Goal: Task Accomplishment & Management: Manage account settings

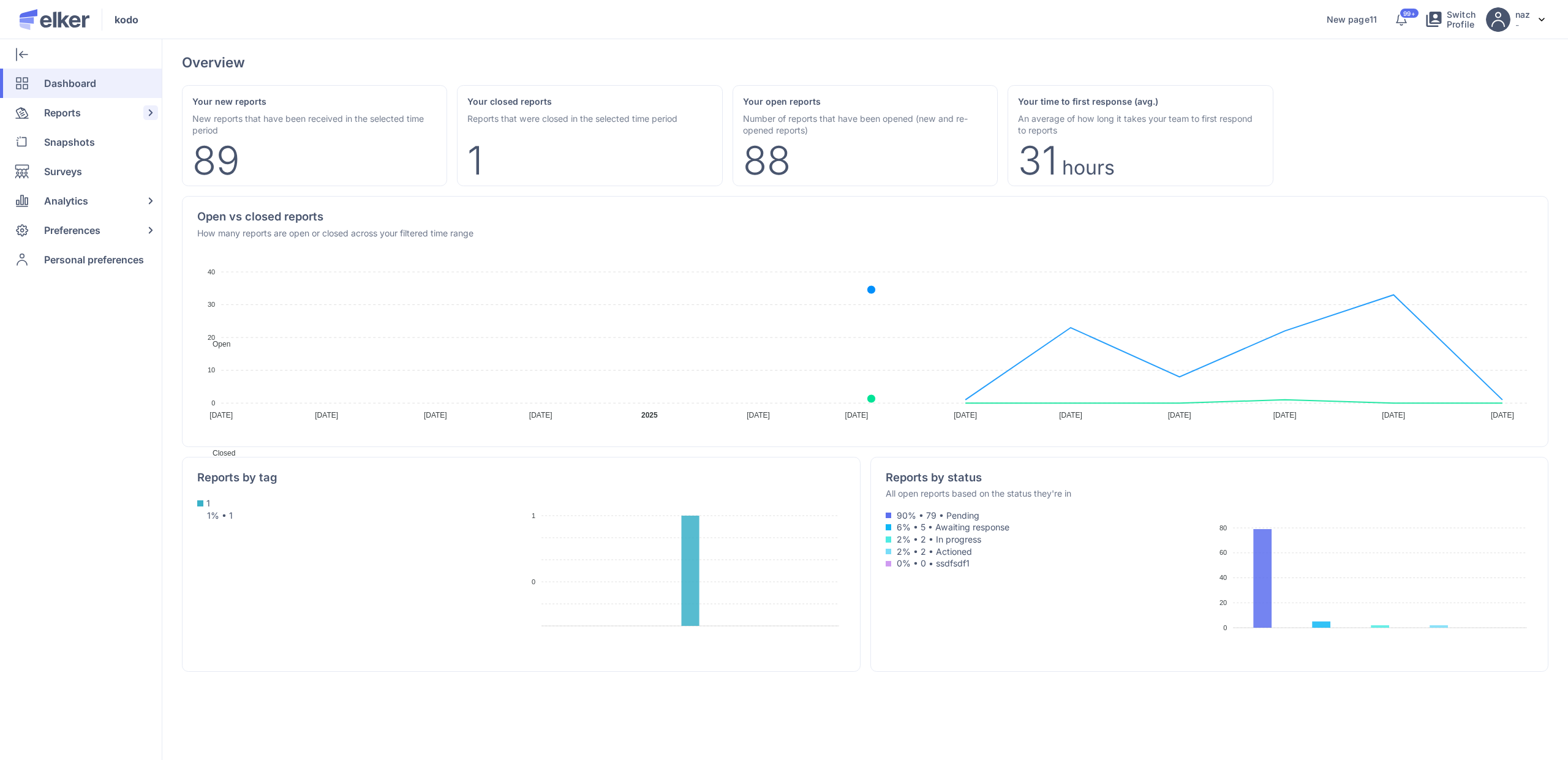
click at [66, 104] on span "Reports" at bounding box center [62, 112] width 37 height 29
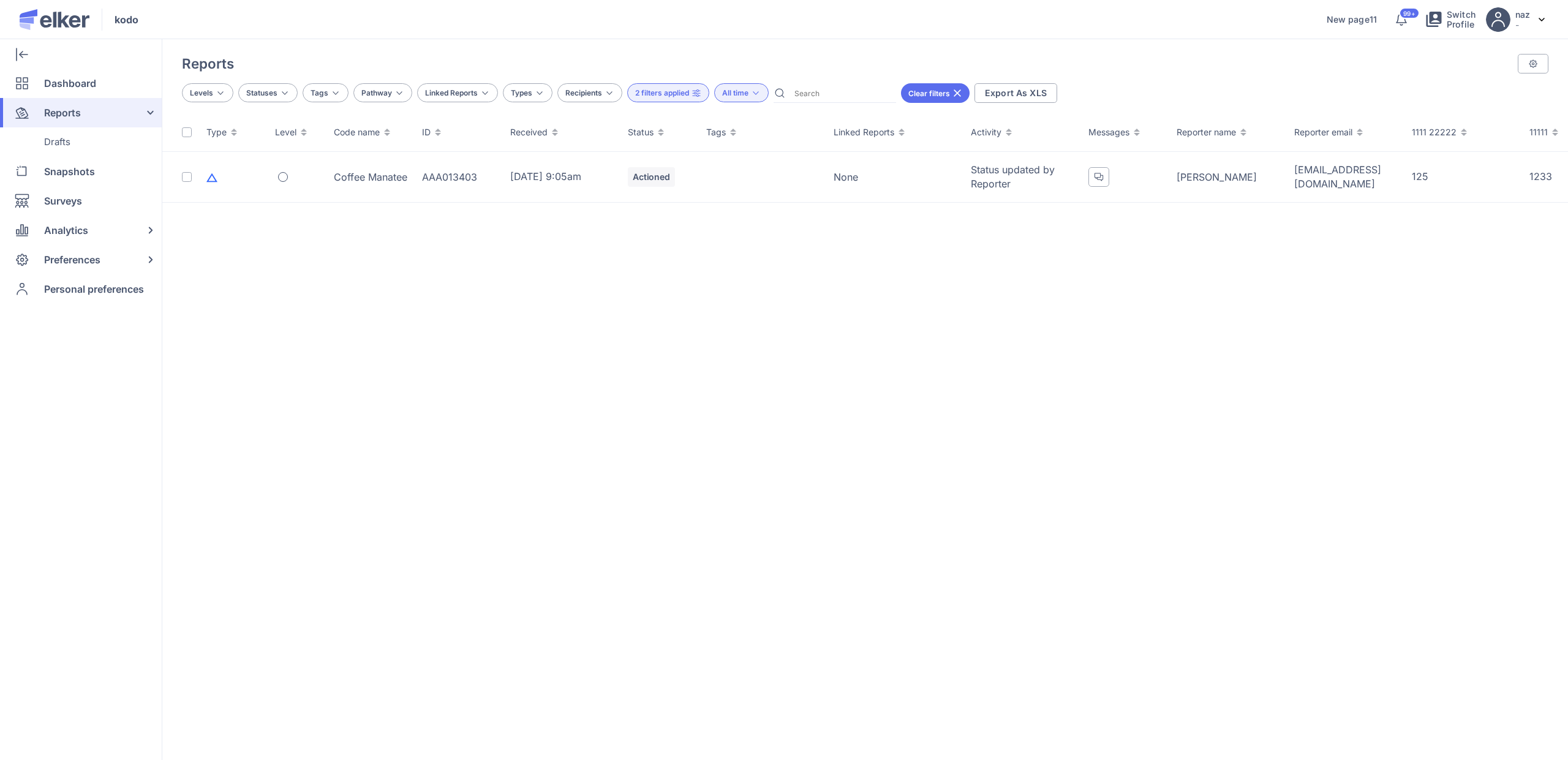
click at [958, 86] on div "Clear filters" at bounding box center [935, 93] width 68 height 20
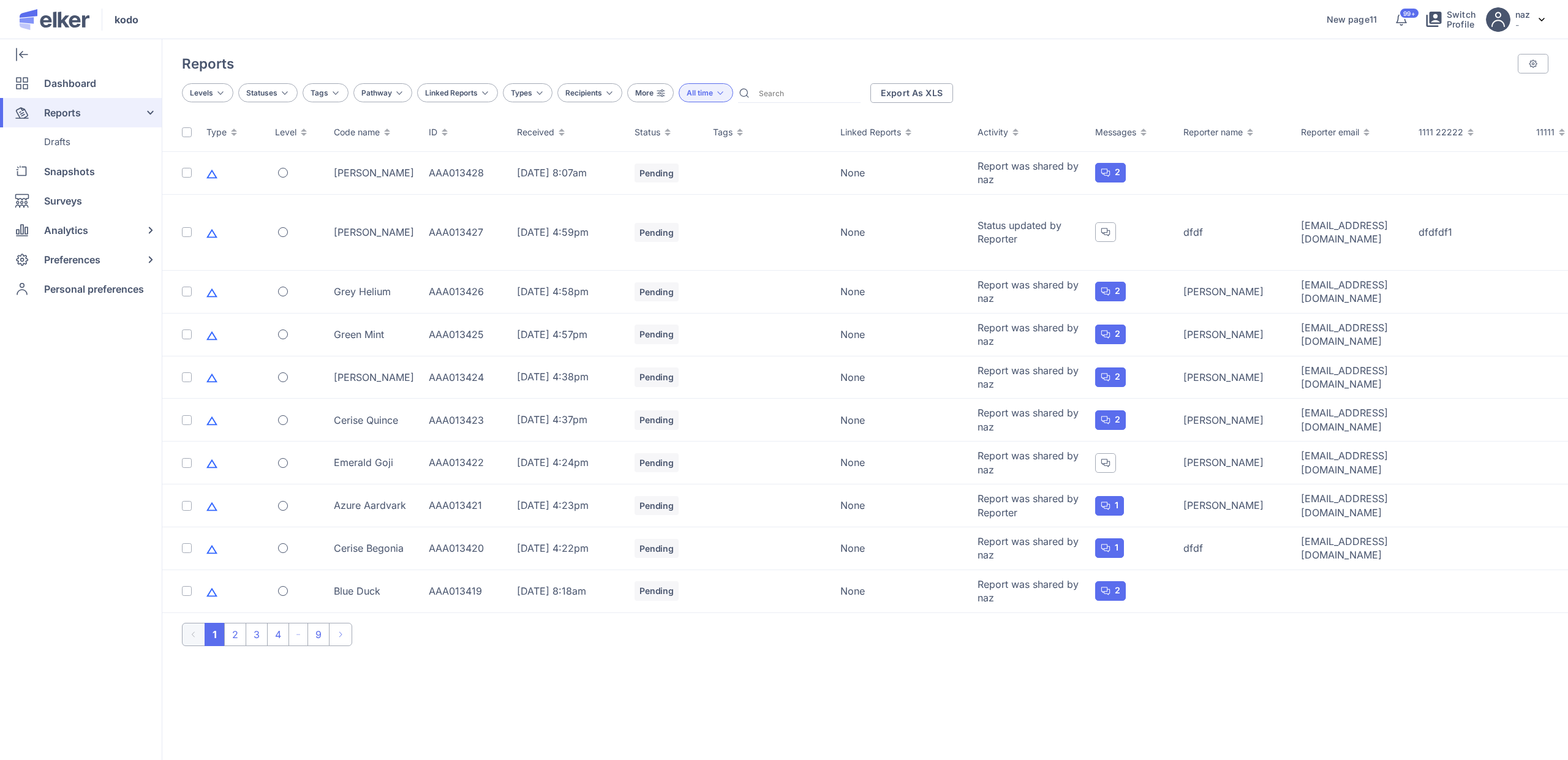
click at [139, 108] on div "Reports" at bounding box center [79, 112] width 157 height 29
click at [95, 243] on span "Preferences" at bounding box center [72, 230] width 56 height 29
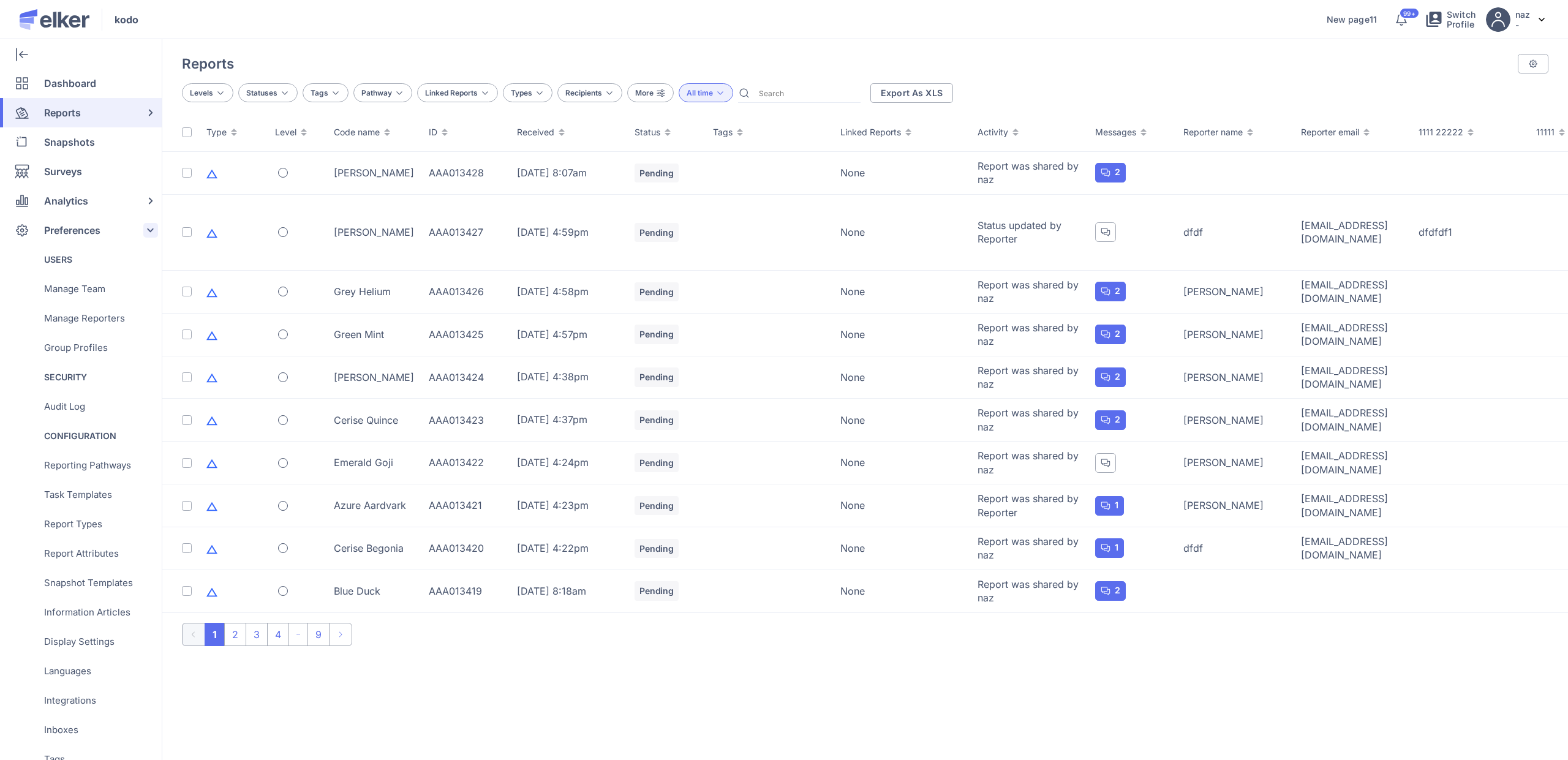
click at [95, 233] on span "Preferences" at bounding box center [72, 230] width 56 height 29
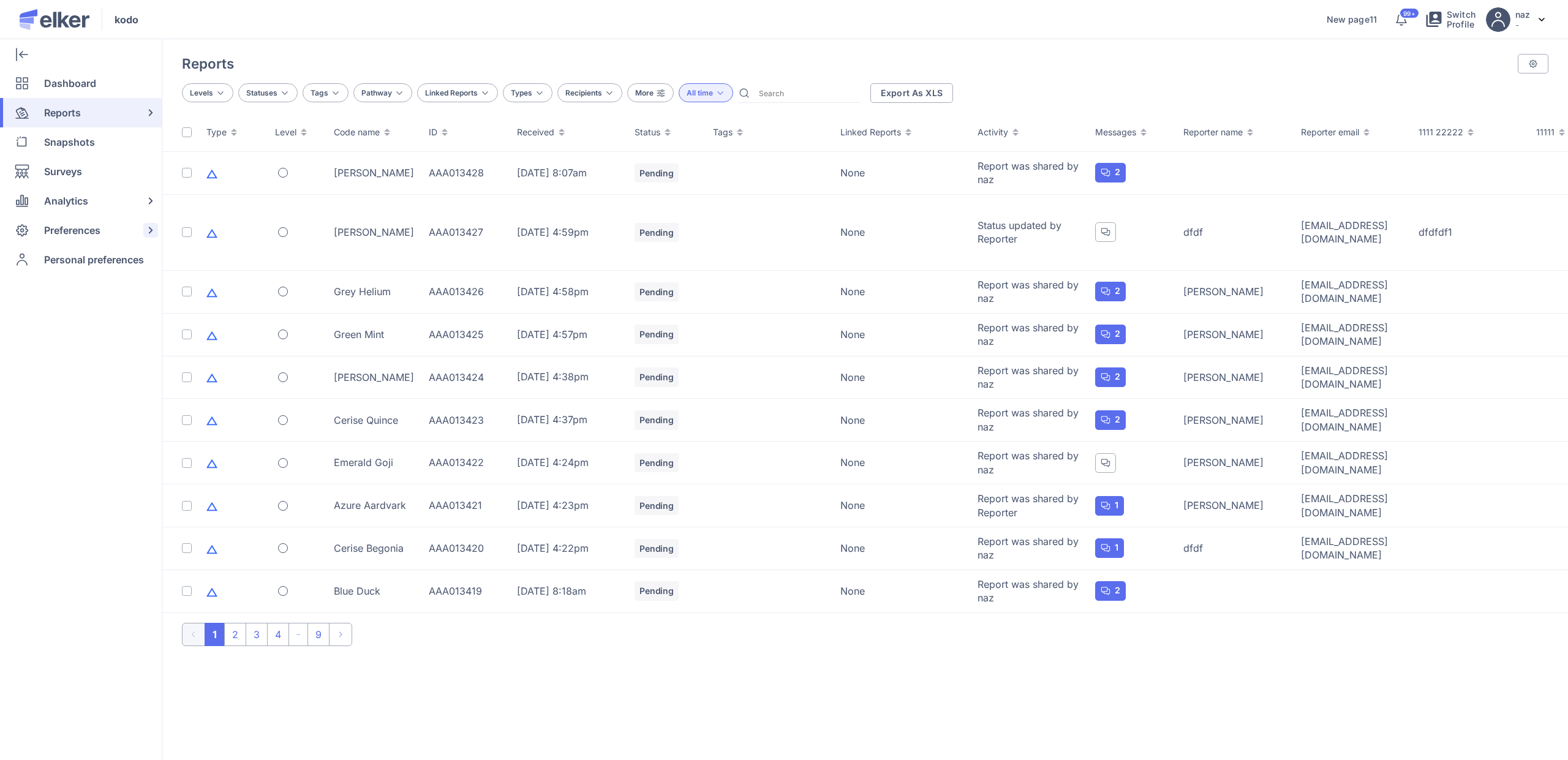
click at [95, 232] on span "Preferences" at bounding box center [72, 230] width 56 height 29
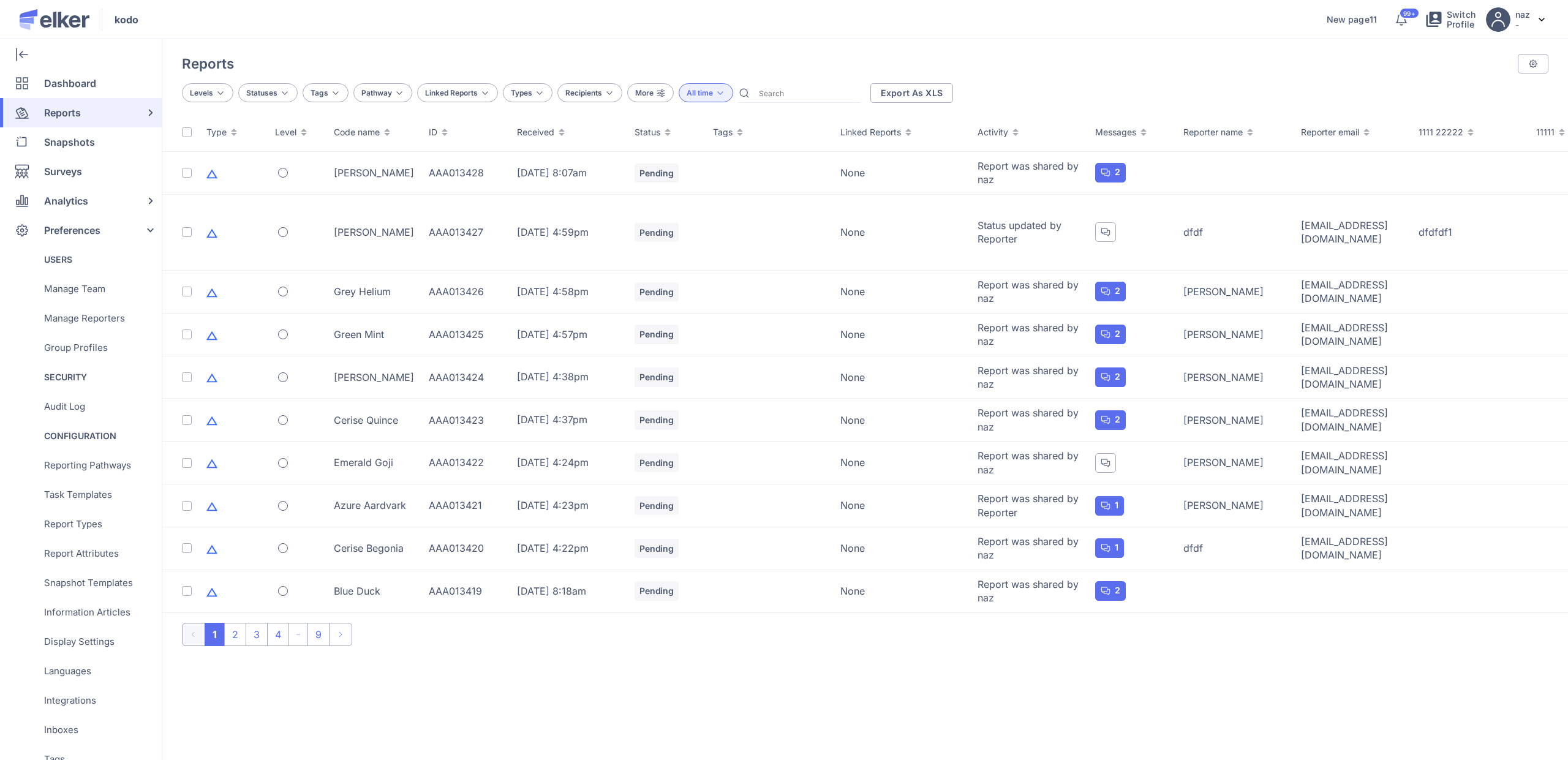
scroll to position [181, 0]
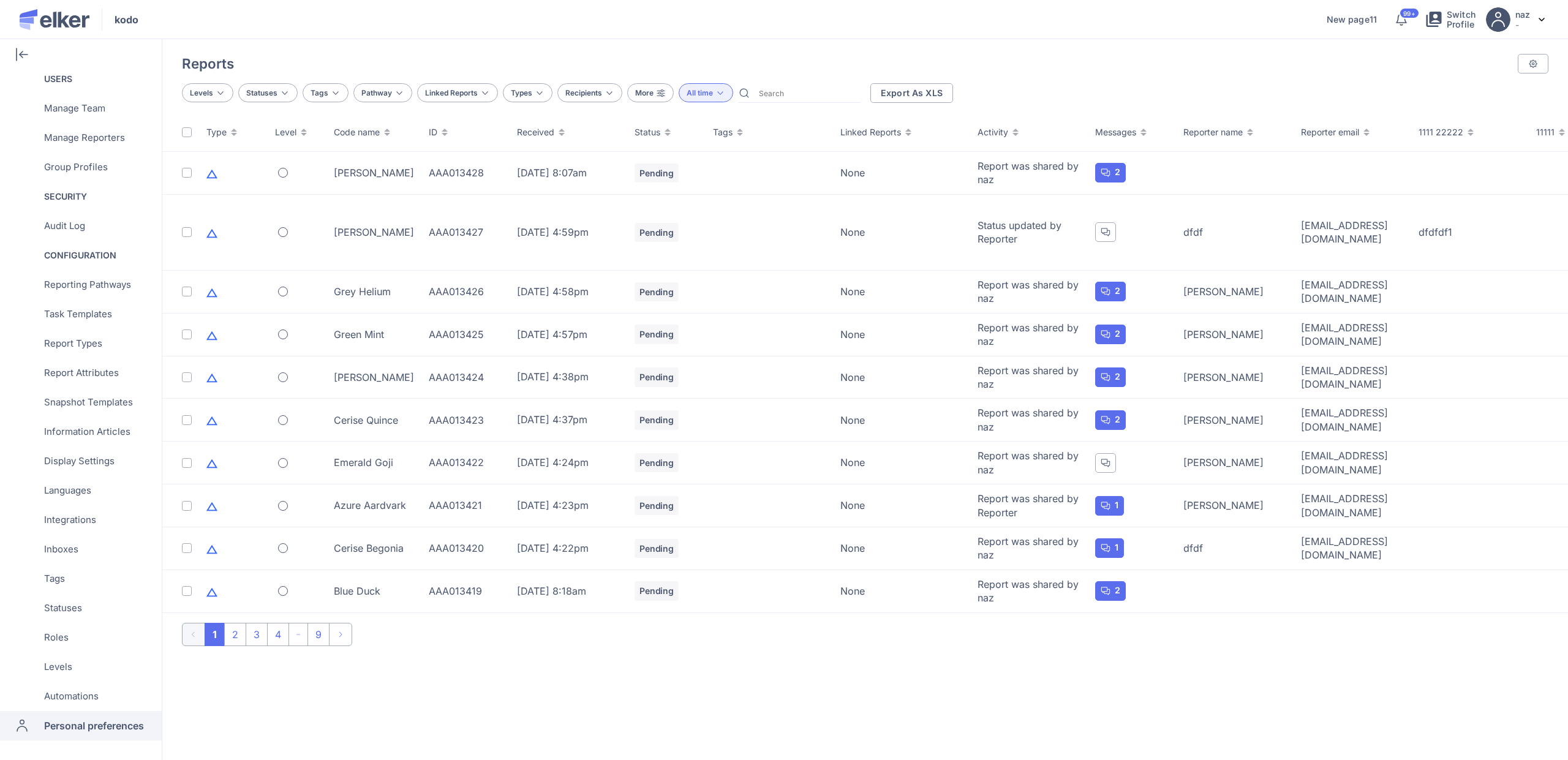
click at [100, 723] on span "Personal preferences" at bounding box center [94, 725] width 100 height 29
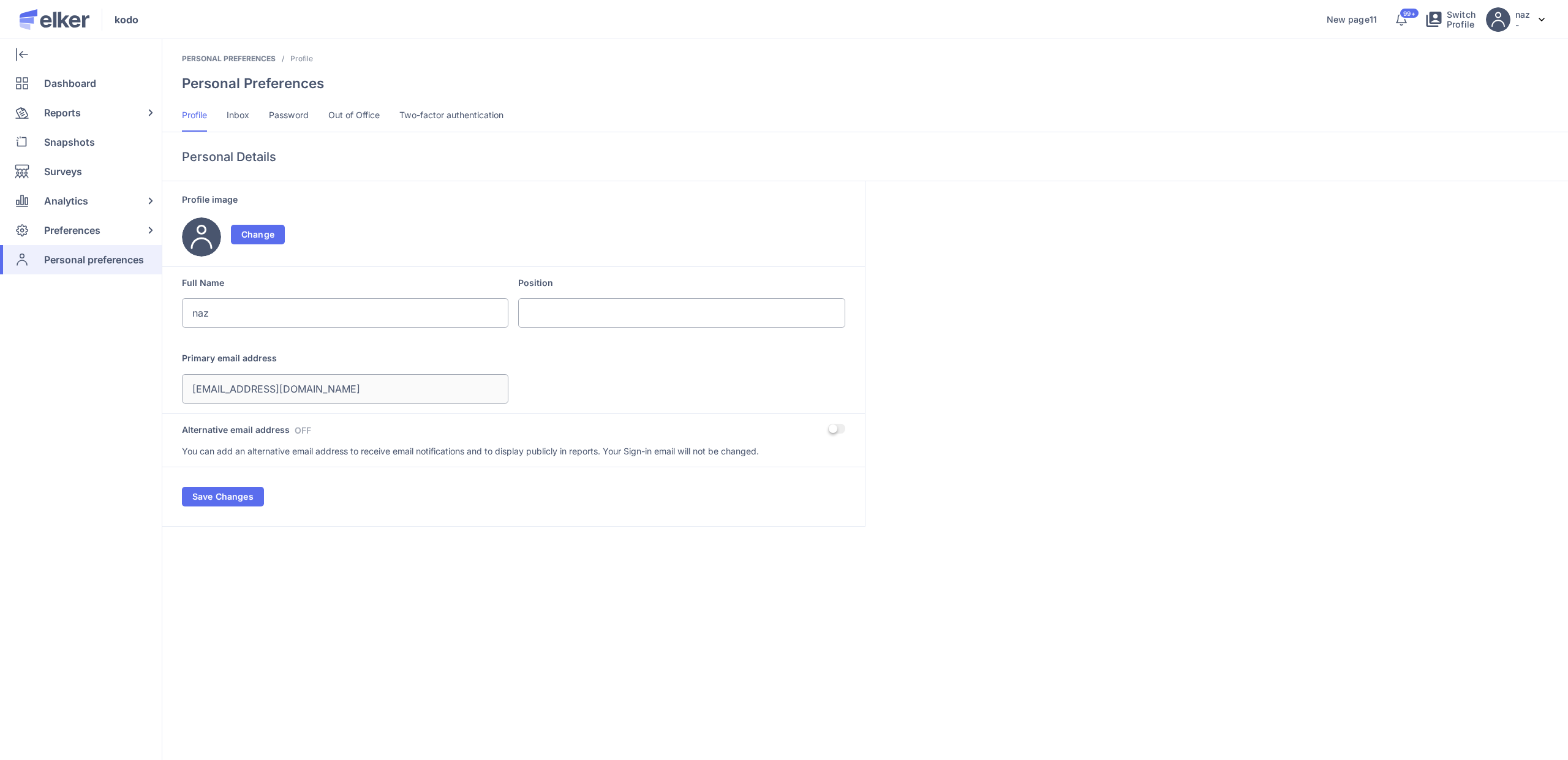
click at [242, 116] on span "Inbox" at bounding box center [238, 115] width 22 height 12
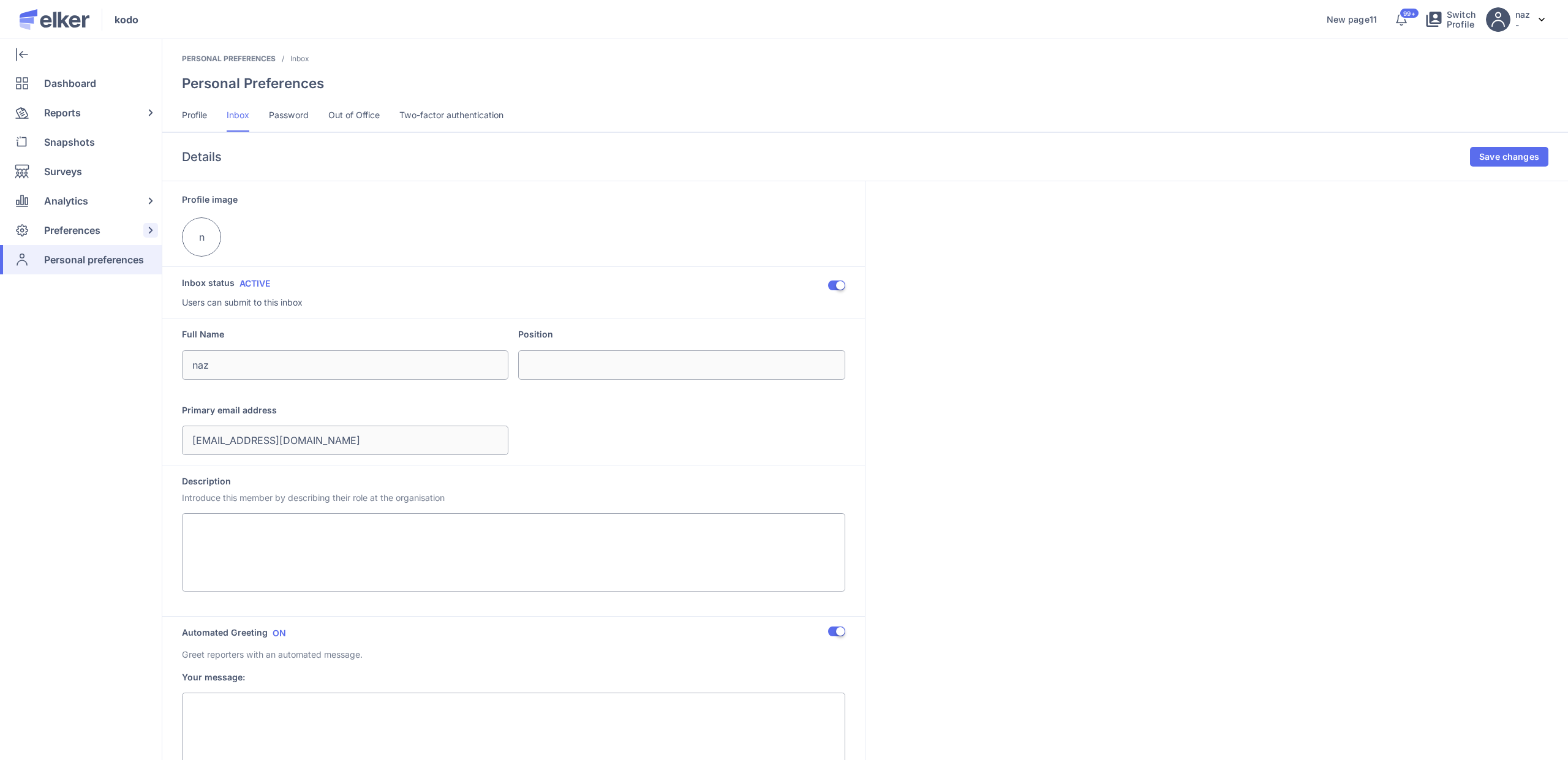
click at [100, 223] on span "Preferences" at bounding box center [72, 230] width 56 height 29
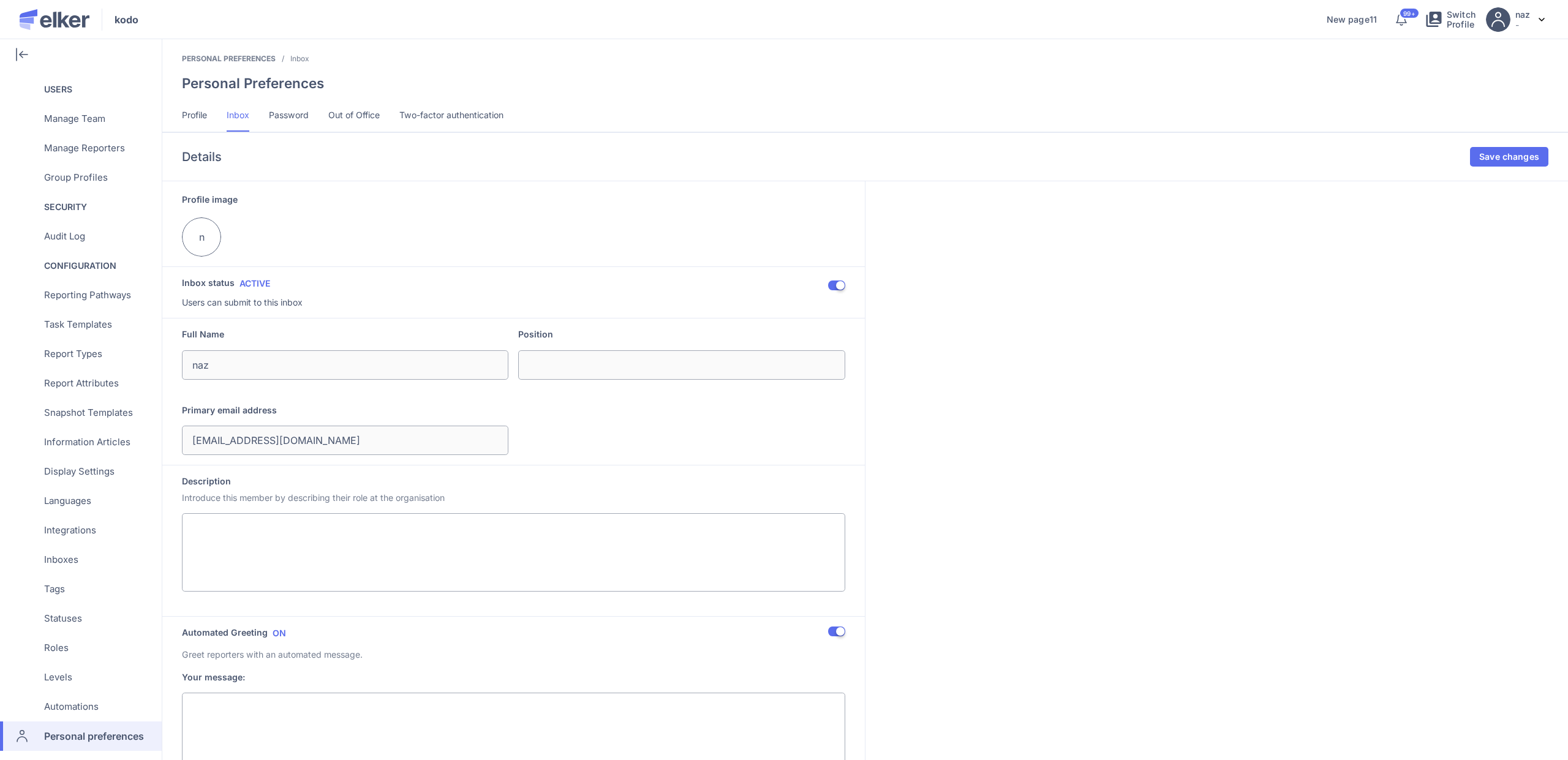
scroll to position [173, 0]
click at [86, 549] on div "Inboxes" at bounding box center [79, 556] width 157 height 29
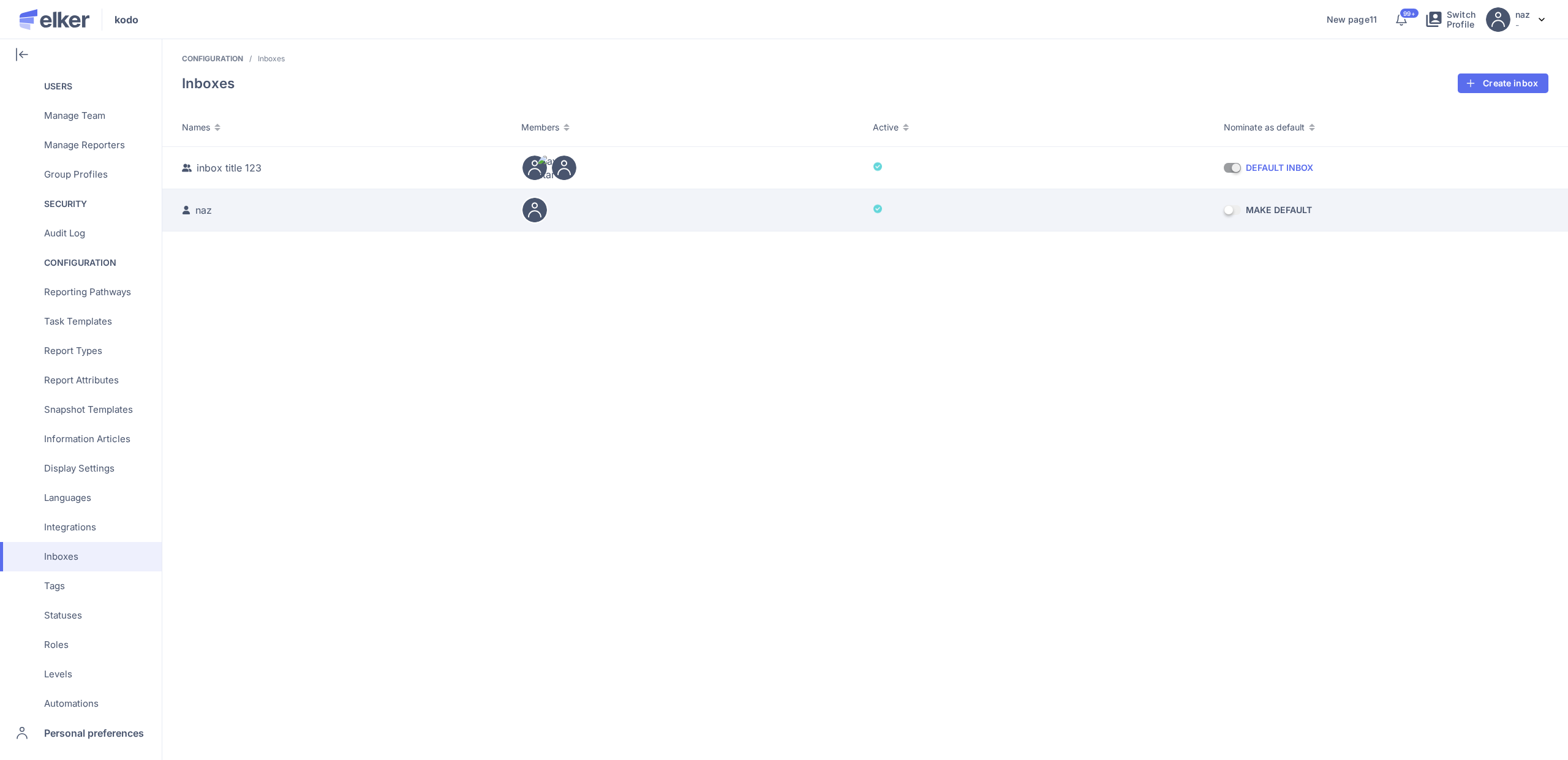
click at [778, 219] on ul at bounding box center [687, 210] width 332 height 27
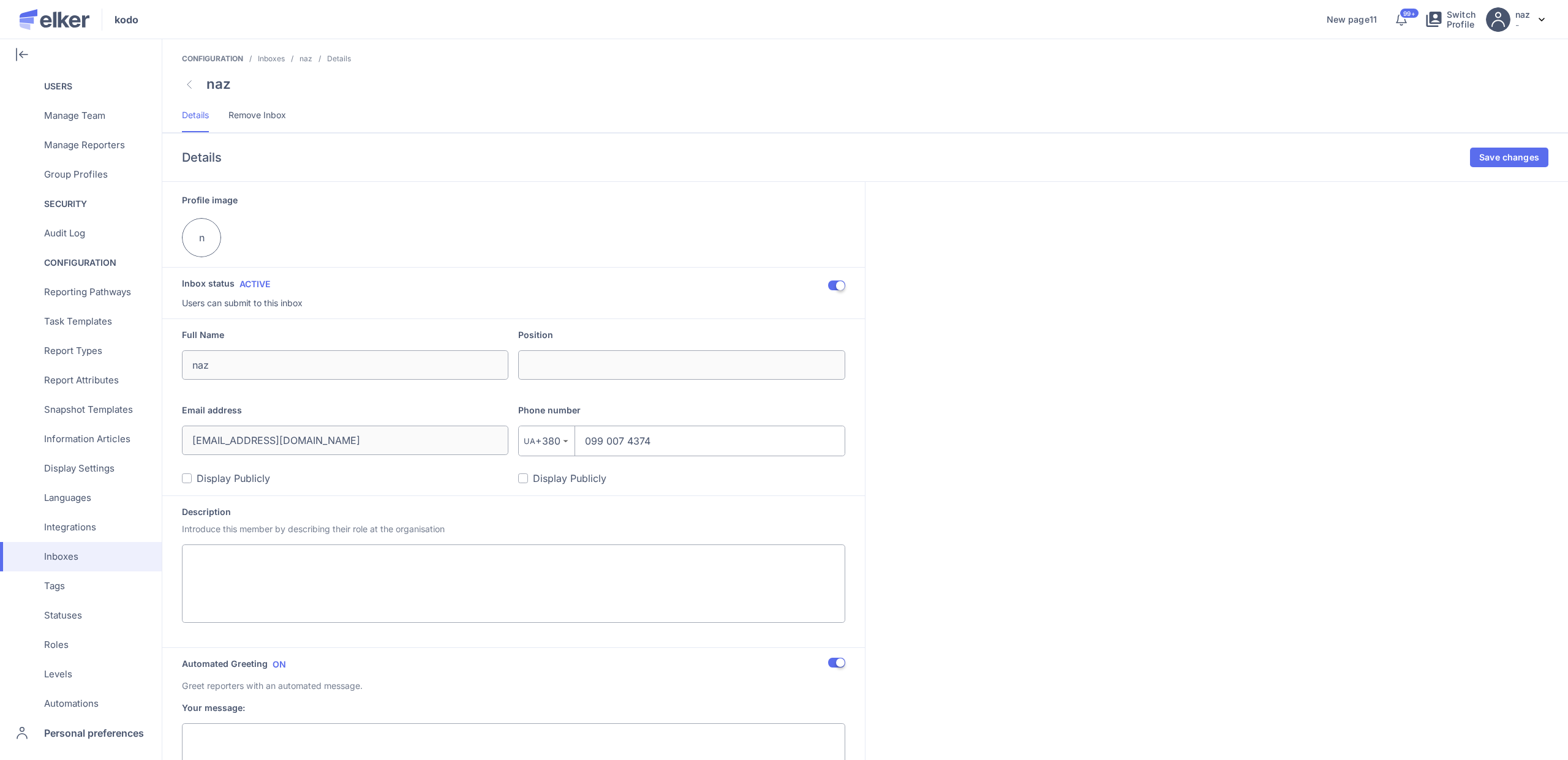
click at [252, 114] on span "Remove Inbox" at bounding box center [257, 115] width 58 height 12
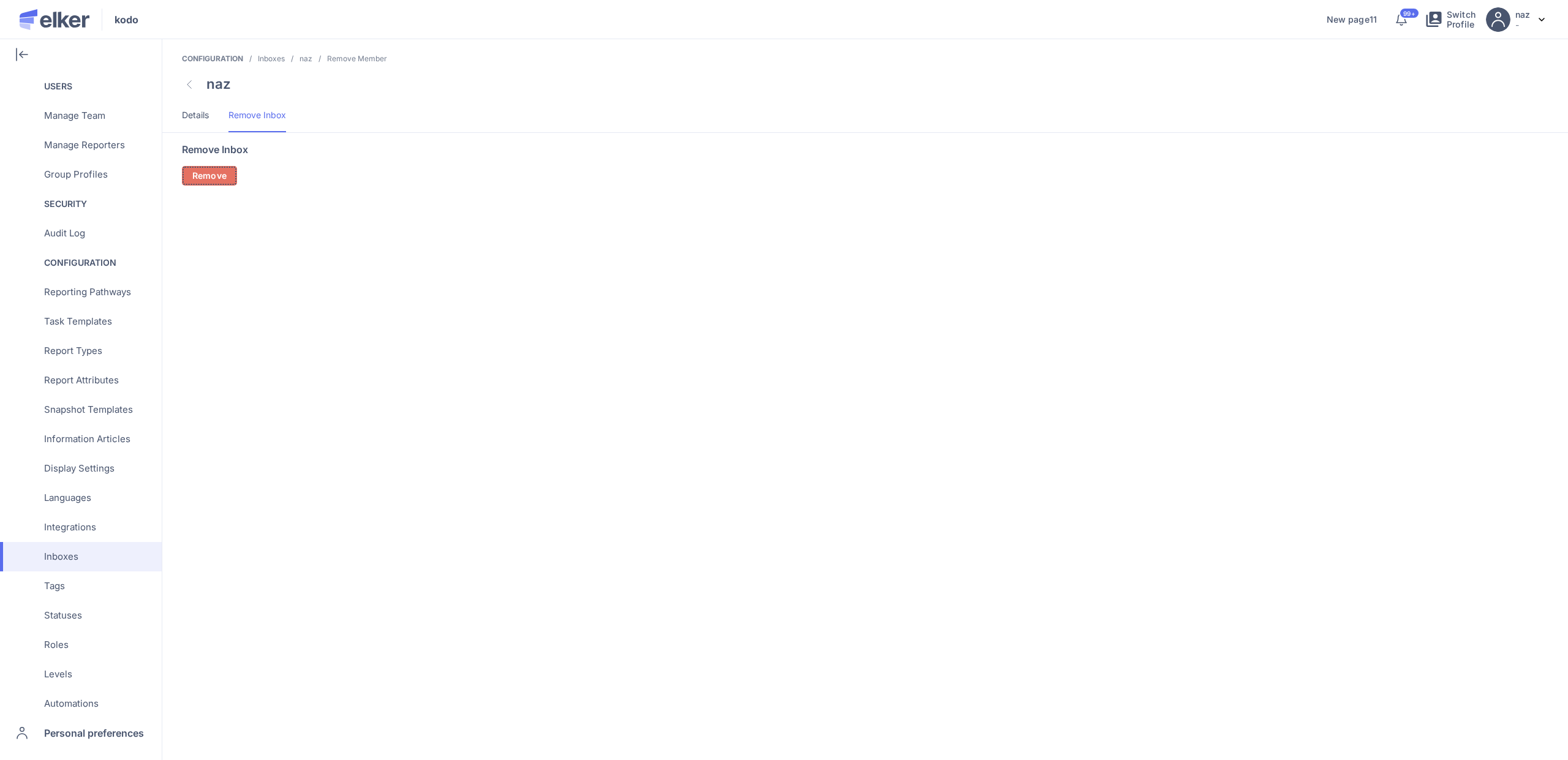
click at [212, 177] on span "Remove" at bounding box center [209, 175] width 35 height 9
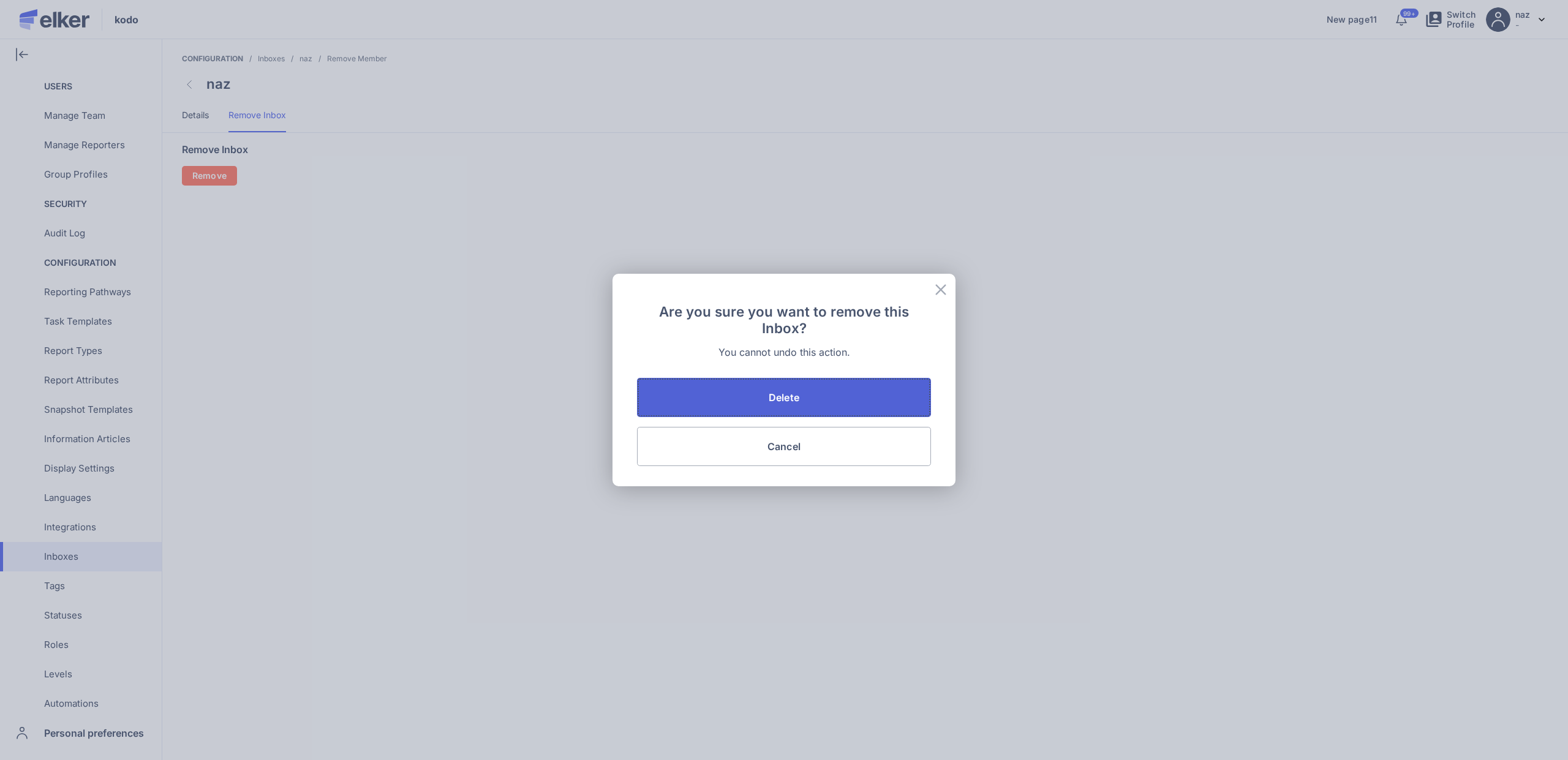
click at [751, 386] on button "Delete" at bounding box center [784, 397] width 294 height 39
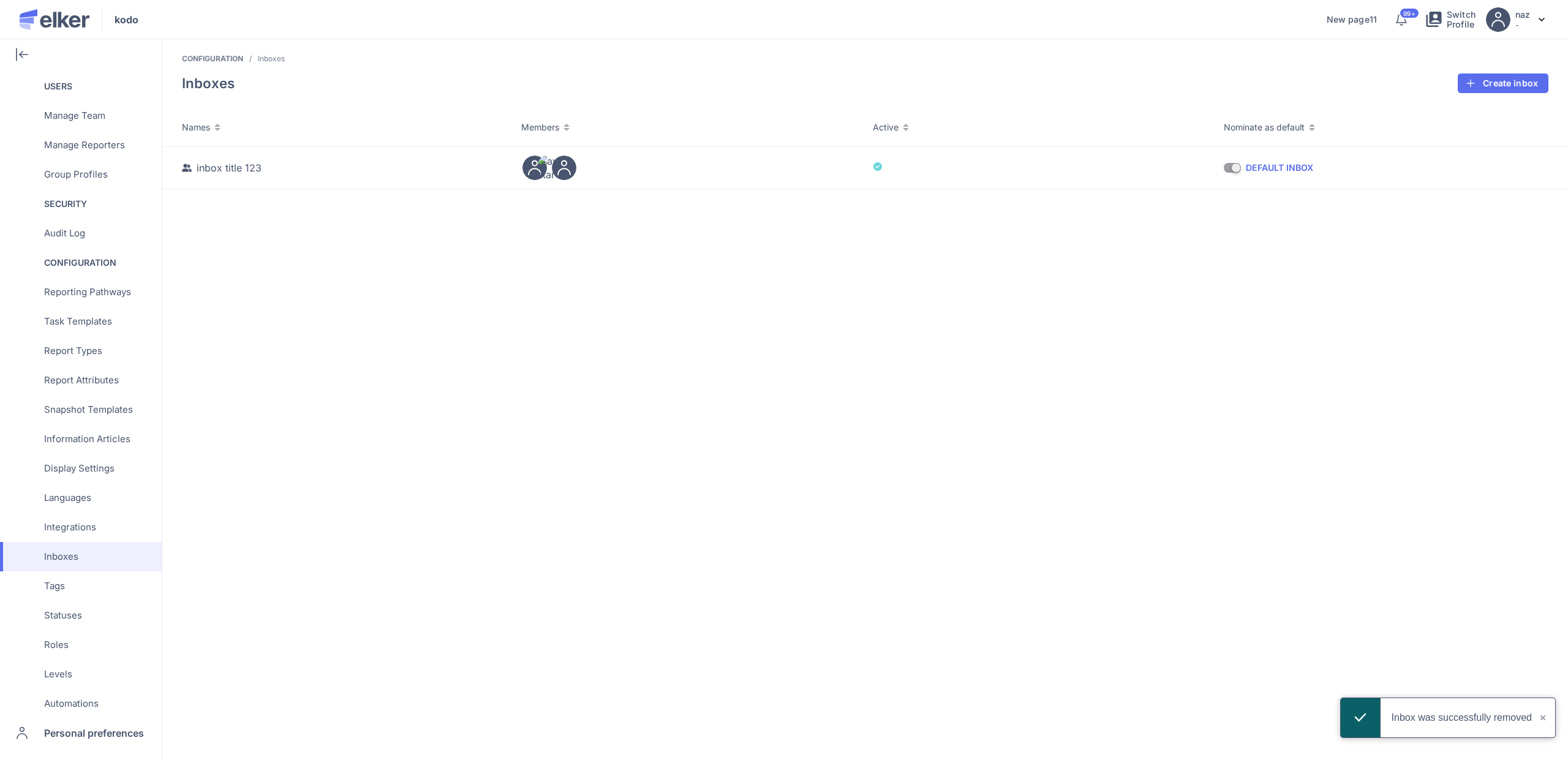
scroll to position [181, 0]
click at [89, 717] on span "Personal preferences" at bounding box center [94, 725] width 100 height 29
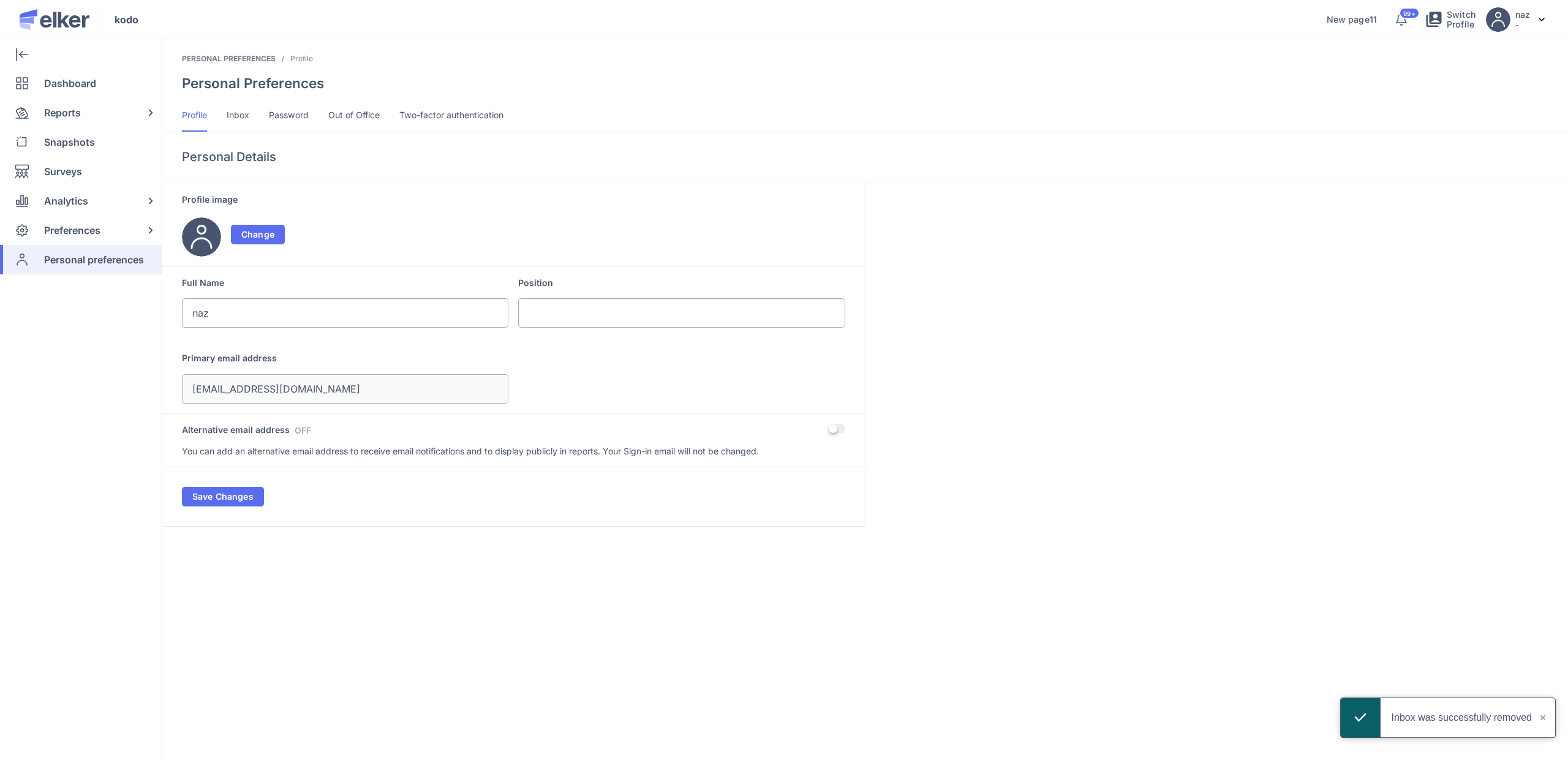
click at [233, 122] on li "Inbox" at bounding box center [238, 119] width 22 height 24
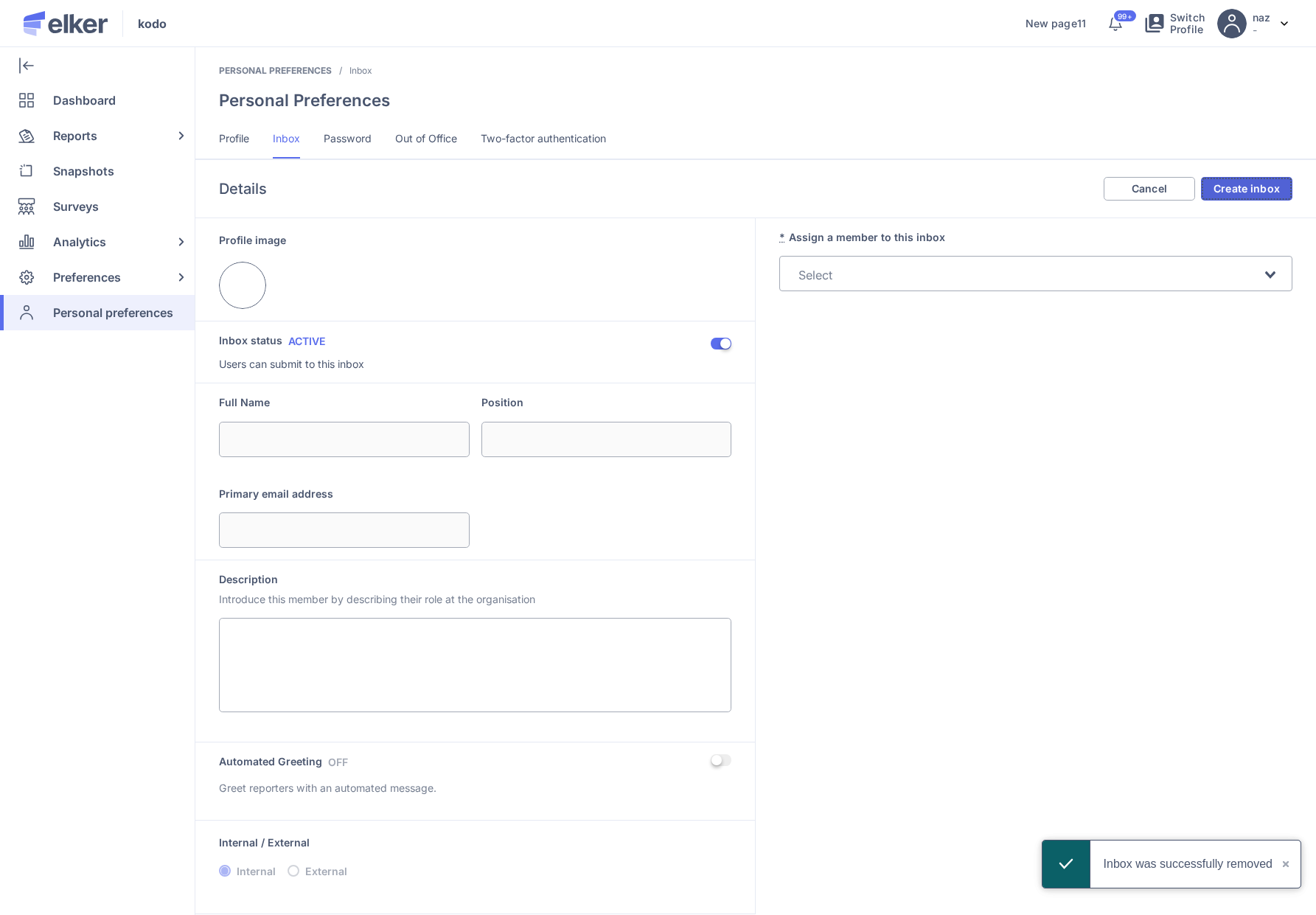
click at [1250, 191] on span "Create inbox" at bounding box center [1246, 188] width 66 height 11
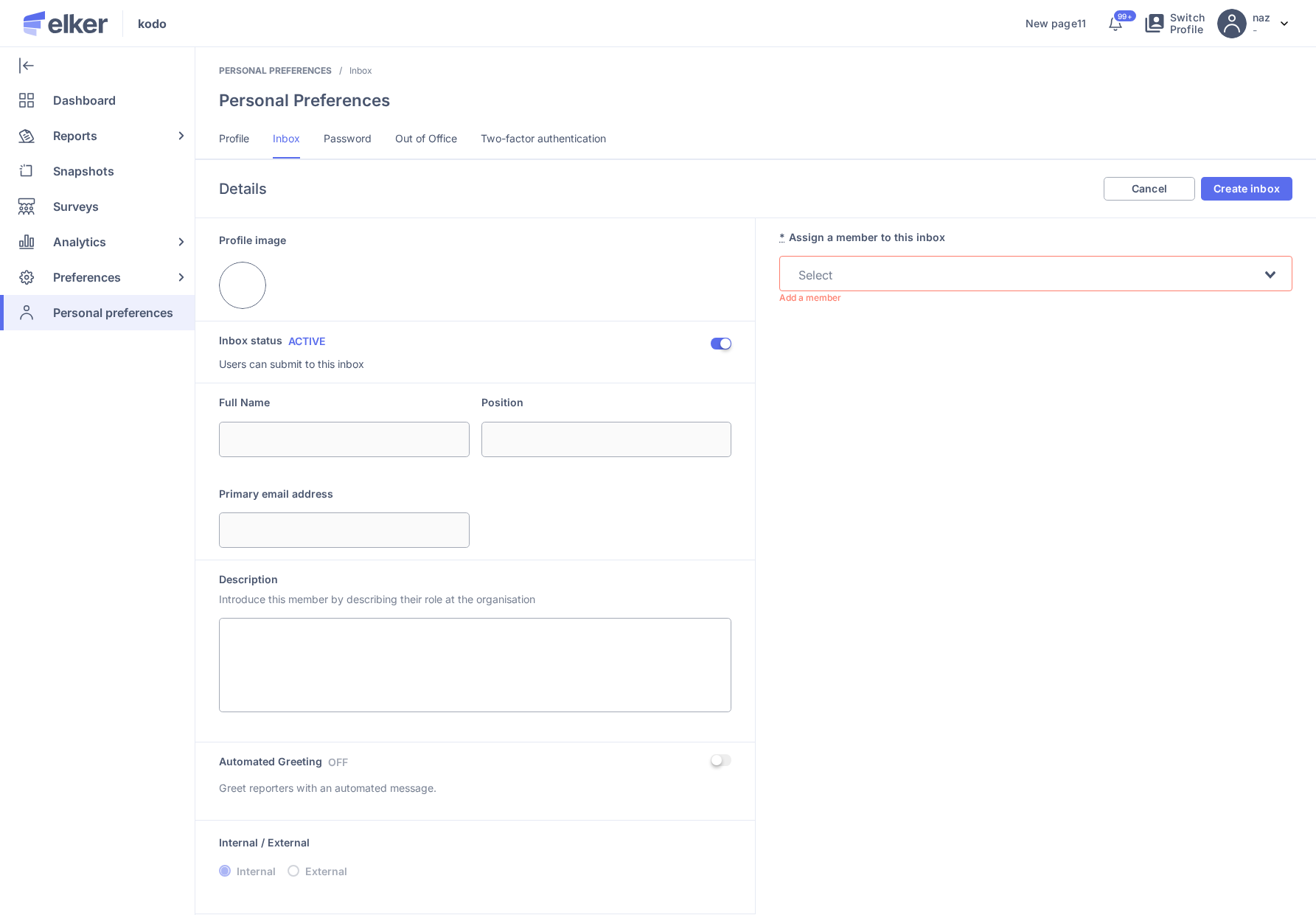
click at [866, 278] on input "Search for option" at bounding box center [1027, 275] width 468 height 18
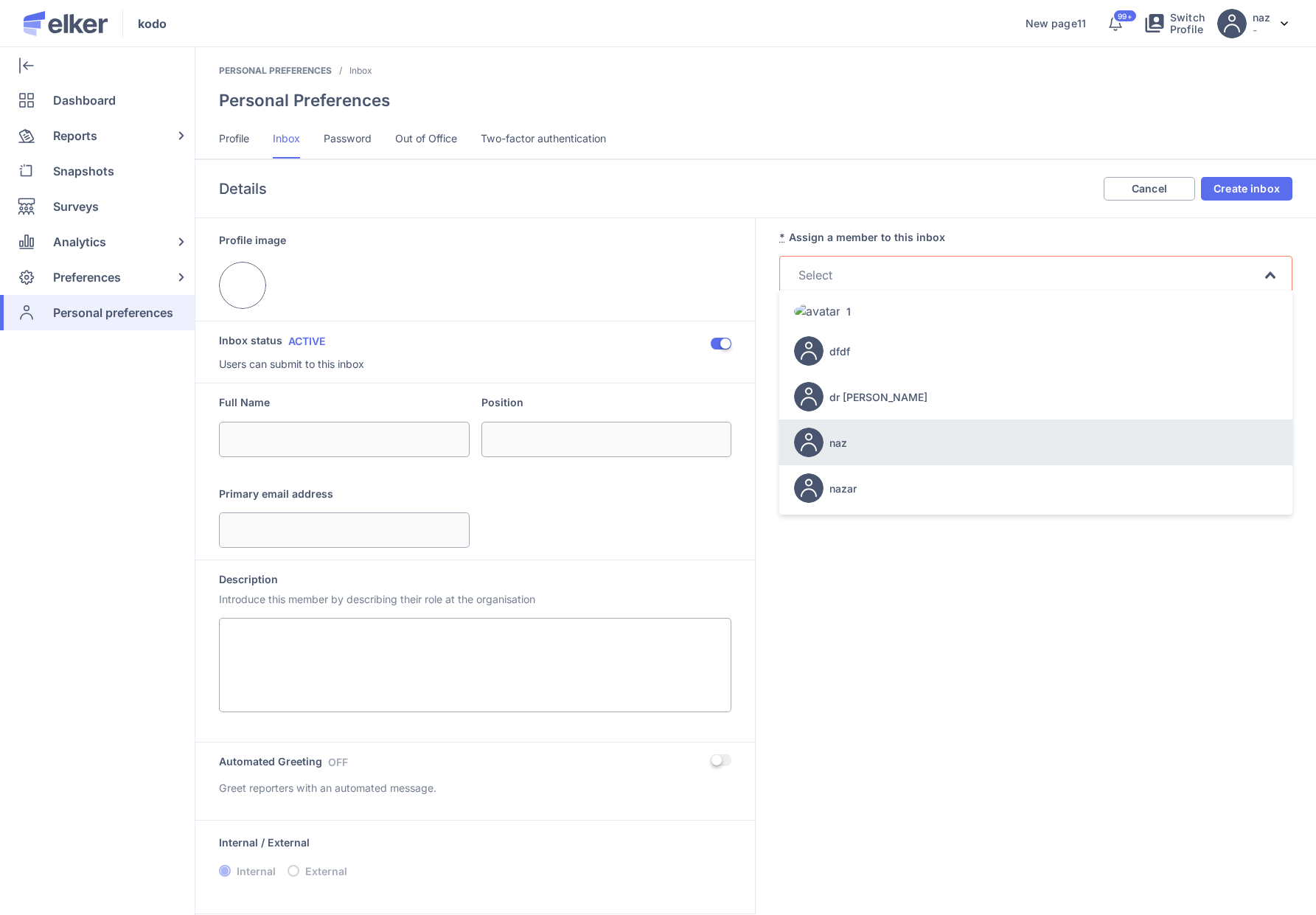
click at [929, 436] on div "naz" at bounding box center [1036, 442] width 484 height 42
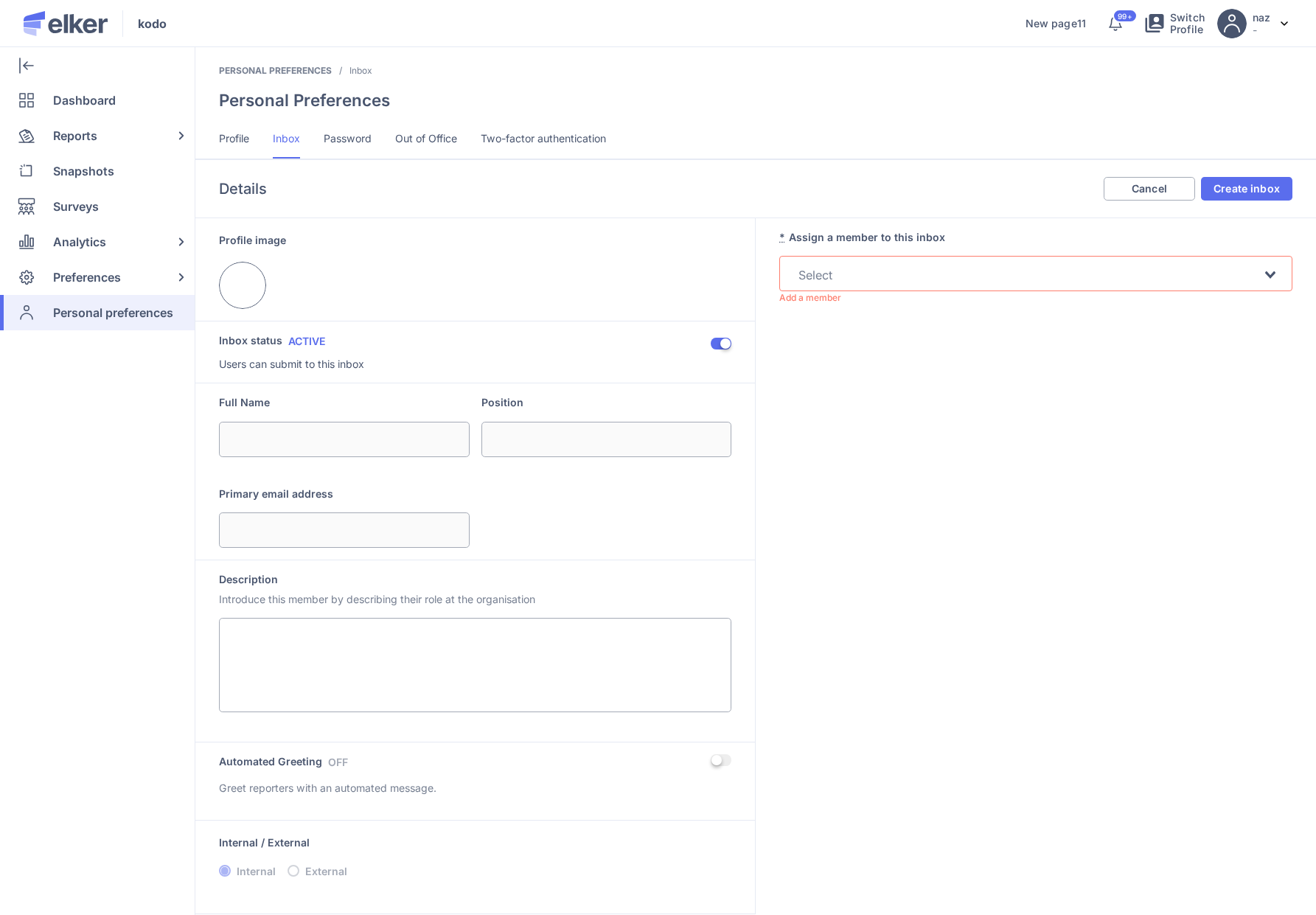
click at [923, 416] on div "* Assign a member to this inbox Loading... Add a member" at bounding box center [1036, 566] width 560 height 696
click at [847, 280] on input "Search for option" at bounding box center [1027, 275] width 468 height 18
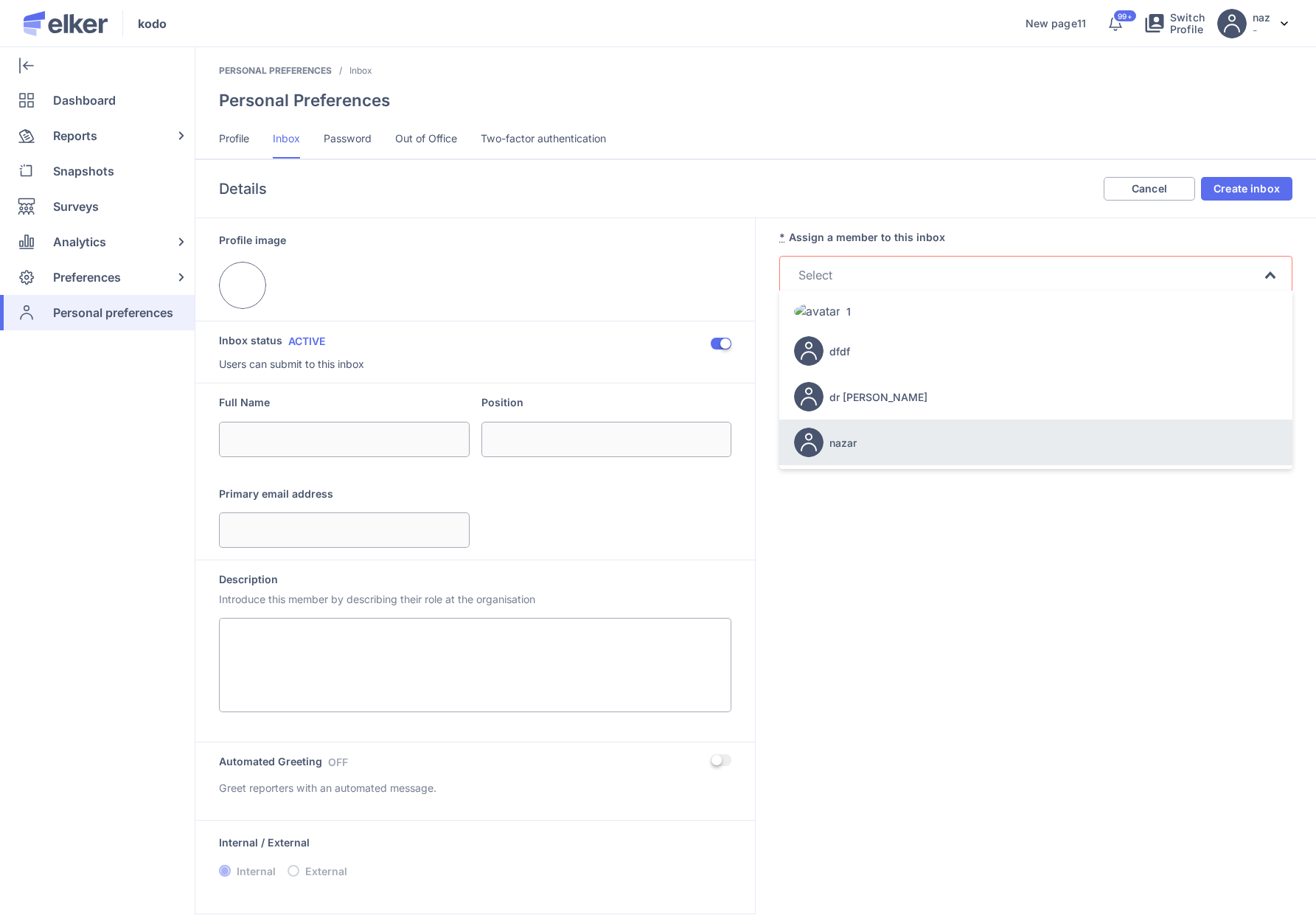
click at [912, 635] on div "* Assign a member to this inbox Loading... 1 dfdf dr dfdf nazar Add a member" at bounding box center [1036, 566] width 560 height 696
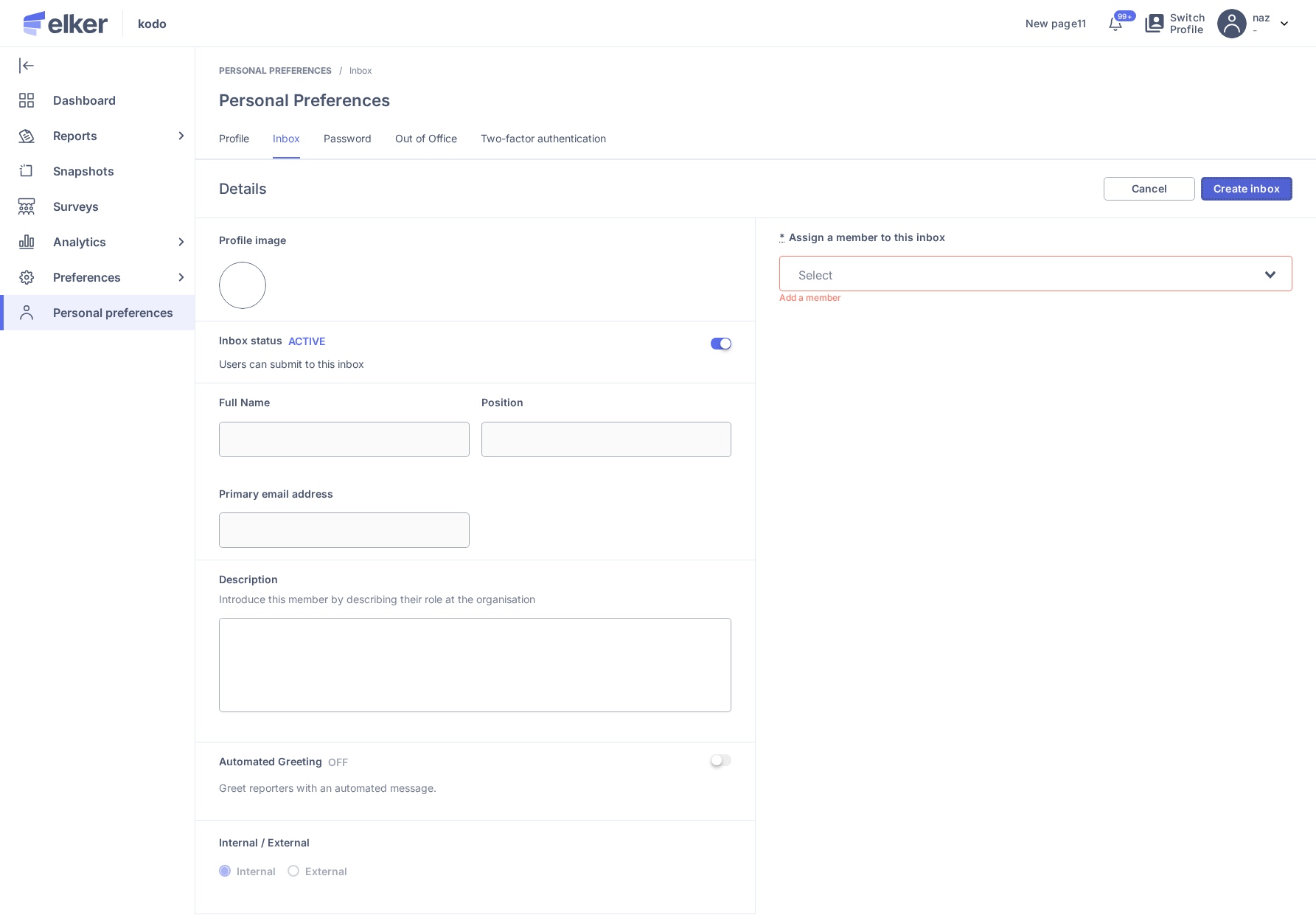
click at [1258, 180] on button "Create inbox" at bounding box center [1246, 188] width 91 height 24
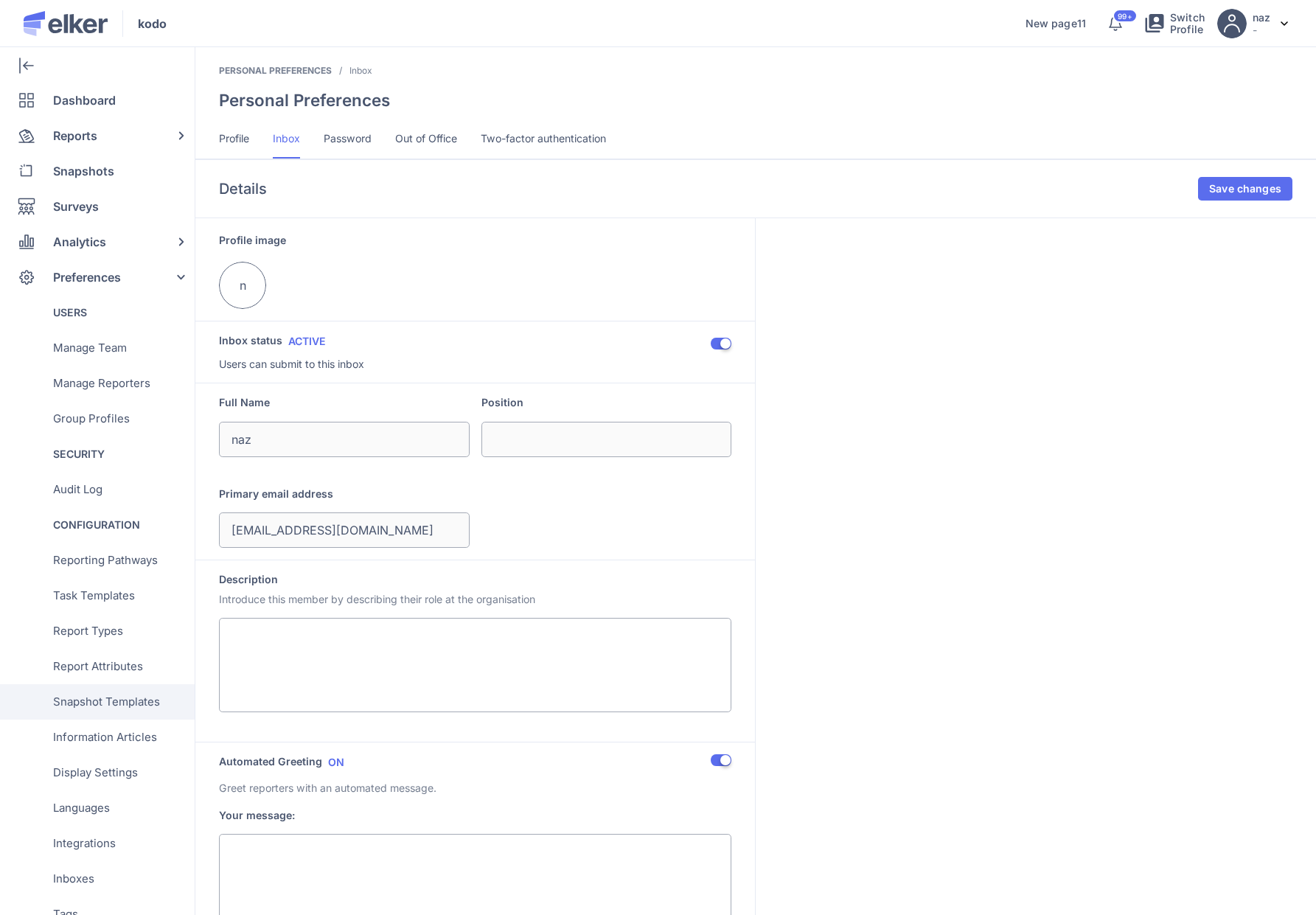
scroll to position [218, 0]
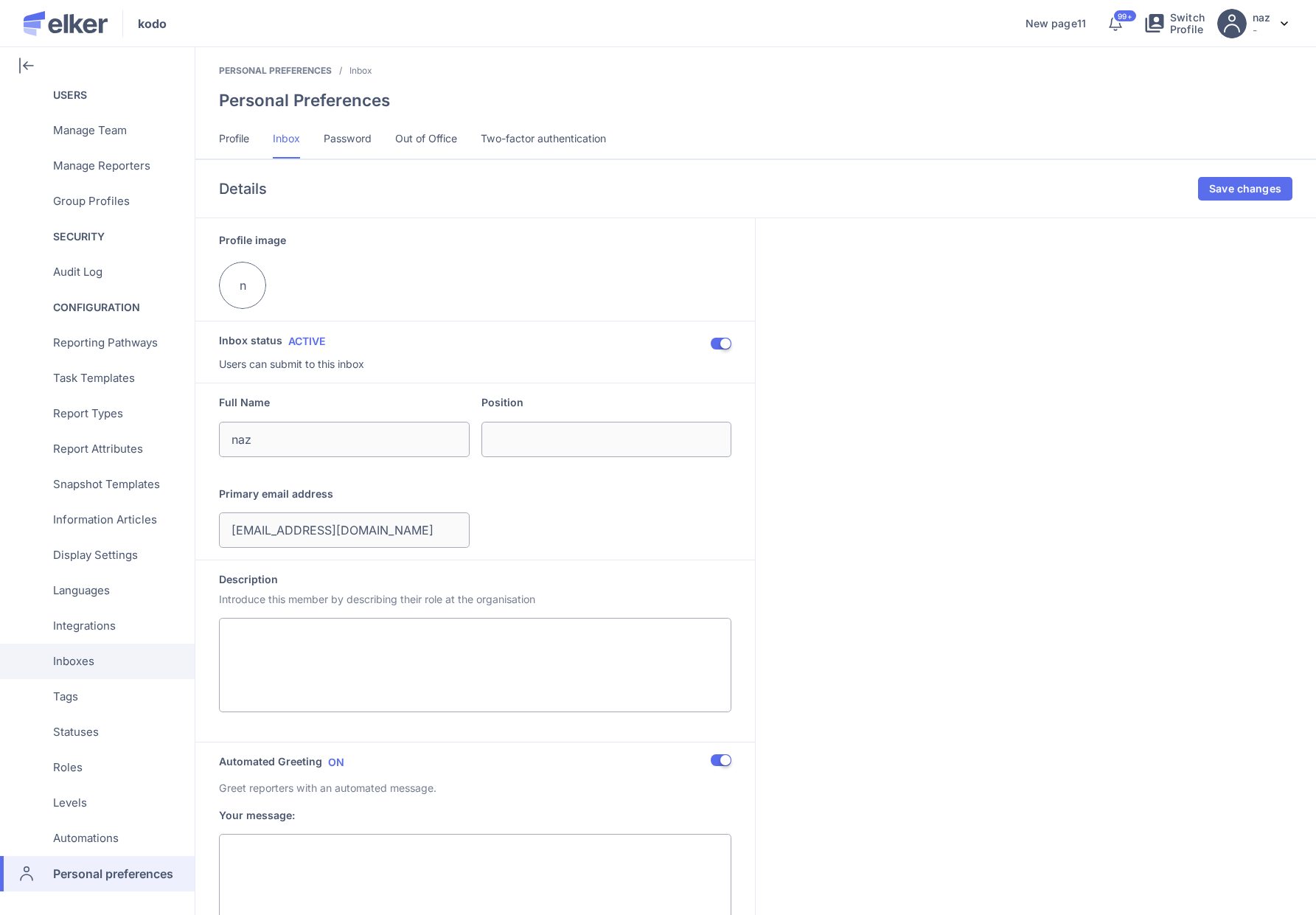
click at [118, 666] on div "Inboxes" at bounding box center [94, 661] width 189 height 35
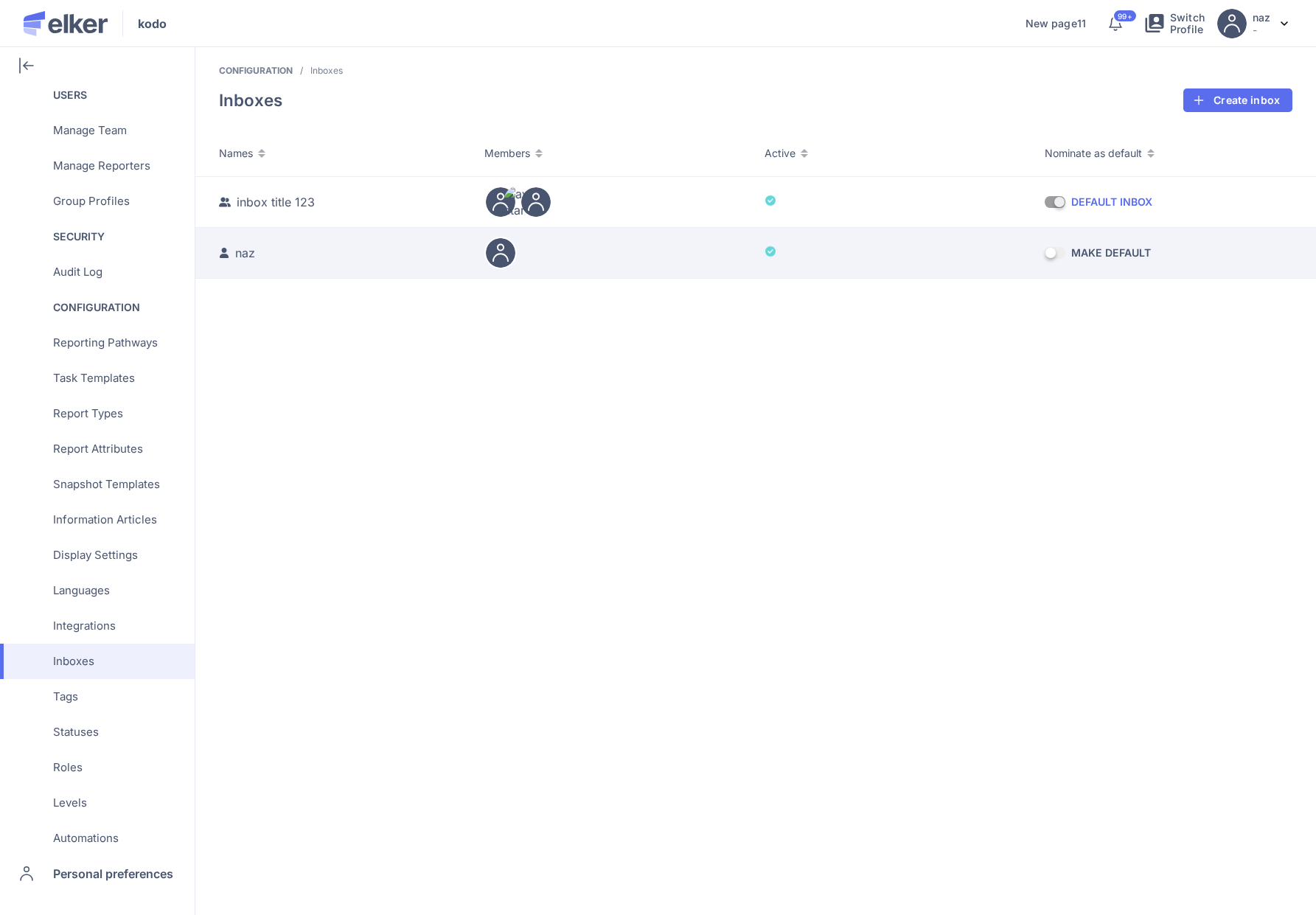
click at [901, 249] on div at bounding box center [896, 253] width 262 height 16
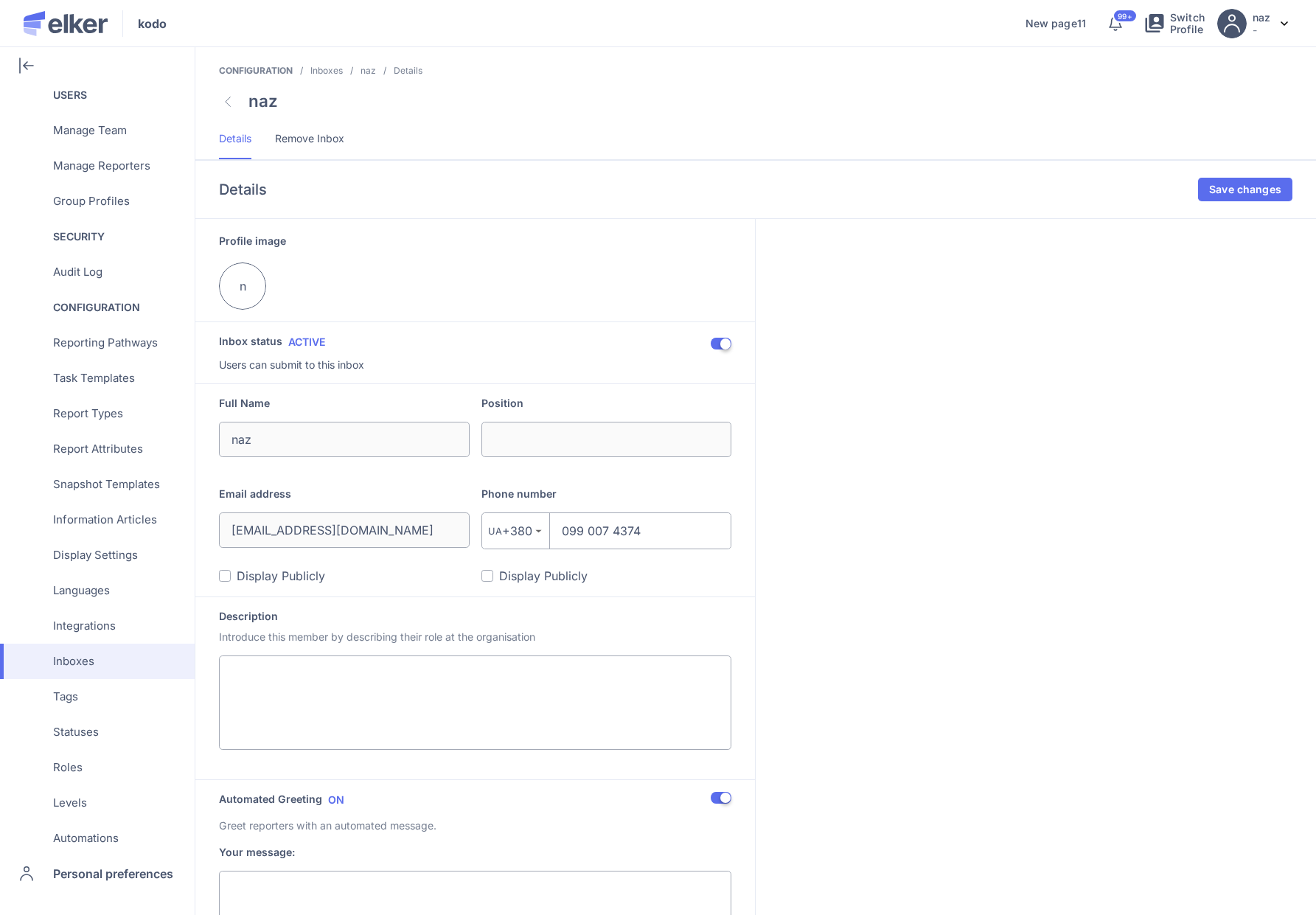
click at [299, 143] on span "Remove Inbox" at bounding box center [309, 139] width 69 height 15
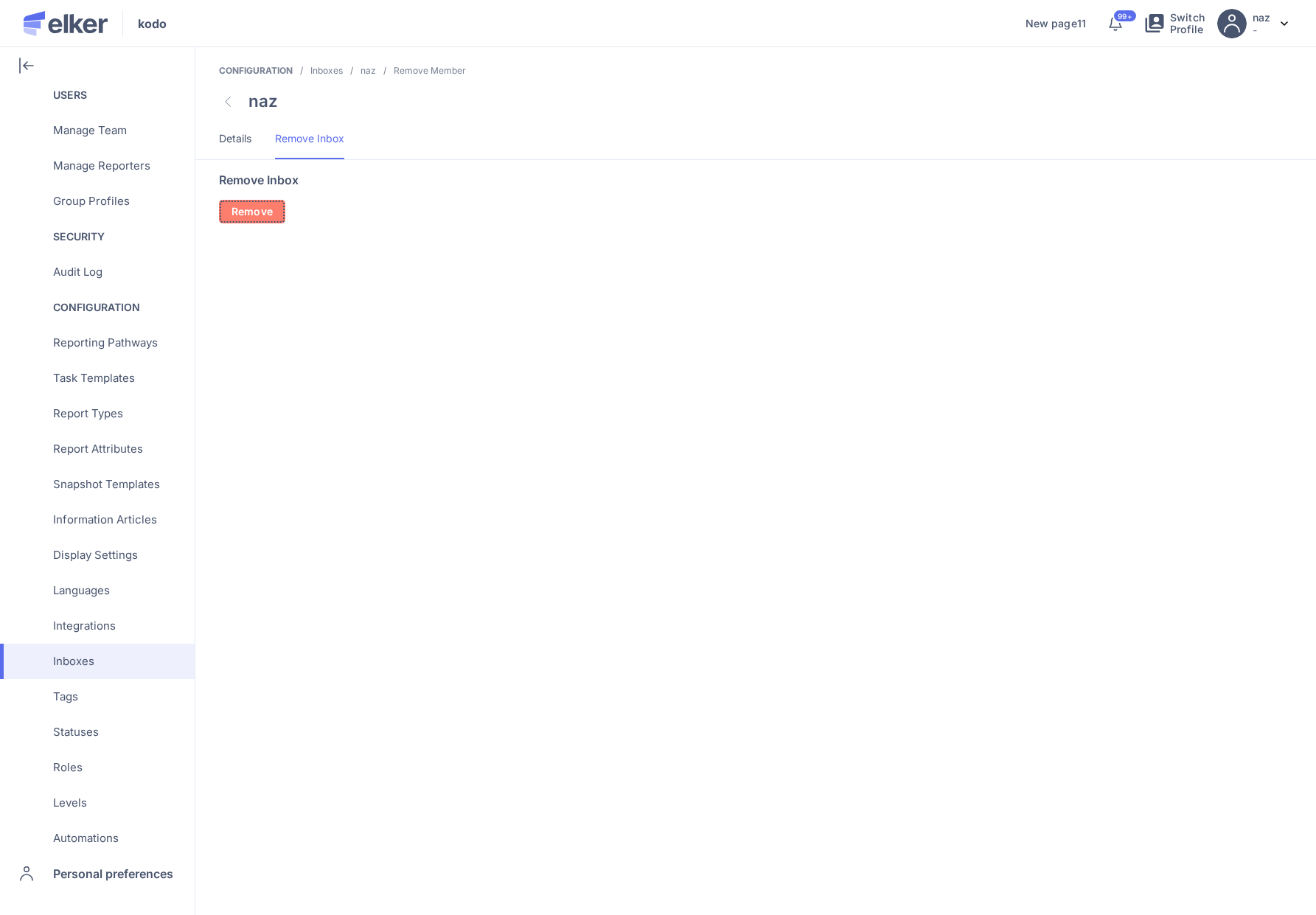
click at [256, 207] on span "Remove" at bounding box center [252, 211] width 42 height 11
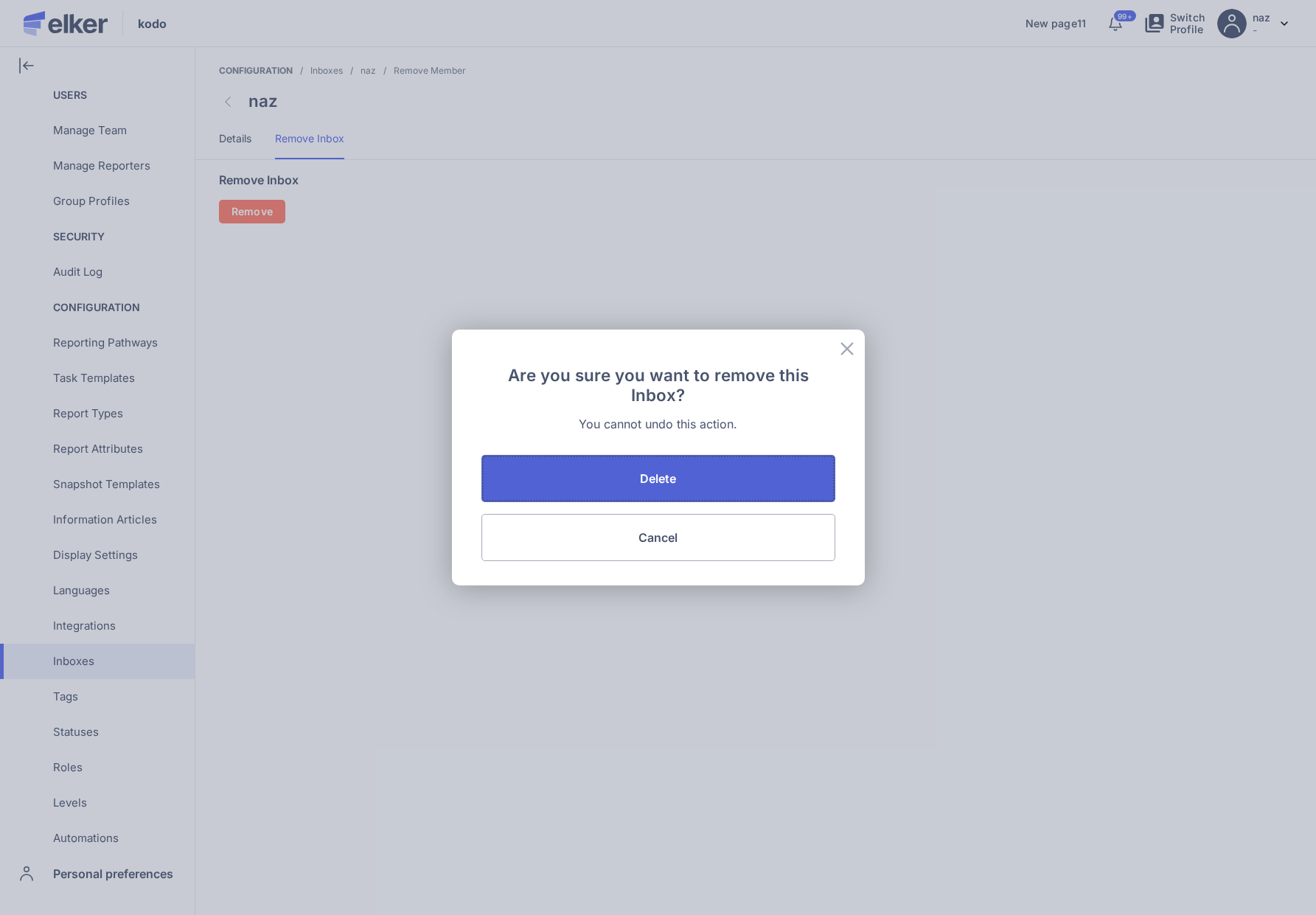
click at [659, 480] on span "Delete" at bounding box center [658, 478] width 37 height 11
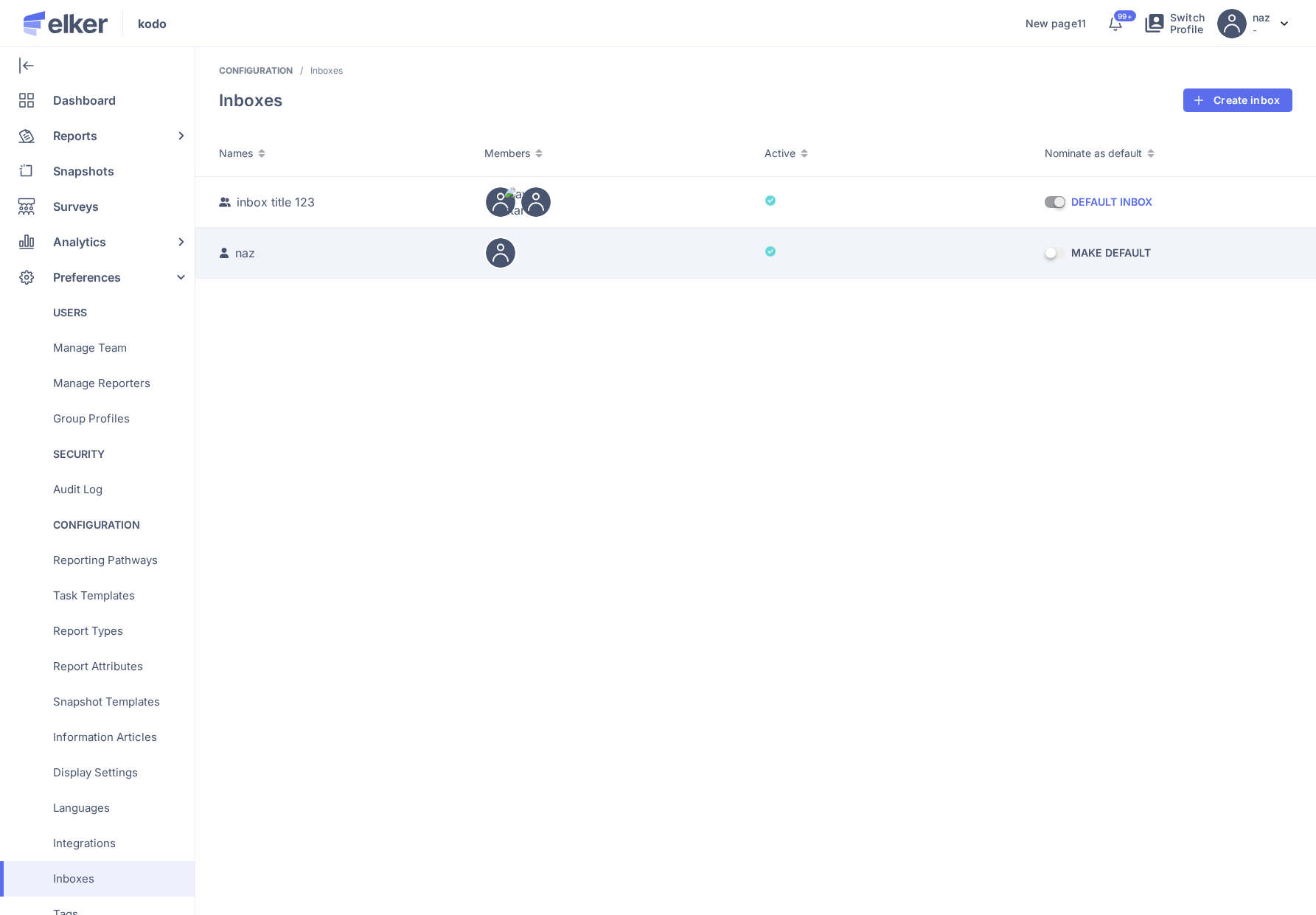
click at [885, 259] on div at bounding box center [896, 253] width 262 height 16
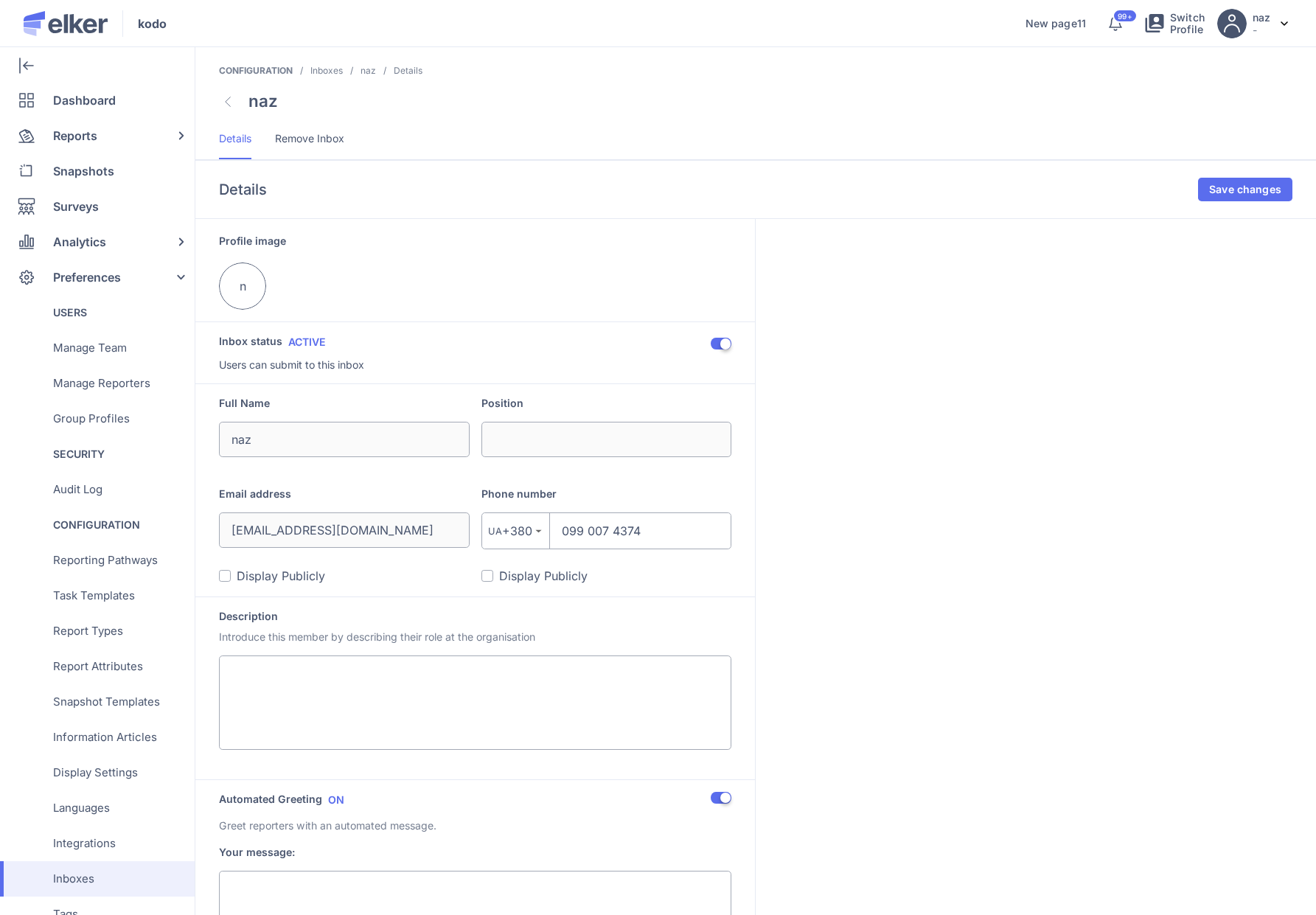
click at [305, 139] on span "Remove Inbox" at bounding box center [309, 139] width 69 height 15
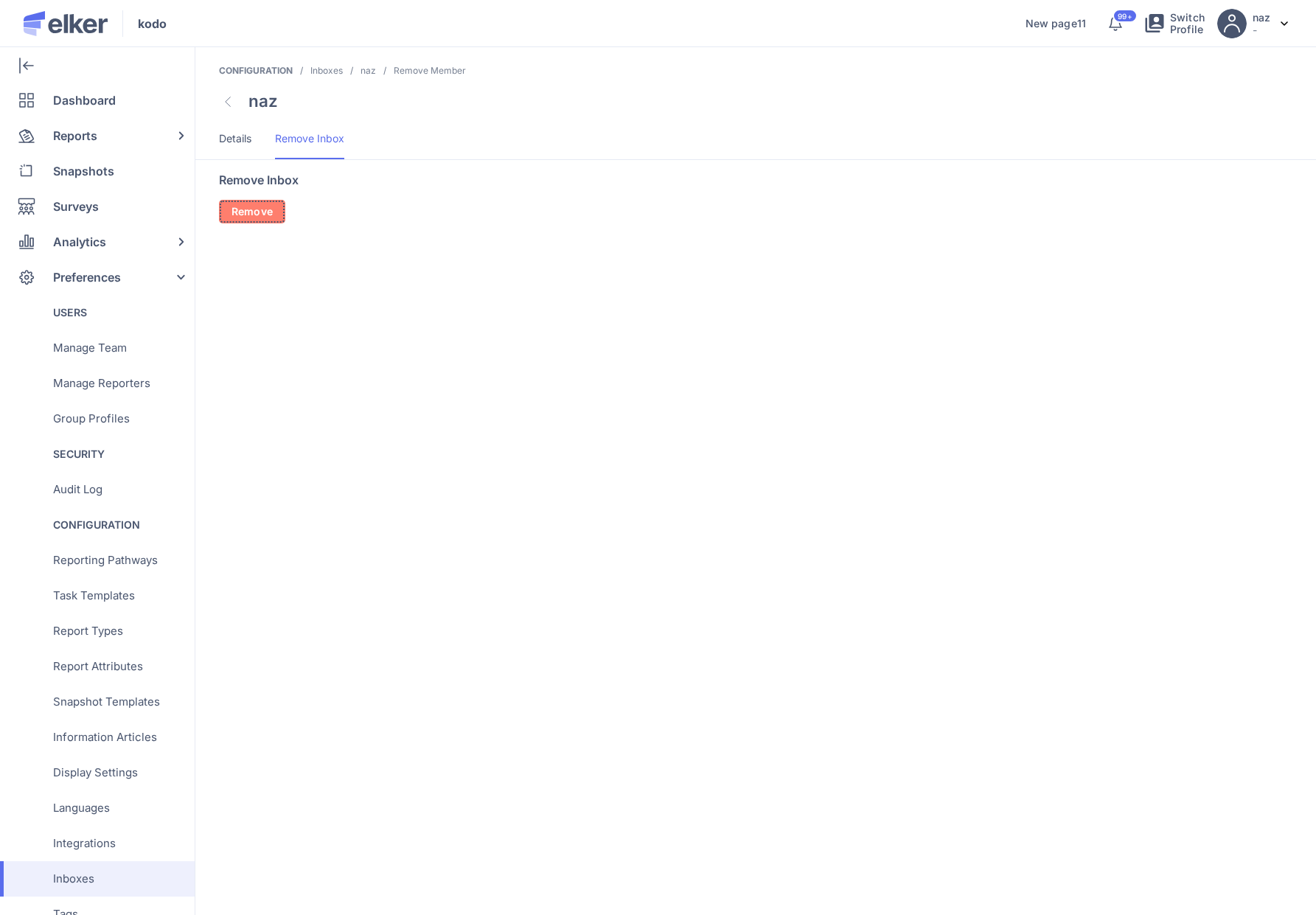
click at [270, 214] on span "Remove" at bounding box center [252, 211] width 42 height 11
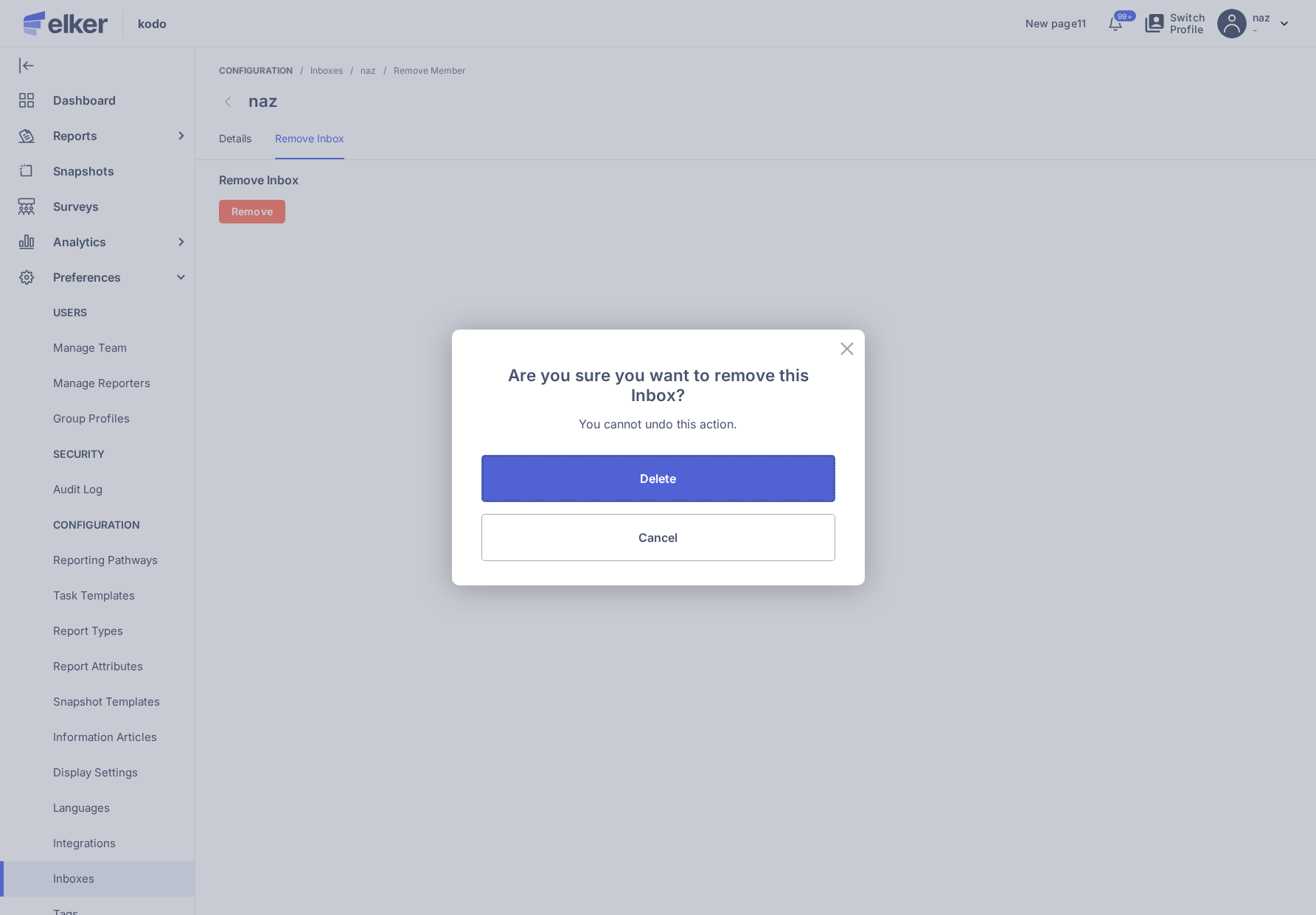
click at [674, 473] on span "Delete" at bounding box center [658, 478] width 37 height 11
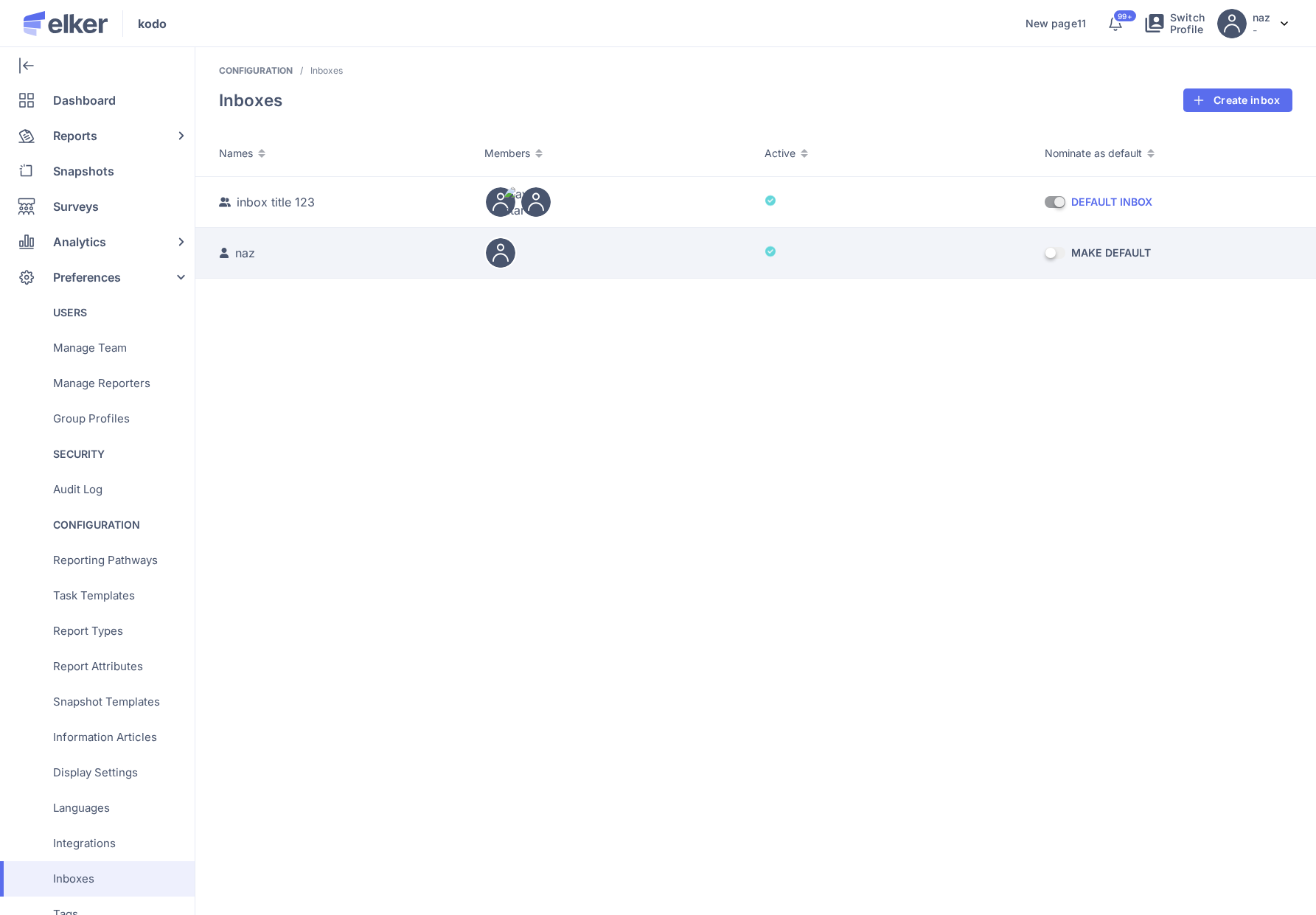
click at [928, 253] on div at bounding box center [896, 253] width 262 height 16
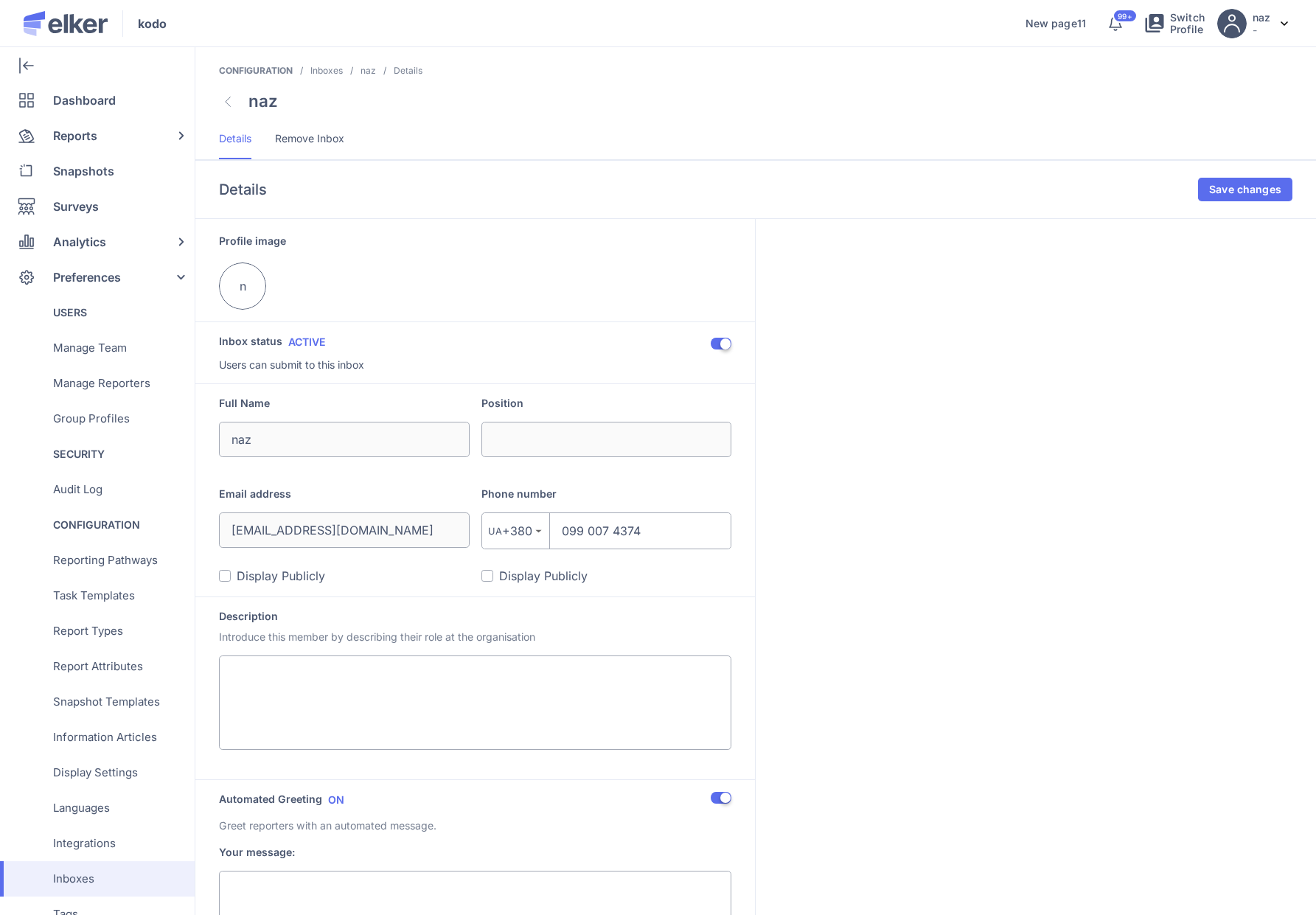
click at [291, 143] on span "Remove Inbox" at bounding box center [309, 139] width 69 height 15
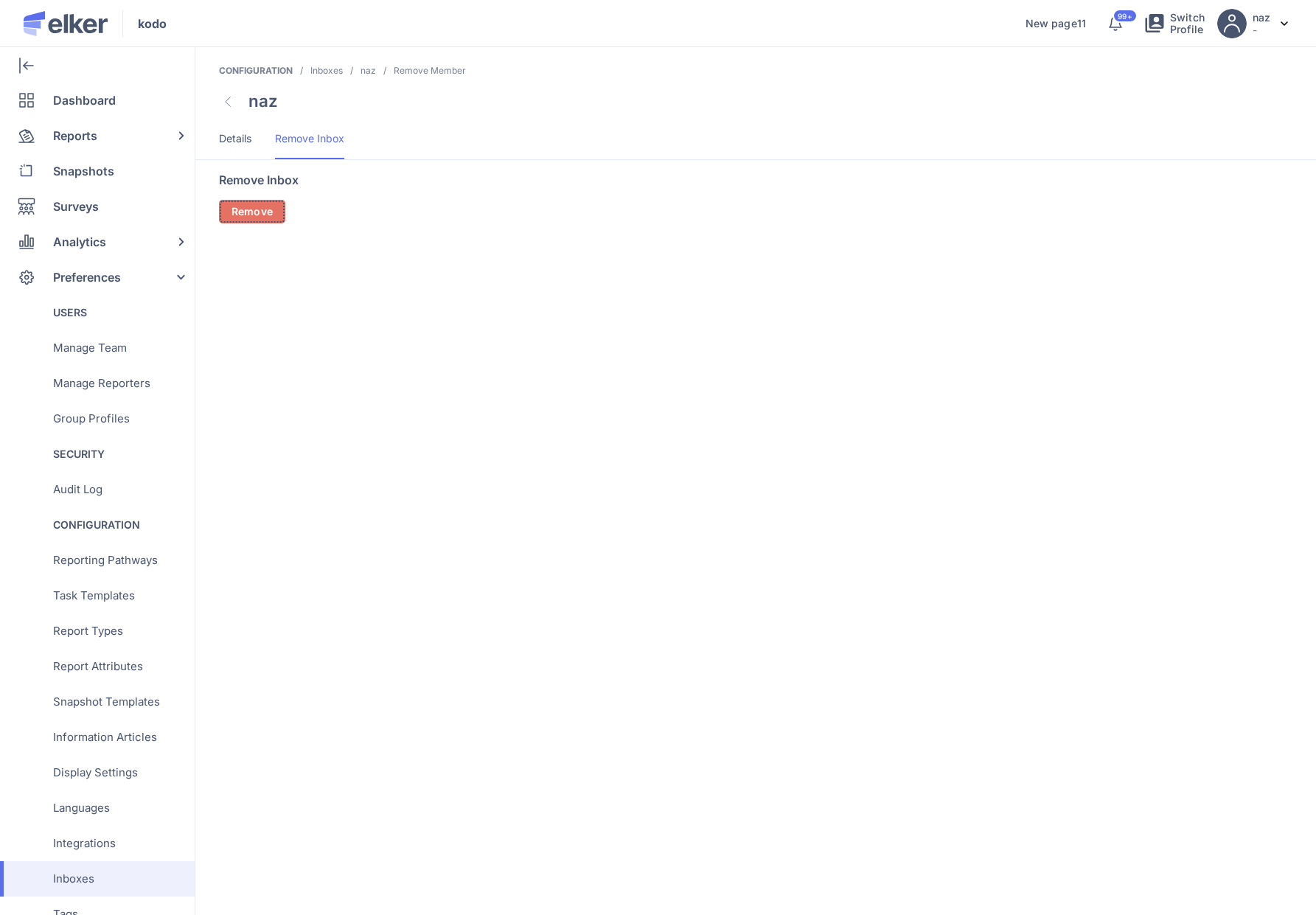
click at [269, 206] on span "Remove" at bounding box center [252, 211] width 42 height 11
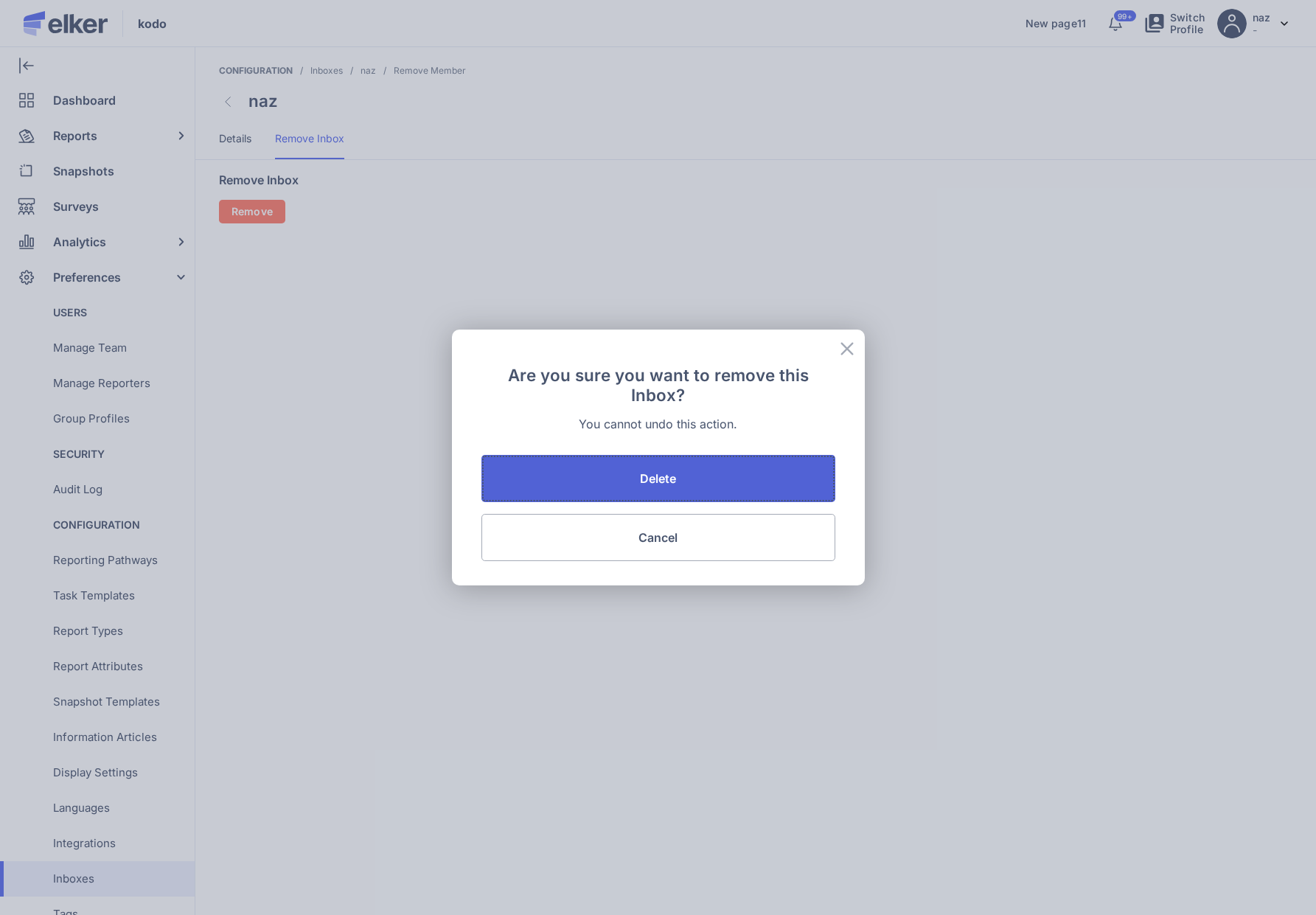
click at [642, 477] on span "Delete" at bounding box center [658, 478] width 37 height 11
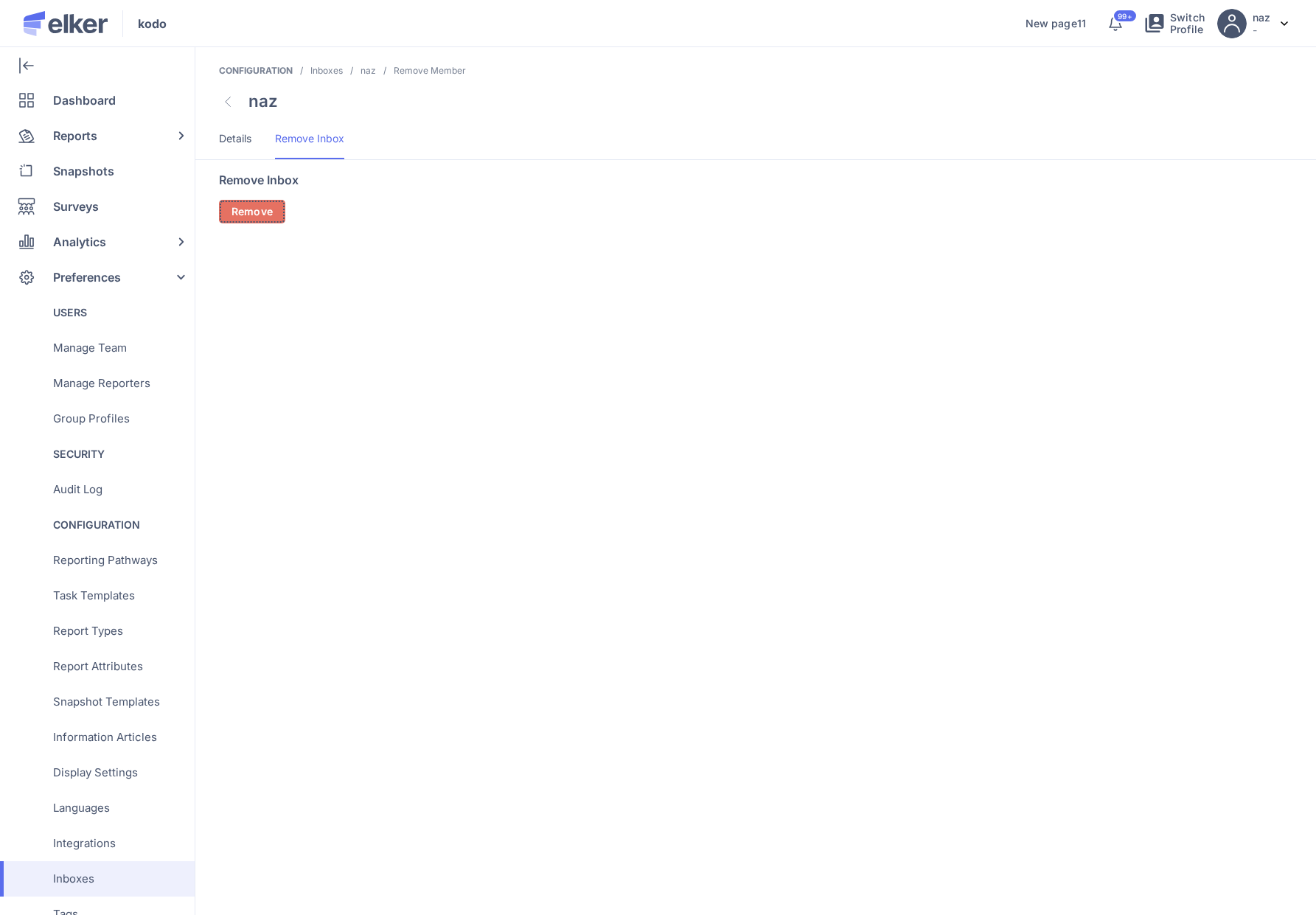
click at [268, 217] on span "Remove" at bounding box center [252, 211] width 42 height 11
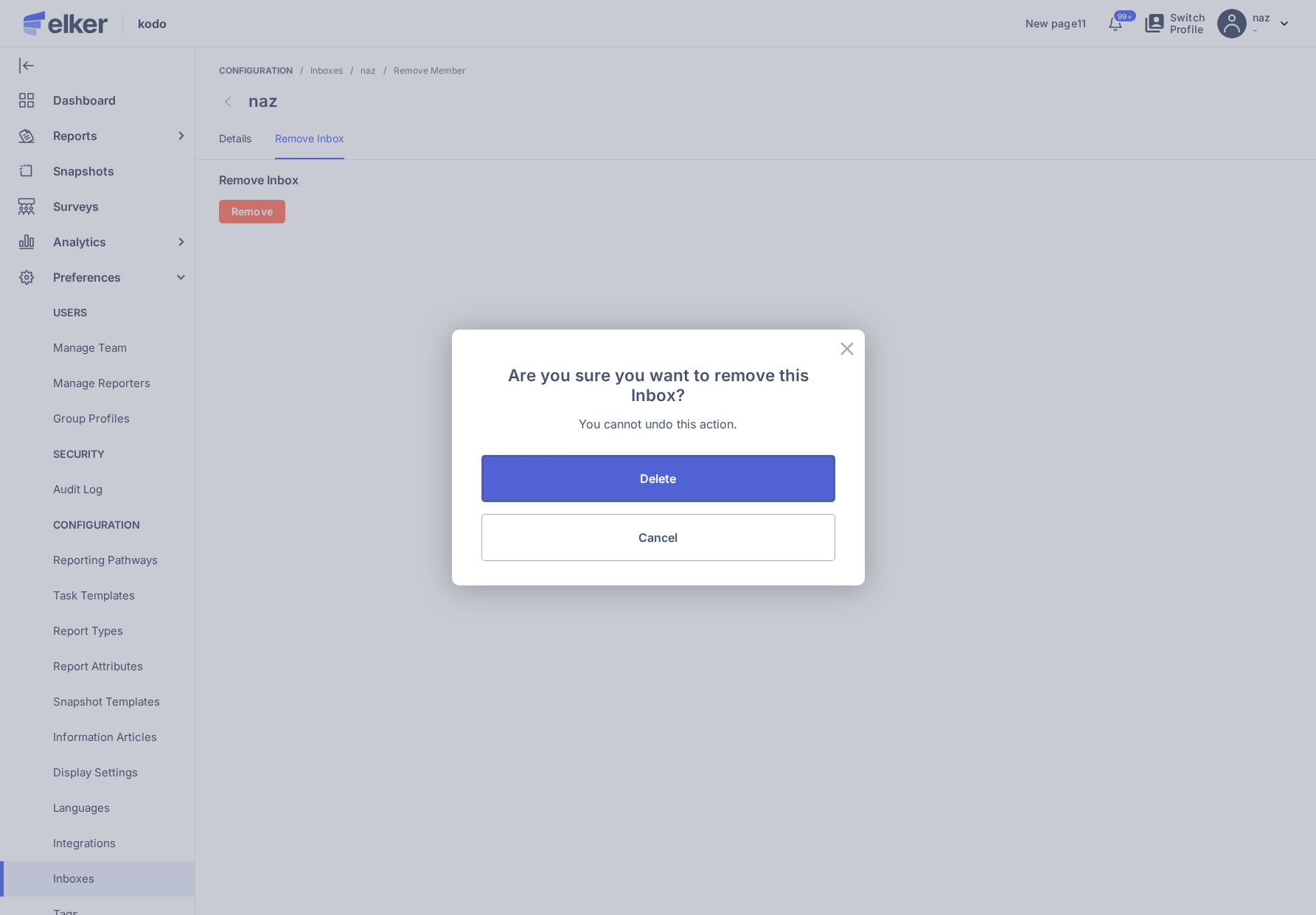
click at [743, 469] on button "Delete" at bounding box center [658, 478] width 353 height 47
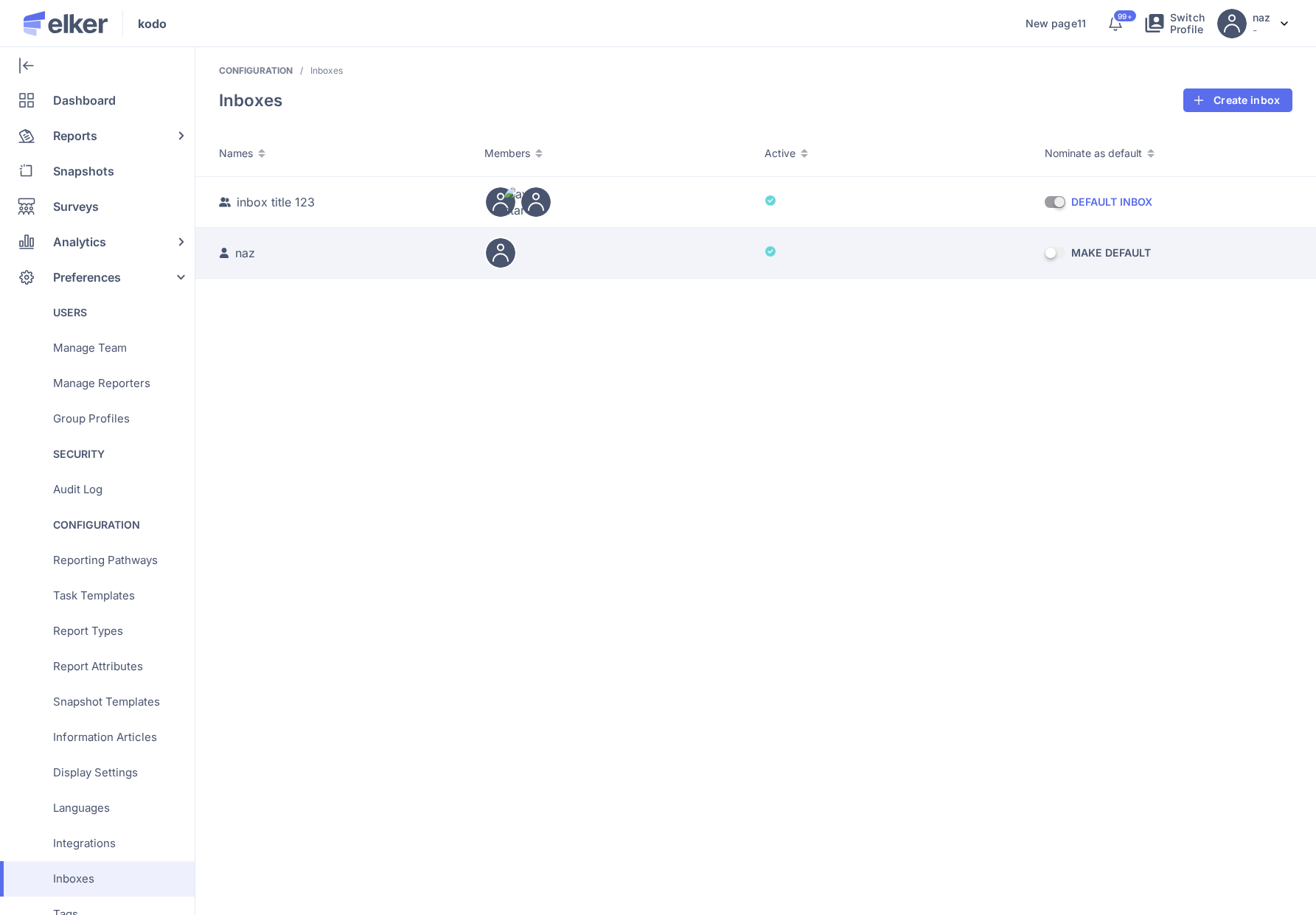
click at [1024, 257] on div at bounding box center [896, 253] width 262 height 16
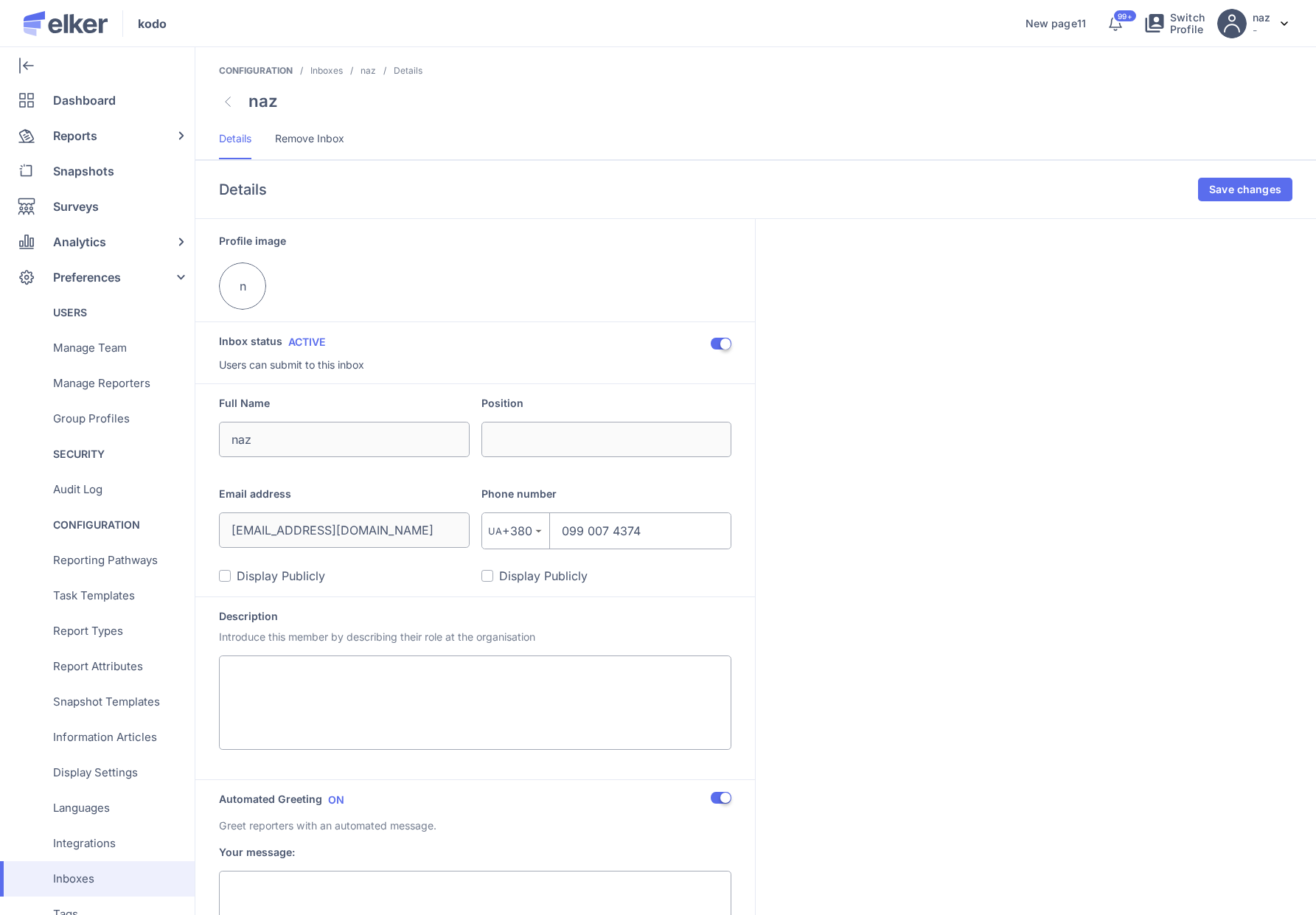
click at [364, 138] on ul "Details Remove Inbox" at bounding box center [756, 145] width 1121 height 29
click at [334, 138] on span "Remove Inbox" at bounding box center [309, 139] width 69 height 15
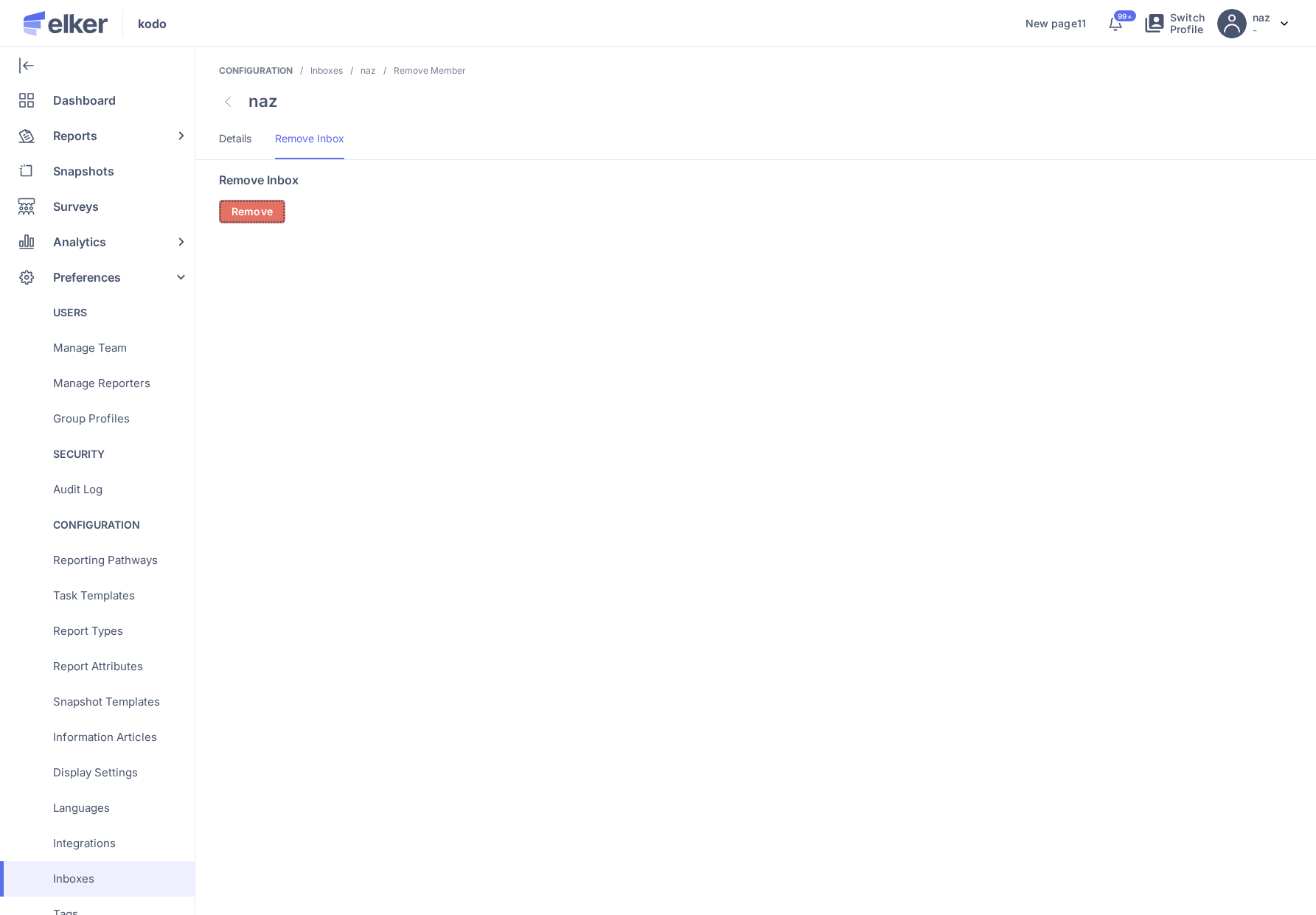
click at [226, 205] on button "Remove" at bounding box center [252, 211] width 66 height 24
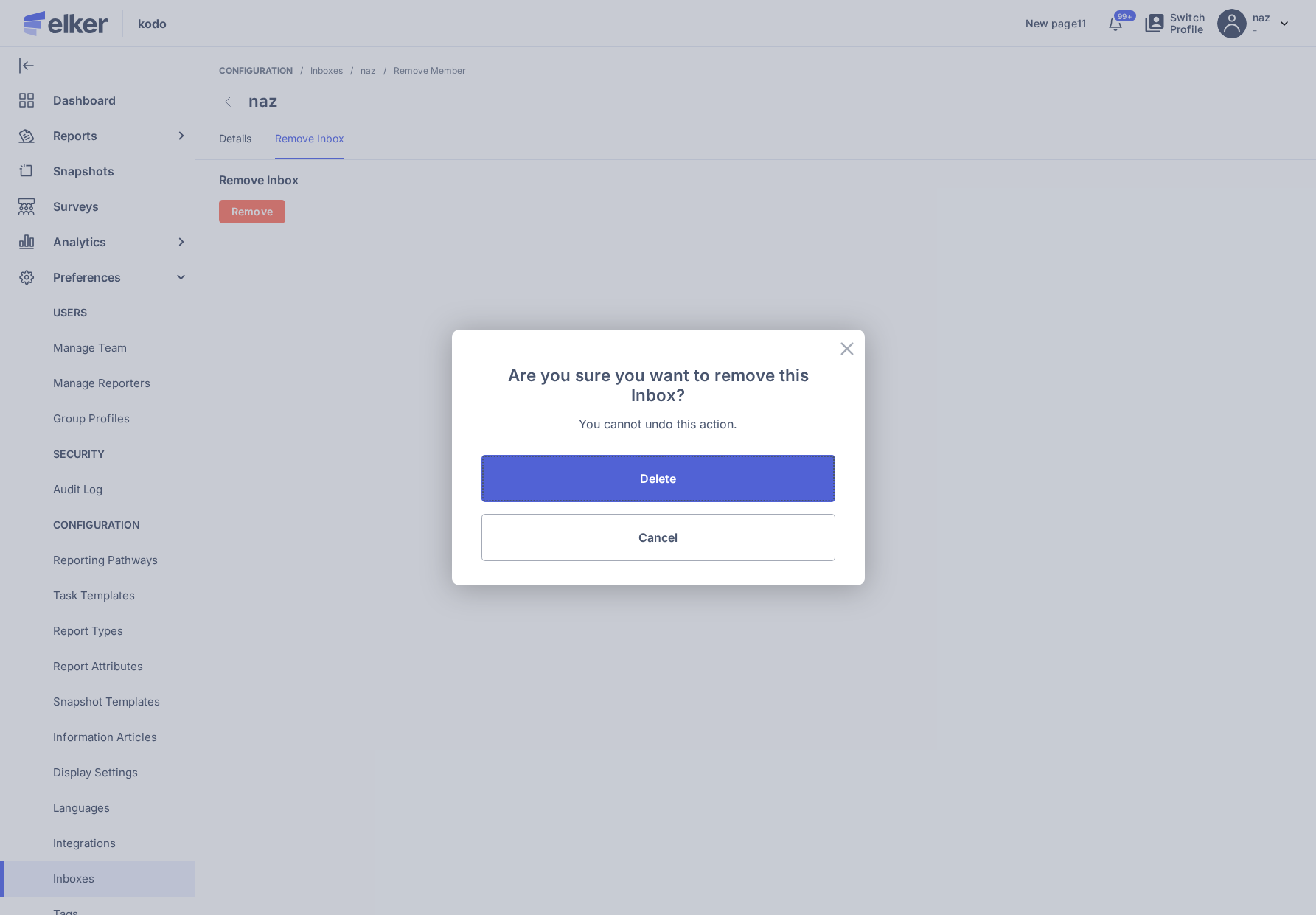
click at [629, 475] on button "Delete" at bounding box center [658, 478] width 353 height 47
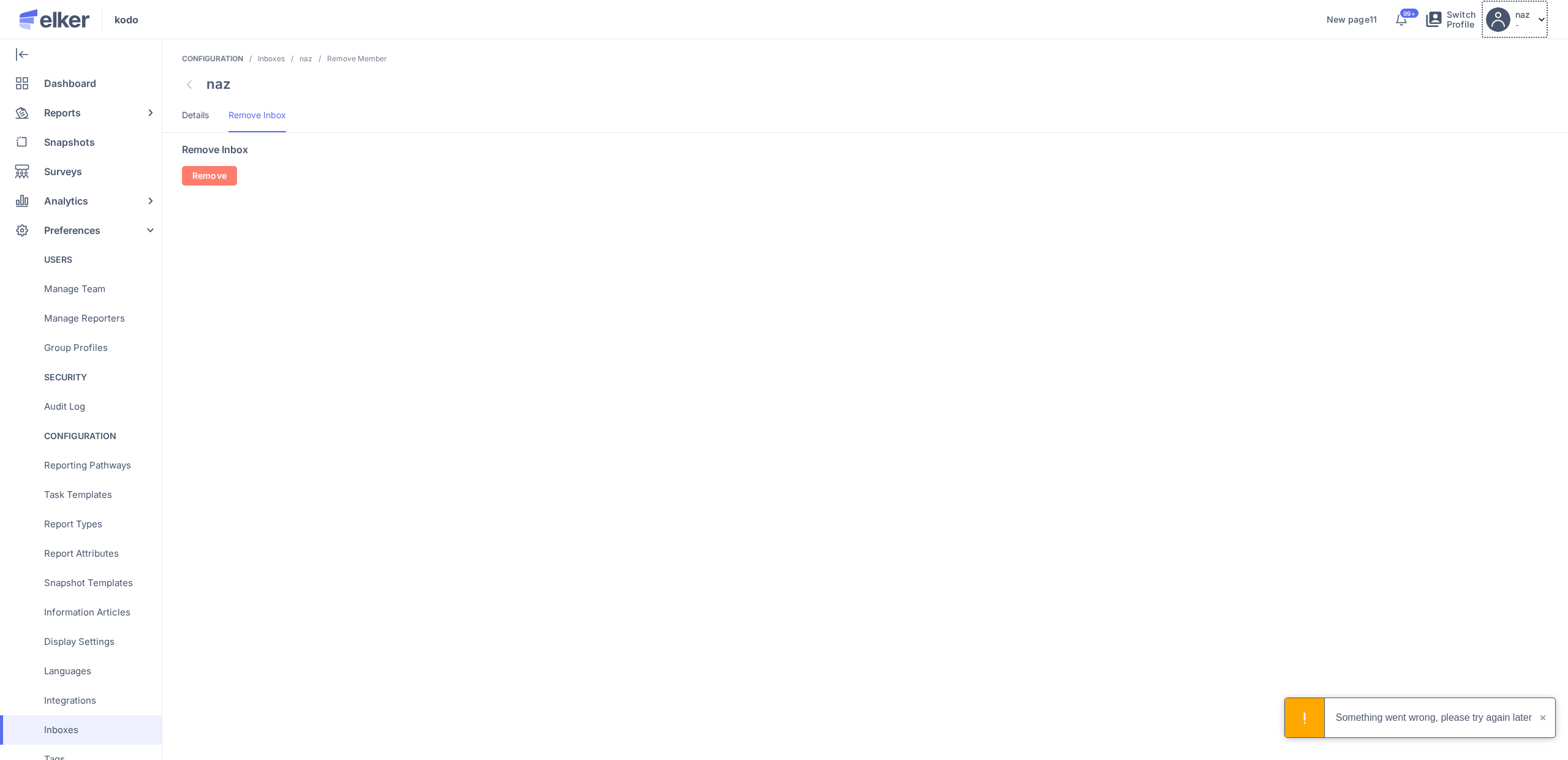
click at [1093, 27] on p "-" at bounding box center [1523, 24] width 15 height 10
click at [1093, 89] on div "Logout" at bounding box center [1500, 87] width 96 height 29
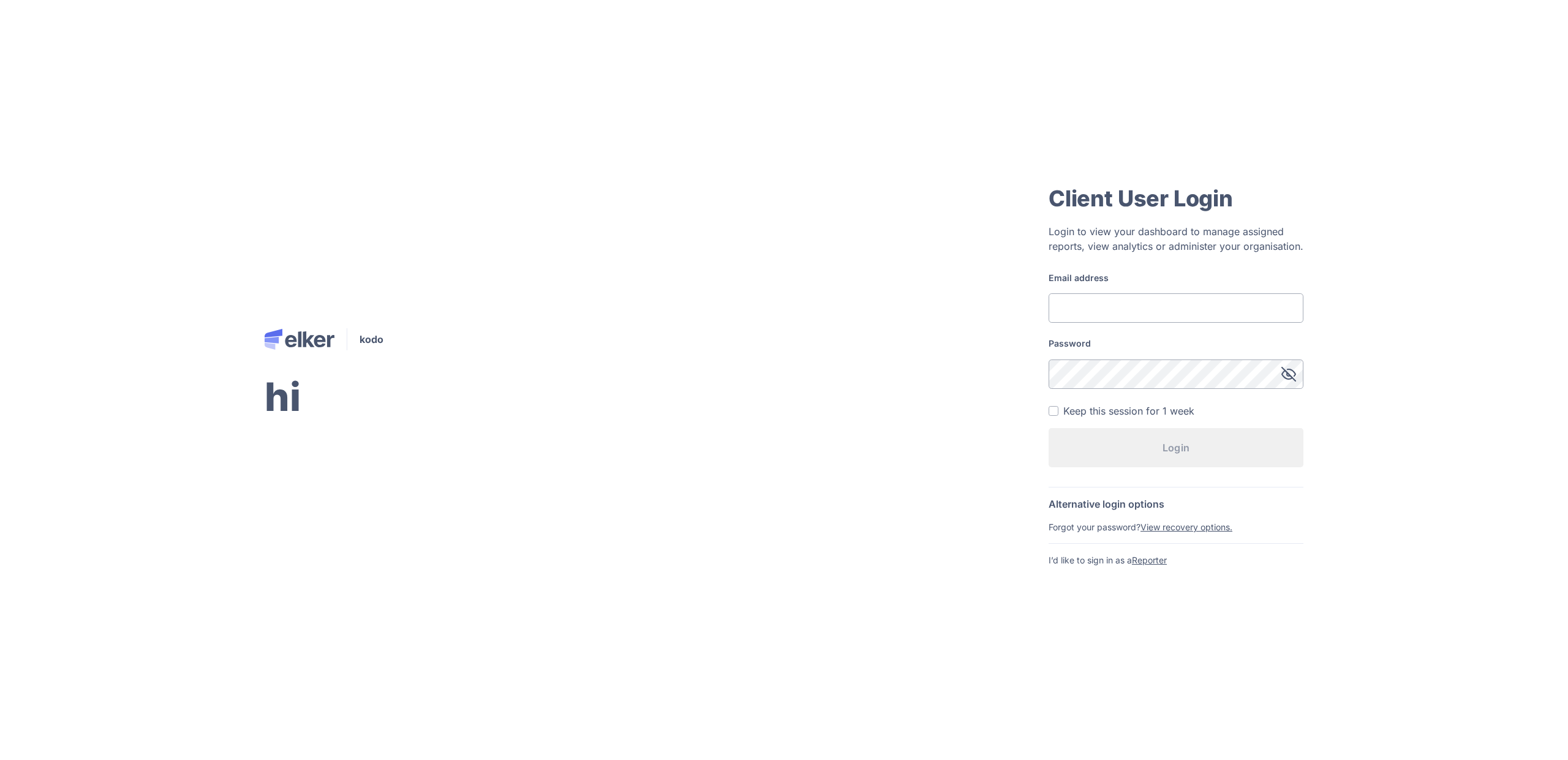
click at [1093, 324] on form "Email address Password Keep this session for 1 week Login" at bounding box center [1176, 374] width 255 height 204
click at [1093, 319] on input "Email address" at bounding box center [1176, 308] width 255 height 29
click at [1081, 308] on input "test1@test.com" at bounding box center [1176, 308] width 255 height 29
type input "[EMAIL_ADDRESS][DOMAIN_NAME]"
click at [1093, 358] on div "Password" at bounding box center [1176, 363] width 255 height 51
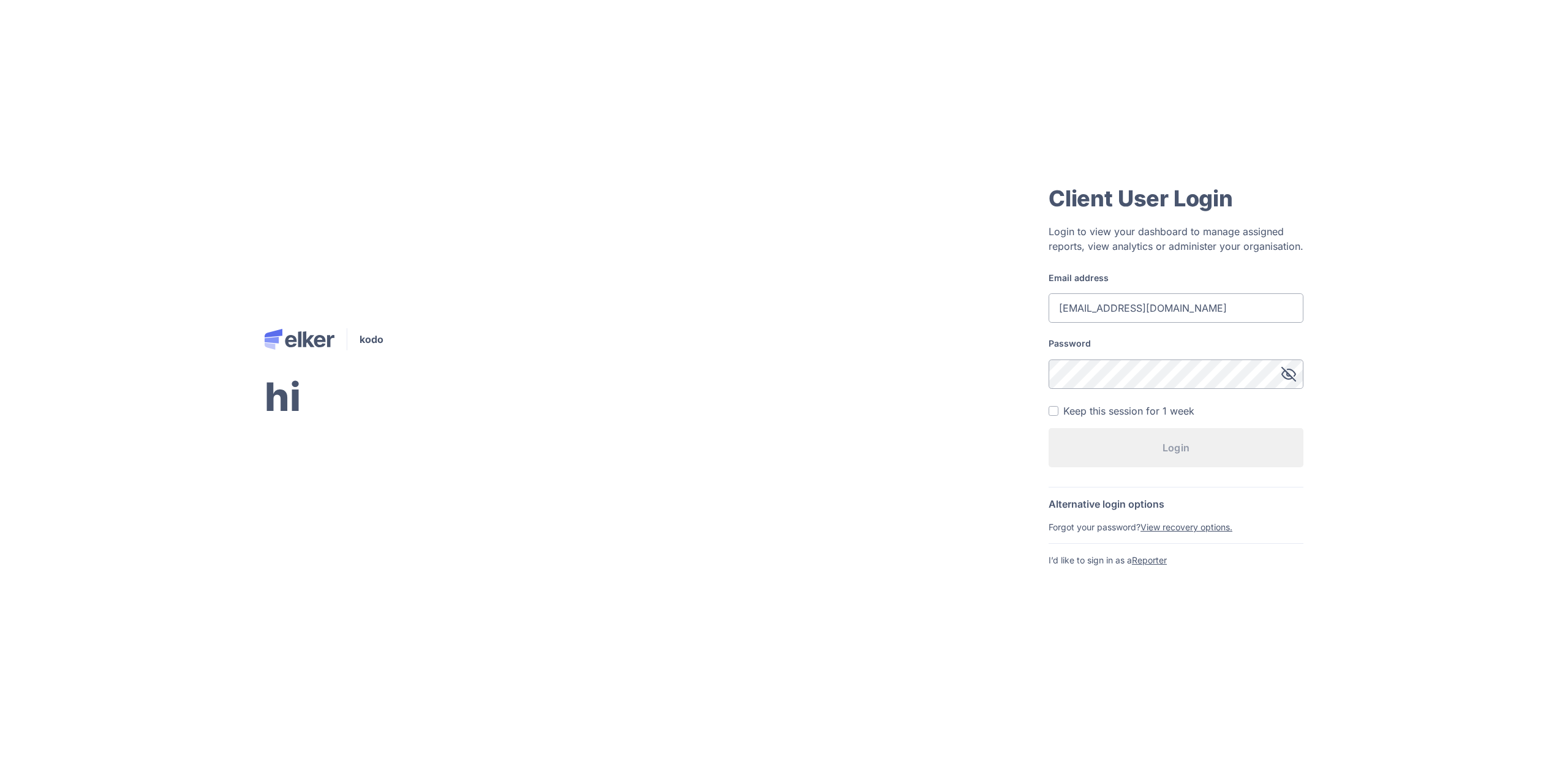
click at [1049, 428] on button "Login" at bounding box center [1176, 448] width 255 height 39
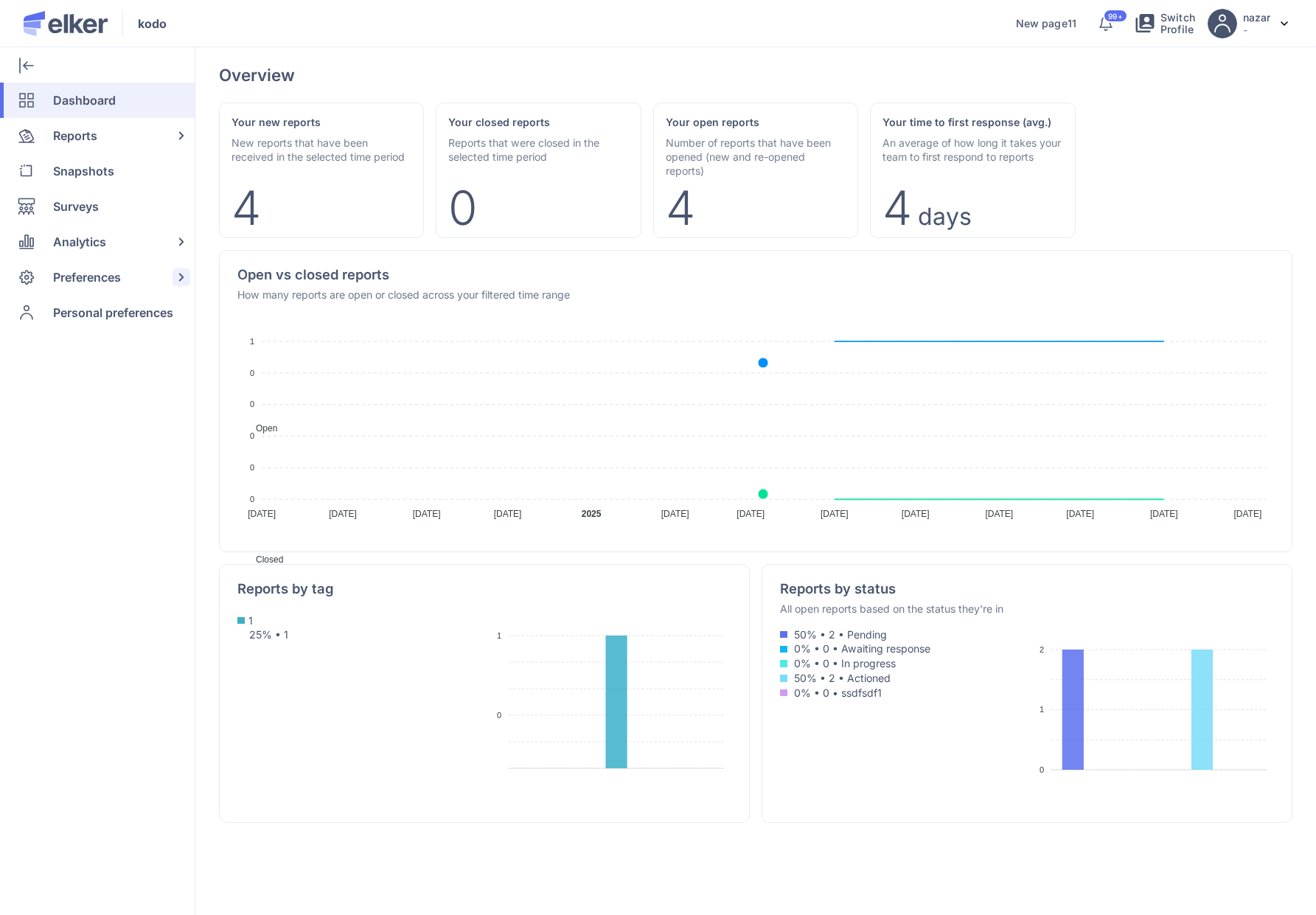
click at [93, 288] on span "Preferences" at bounding box center [86, 277] width 68 height 35
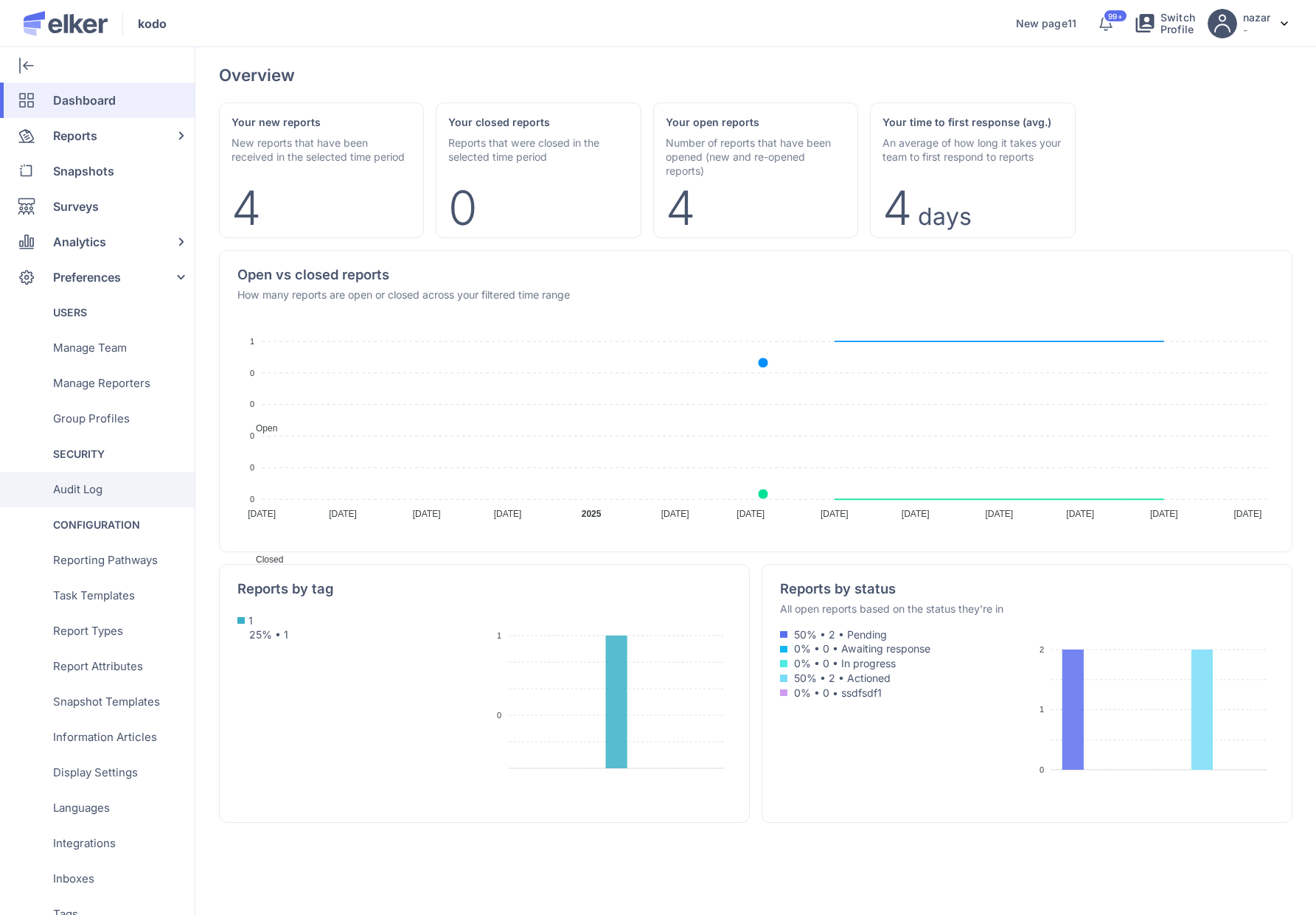
scroll to position [218, 0]
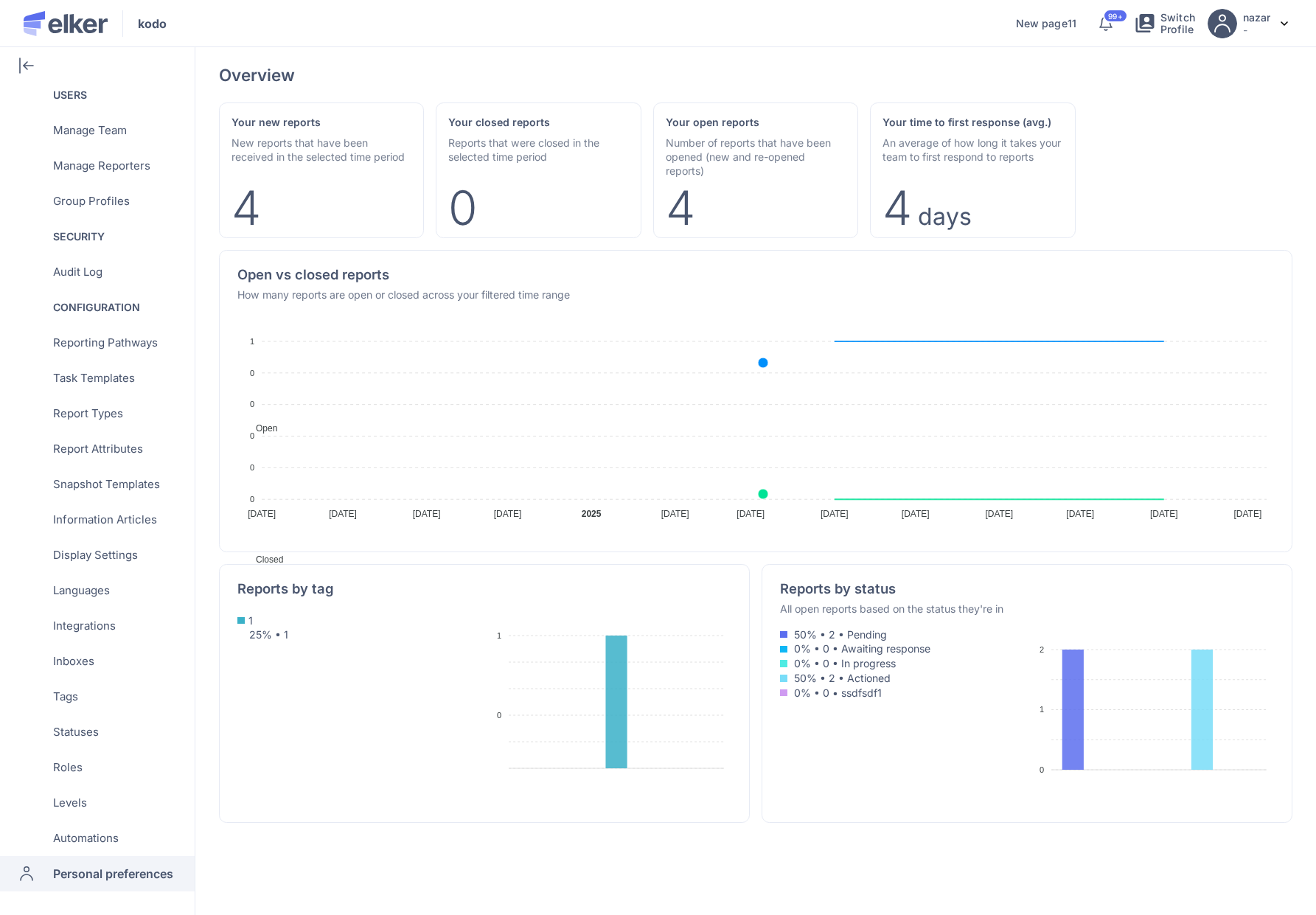
click at [115, 872] on span "Personal preferences" at bounding box center [113, 873] width 121 height 35
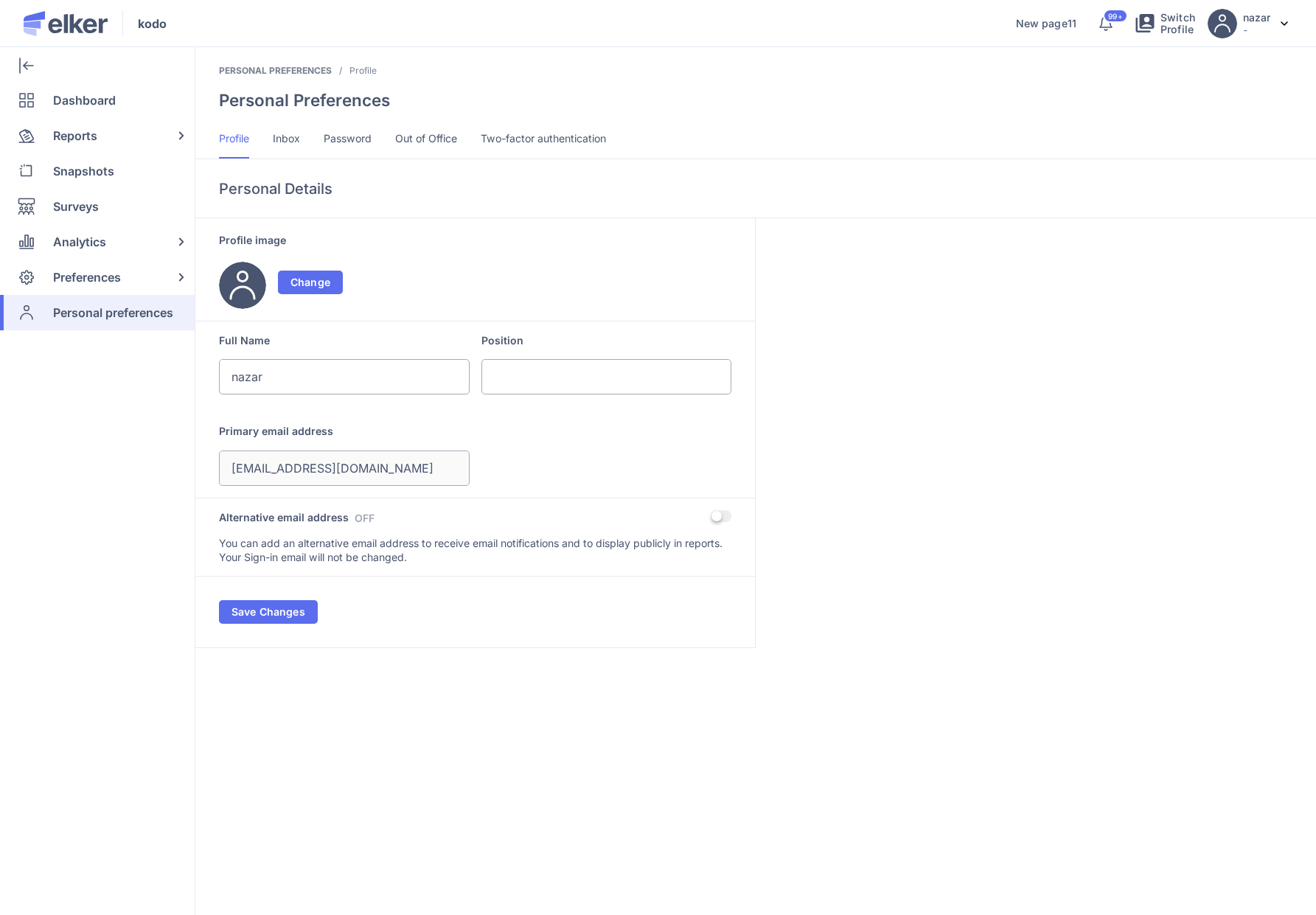
click at [278, 138] on span "Inbox" at bounding box center [286, 139] width 27 height 15
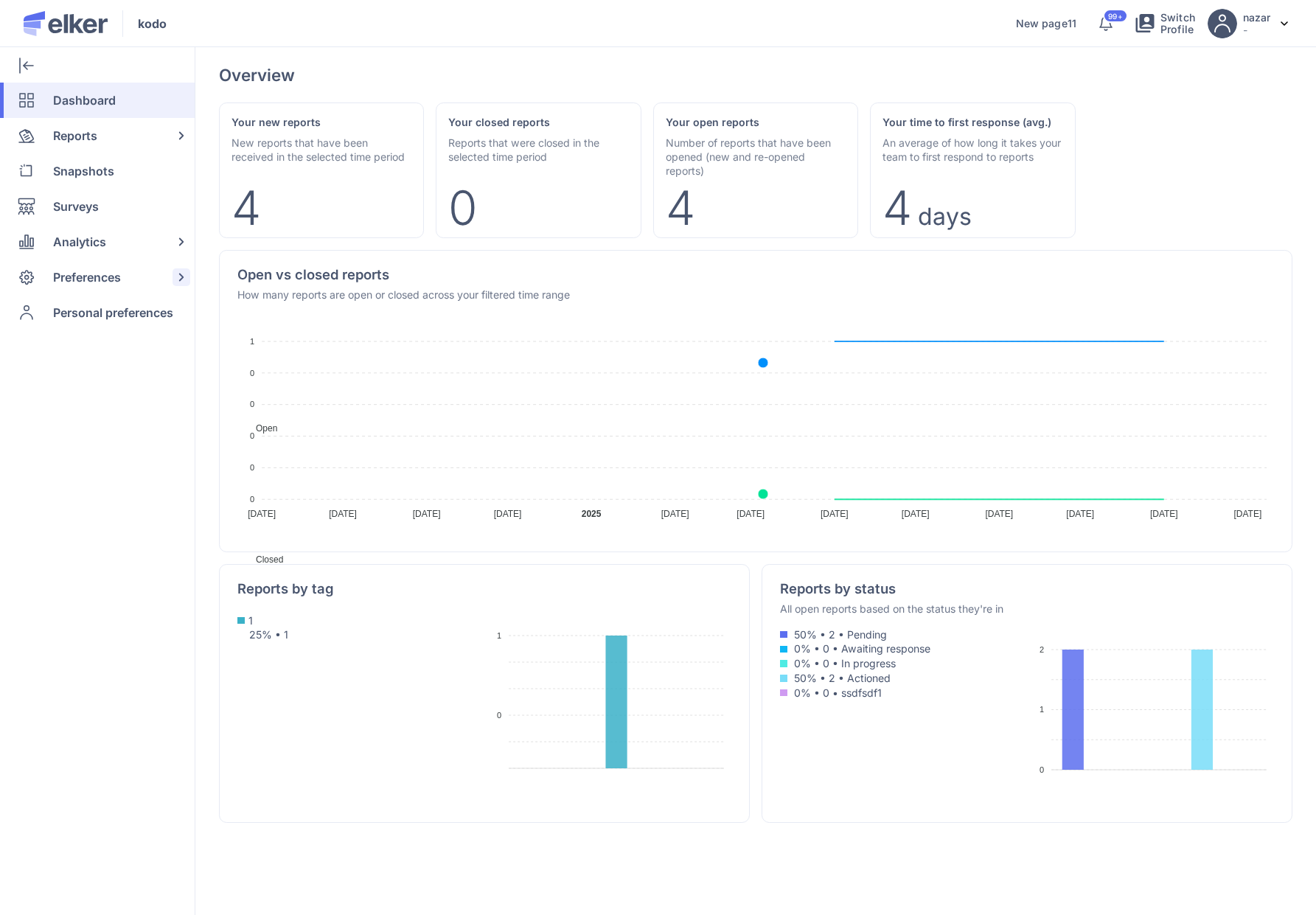
click at [108, 272] on span "Preferences" at bounding box center [86, 277] width 68 height 35
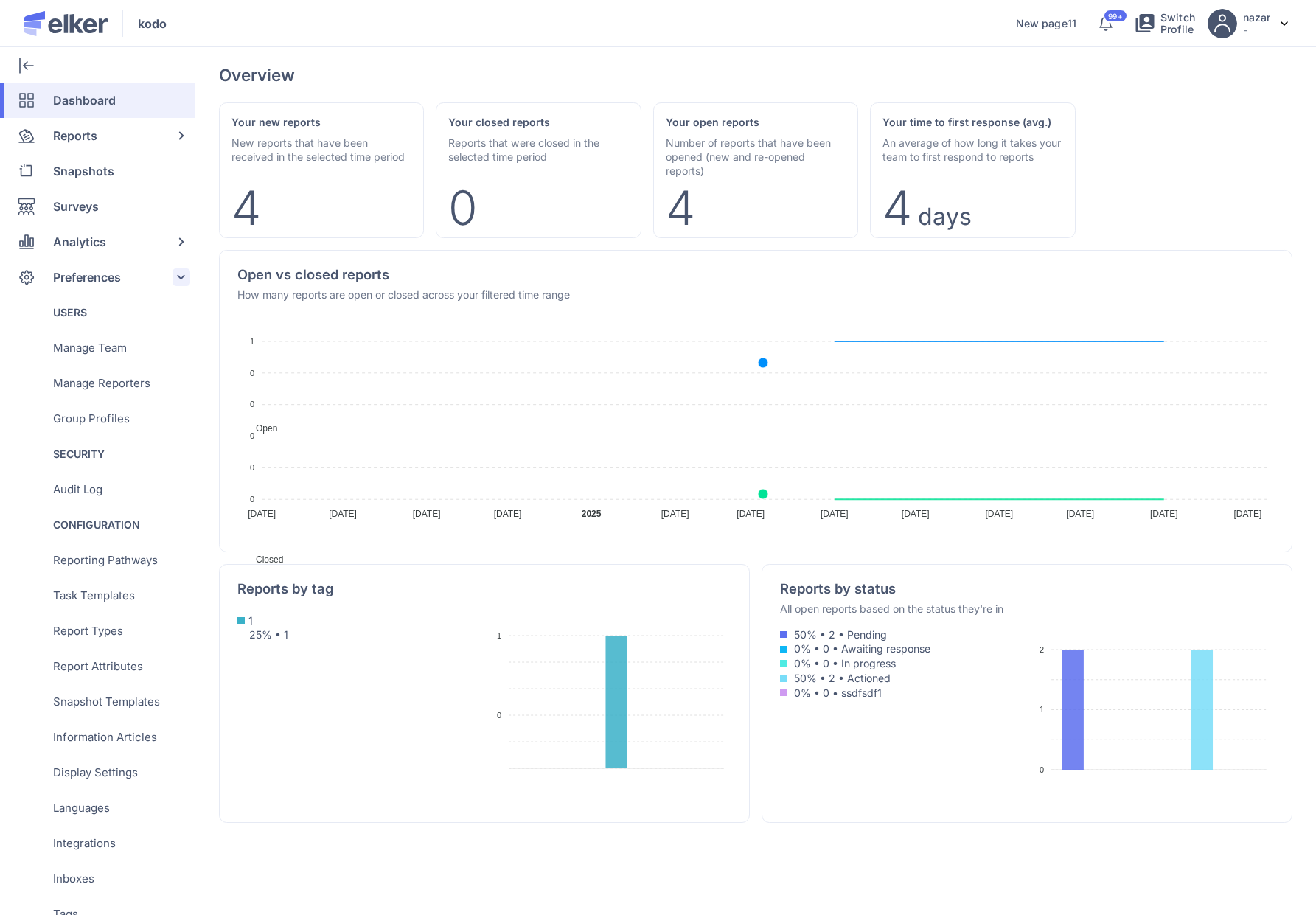
scroll to position [218, 0]
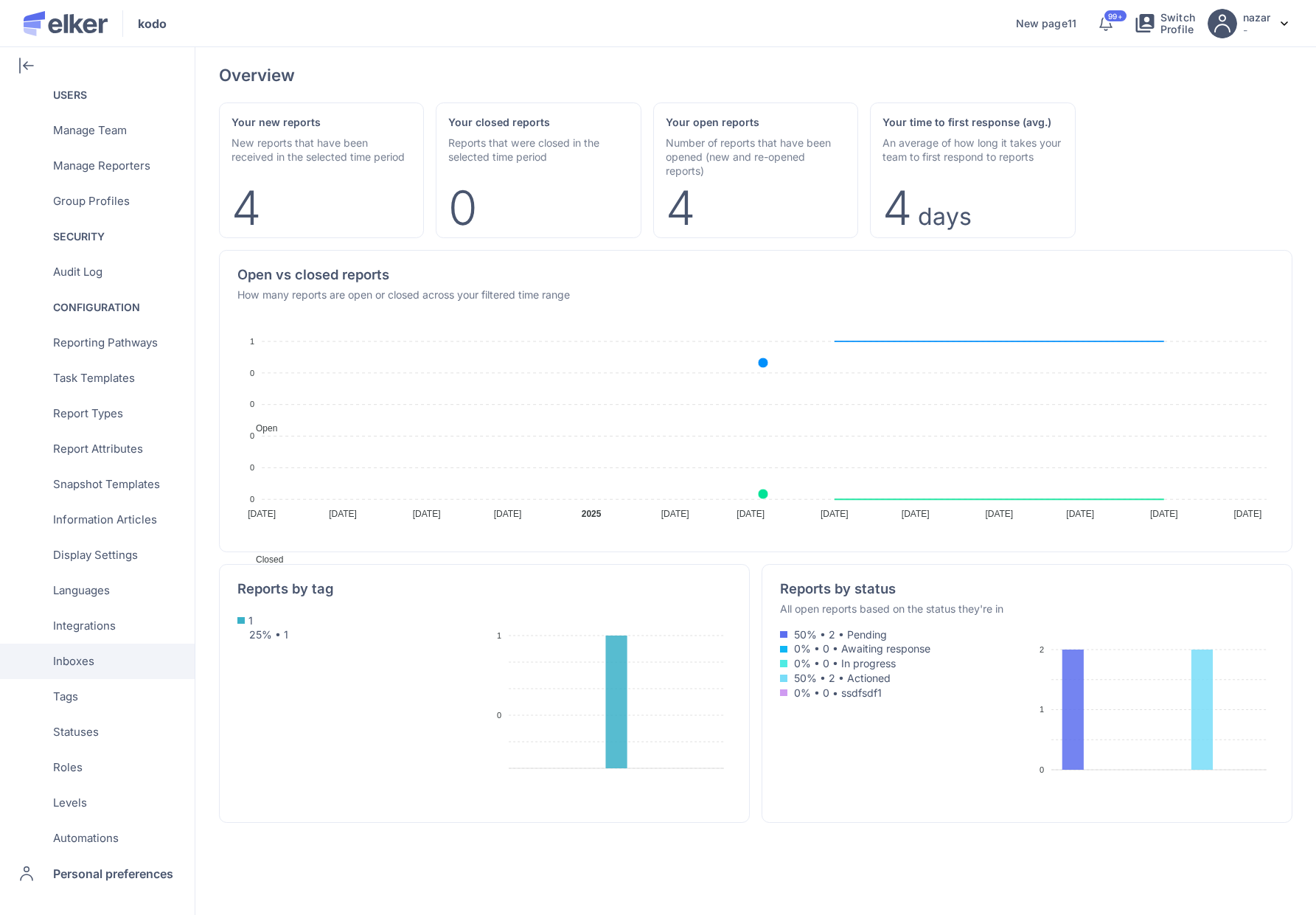
click at [92, 662] on span "Inboxes" at bounding box center [73, 661] width 42 height 35
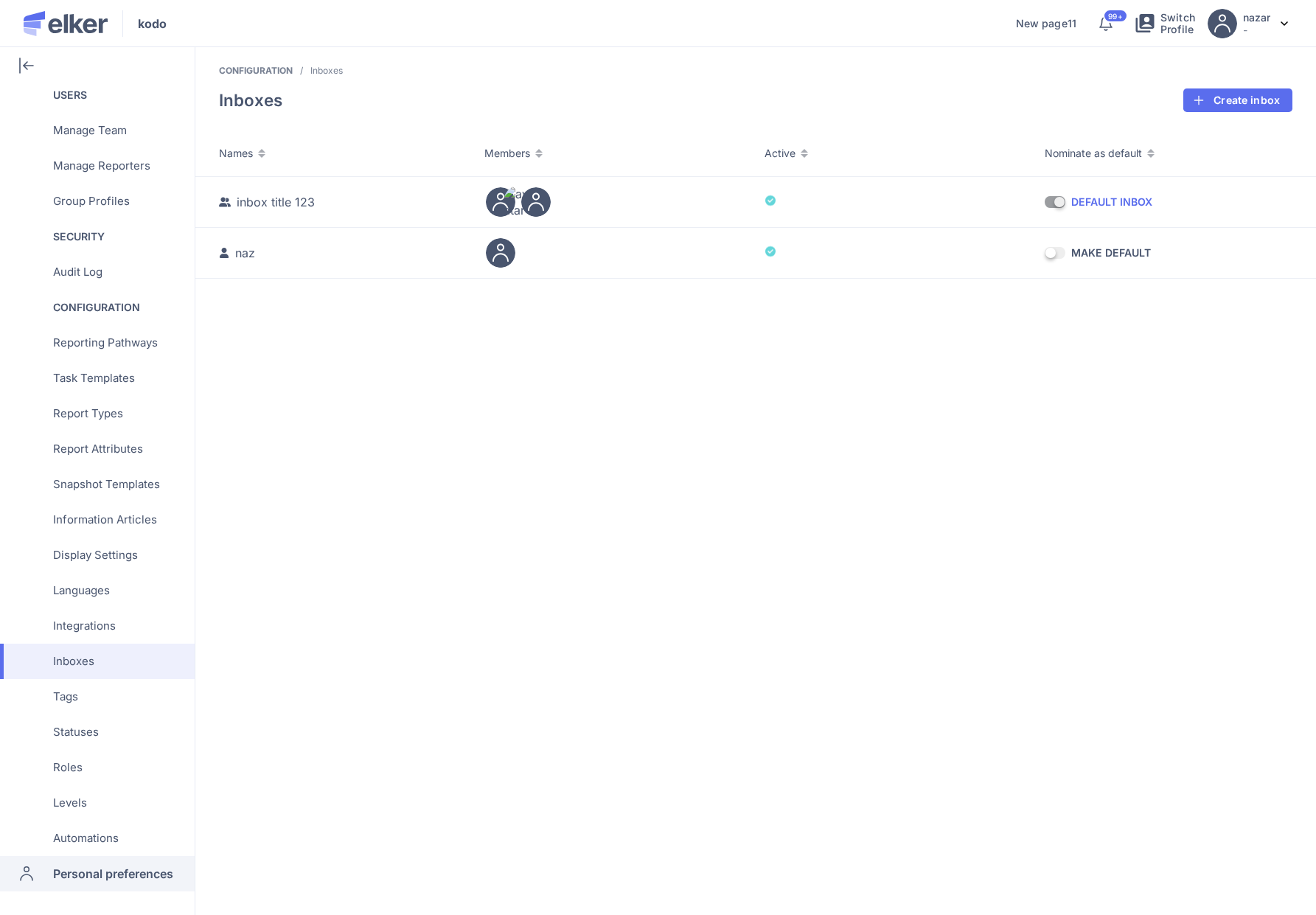
click at [136, 871] on span "Personal preferences" at bounding box center [113, 873] width 121 height 35
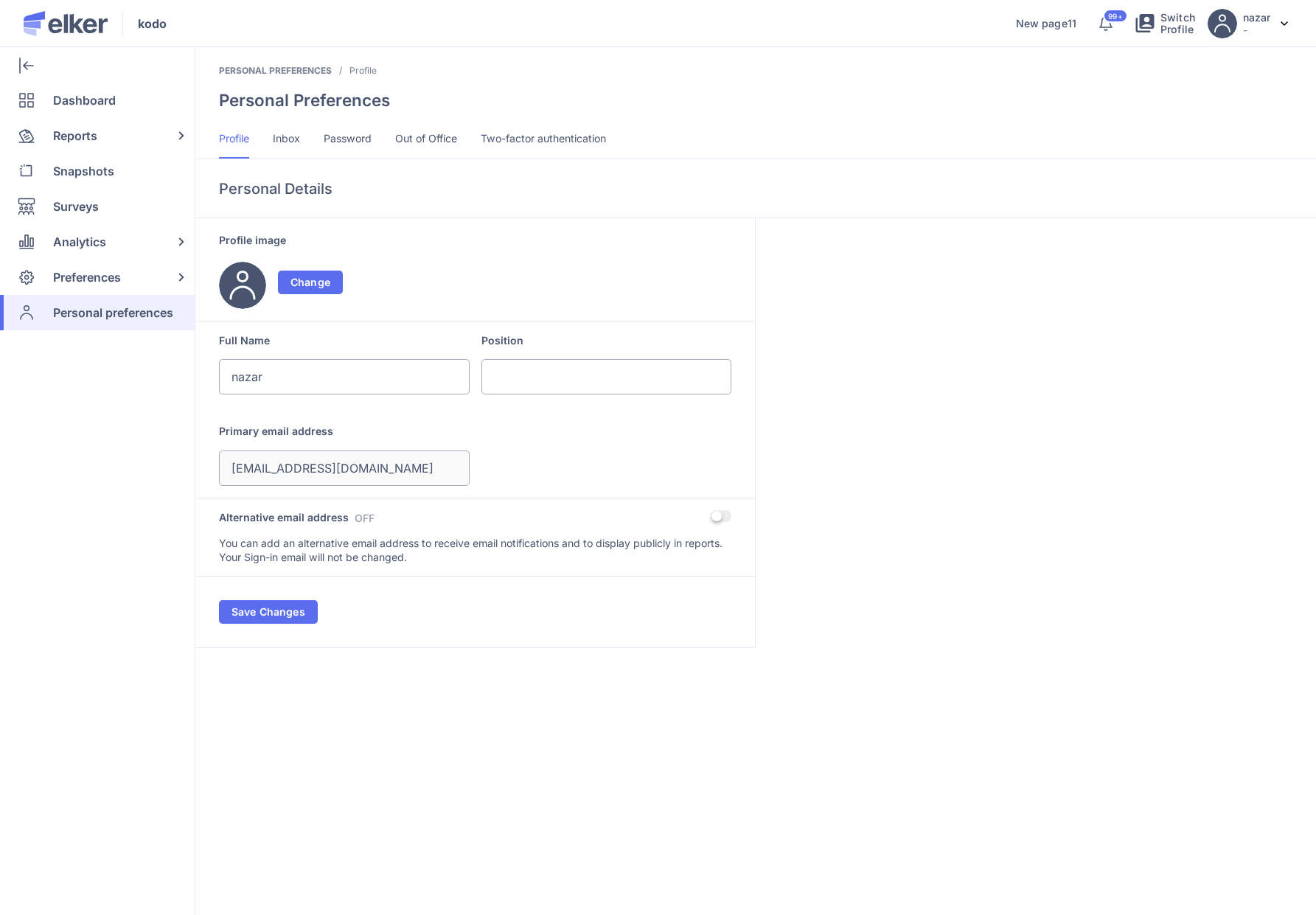
click at [345, 138] on span "Password" at bounding box center [347, 139] width 48 height 15
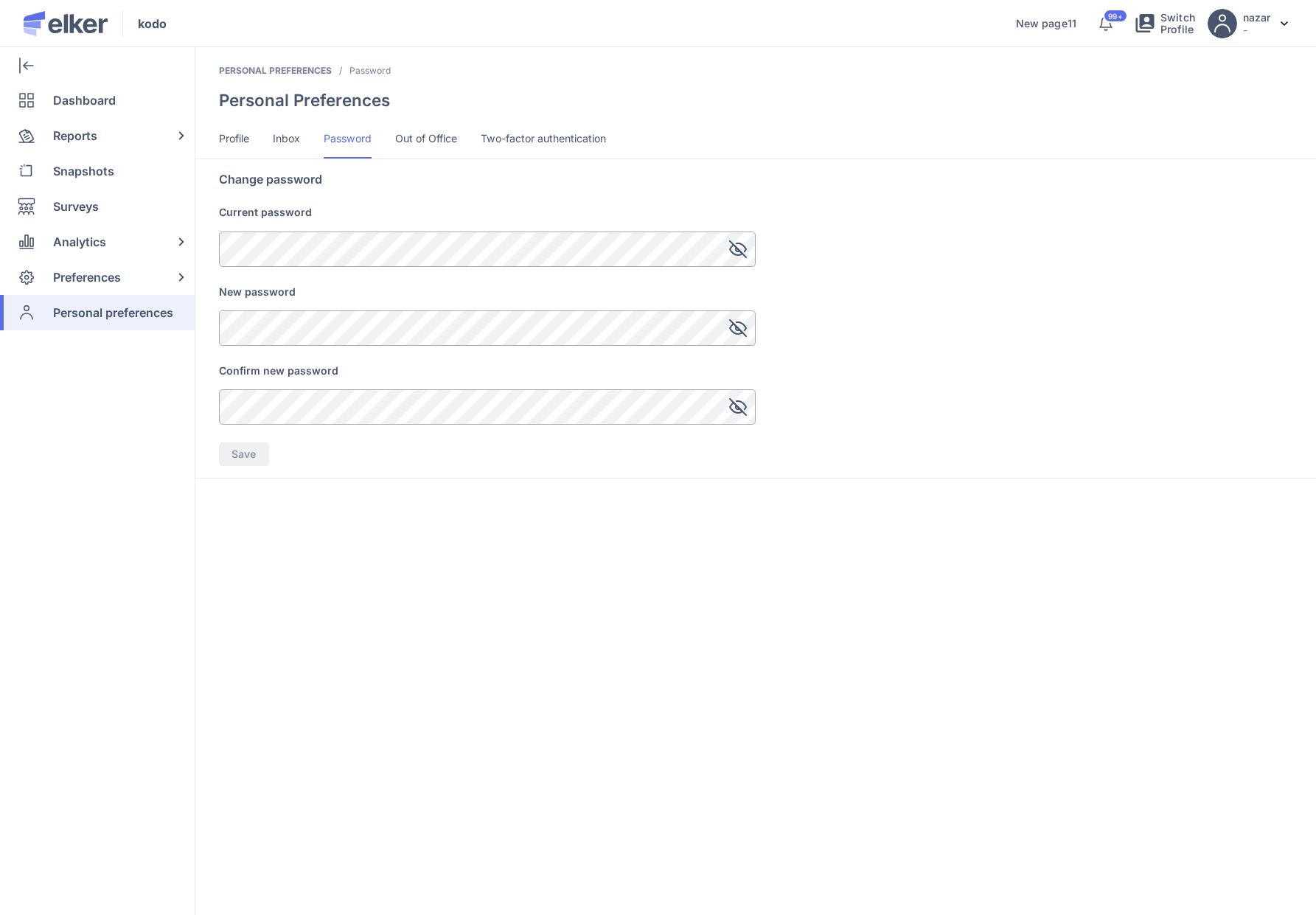
click at [296, 146] on li "Inbox" at bounding box center [286, 143] width 27 height 29
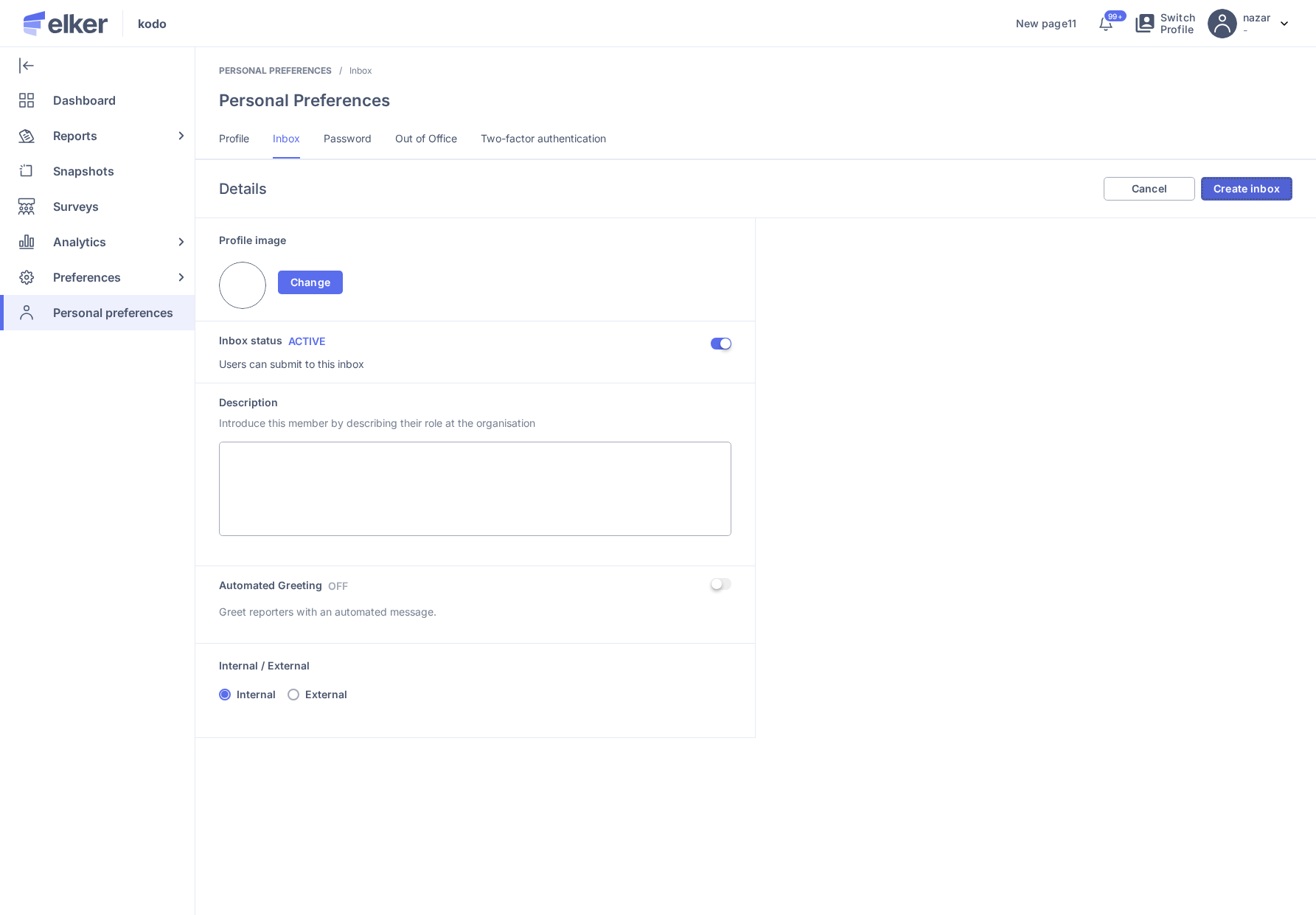
click at [1254, 189] on span "Create inbox" at bounding box center [1246, 188] width 66 height 11
click at [1262, 188] on span "Create inbox" at bounding box center [1246, 188] width 66 height 11
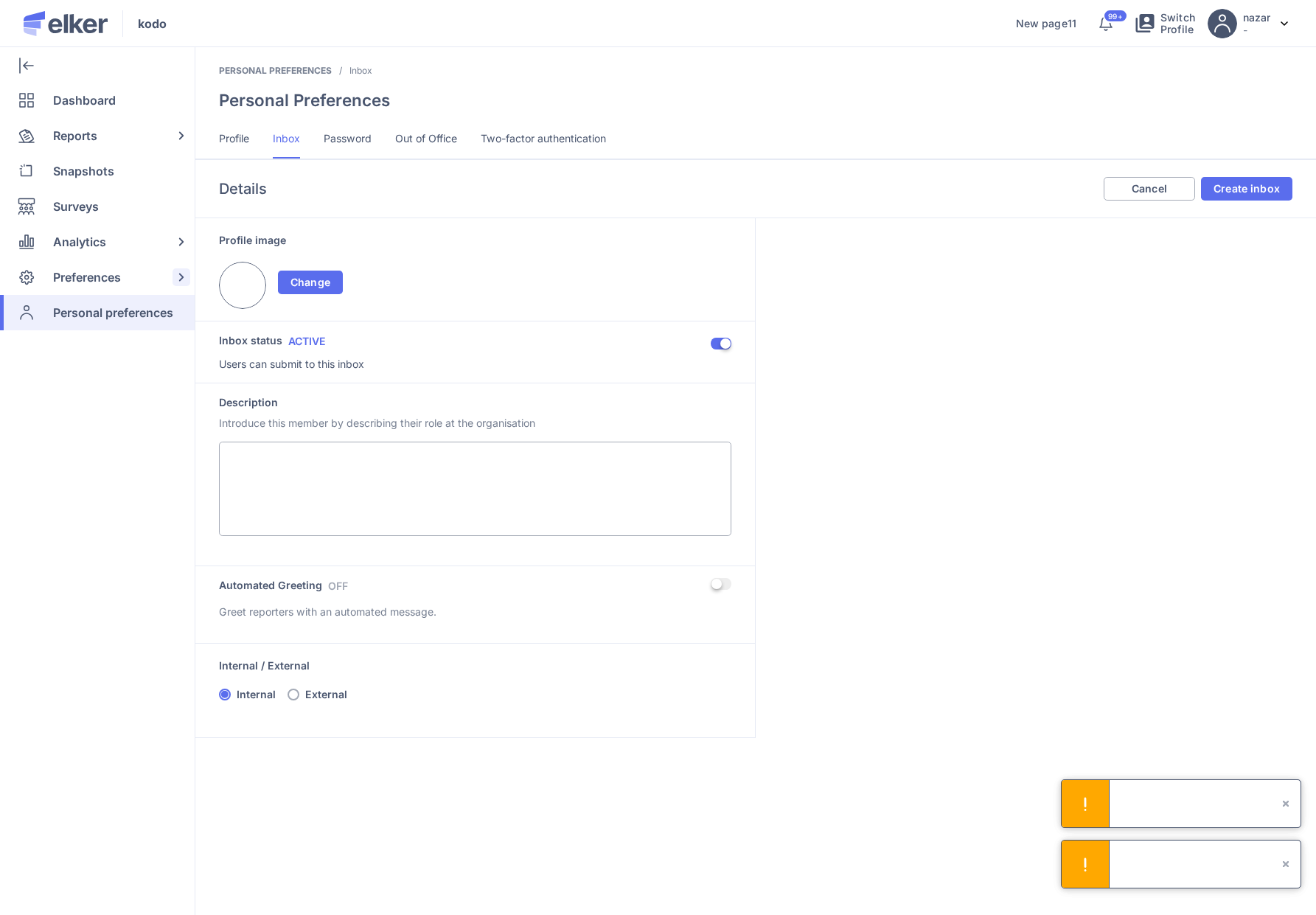
click at [106, 284] on span "Preferences" at bounding box center [86, 277] width 68 height 35
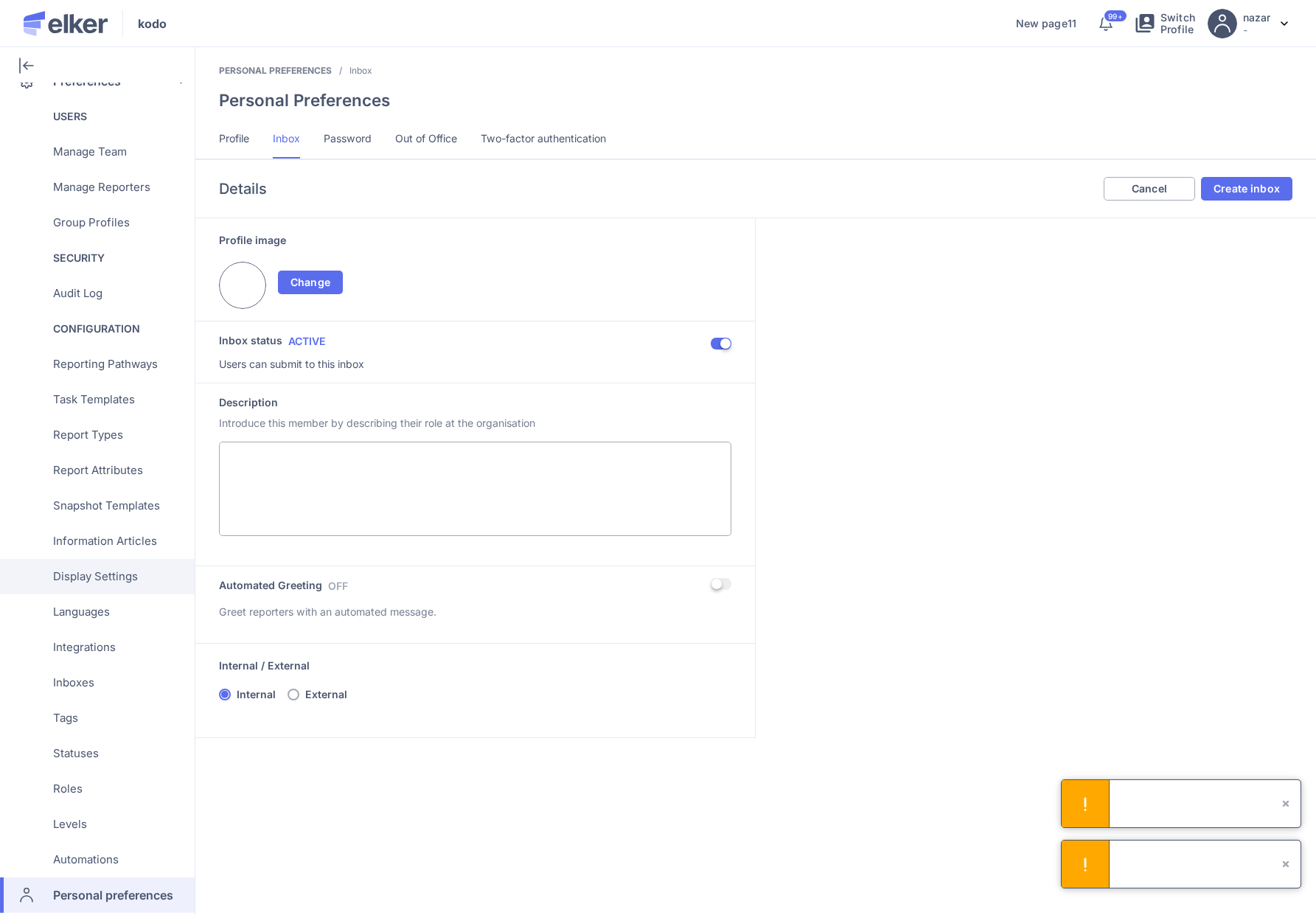
scroll to position [197, 0]
click at [114, 670] on div "Inboxes" at bounding box center [94, 681] width 189 height 35
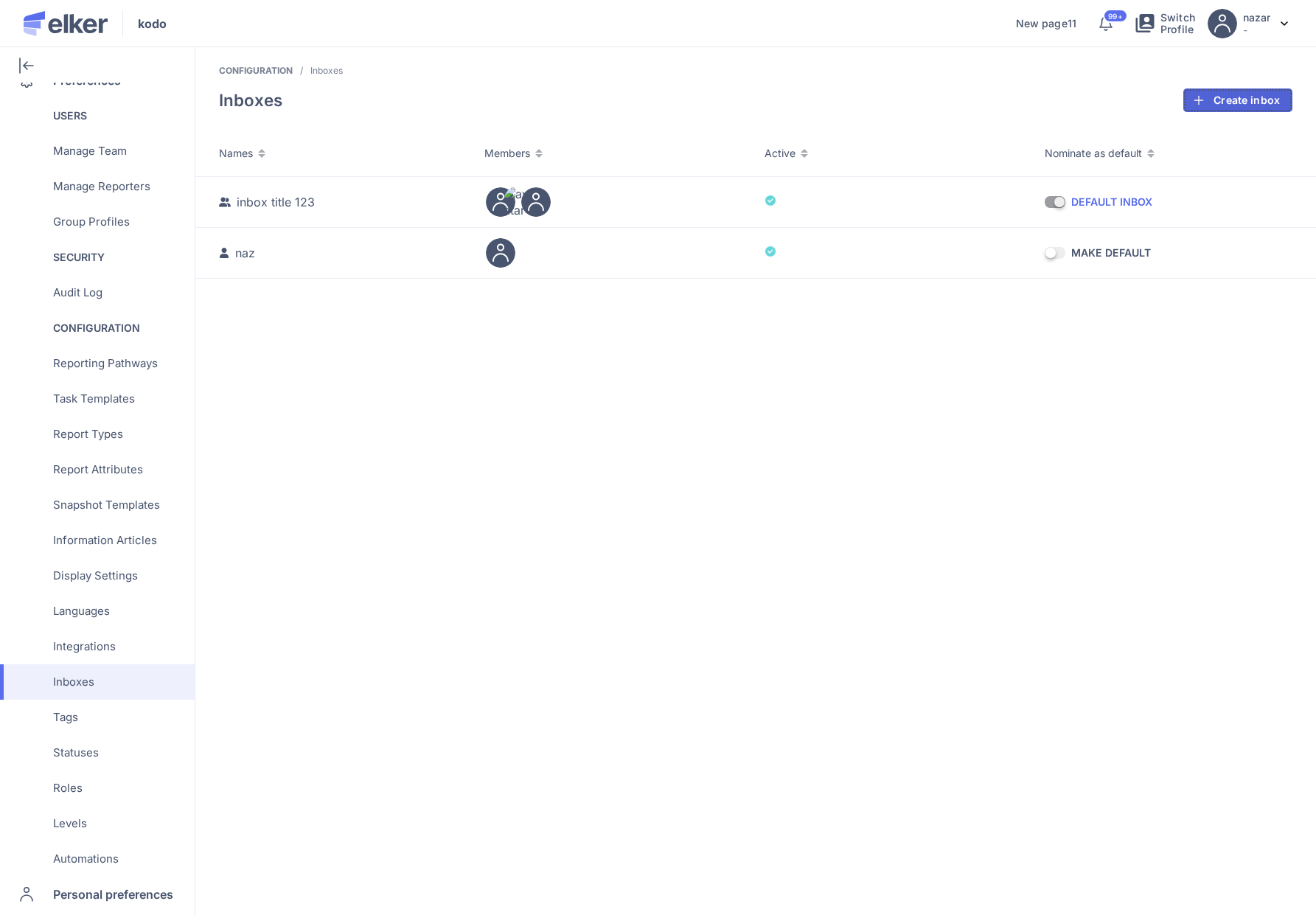
click at [1248, 108] on button "Create inbox" at bounding box center [1238, 100] width 109 height 24
click at [1242, 135] on div "Member inbox" at bounding box center [1237, 135] width 74 height 15
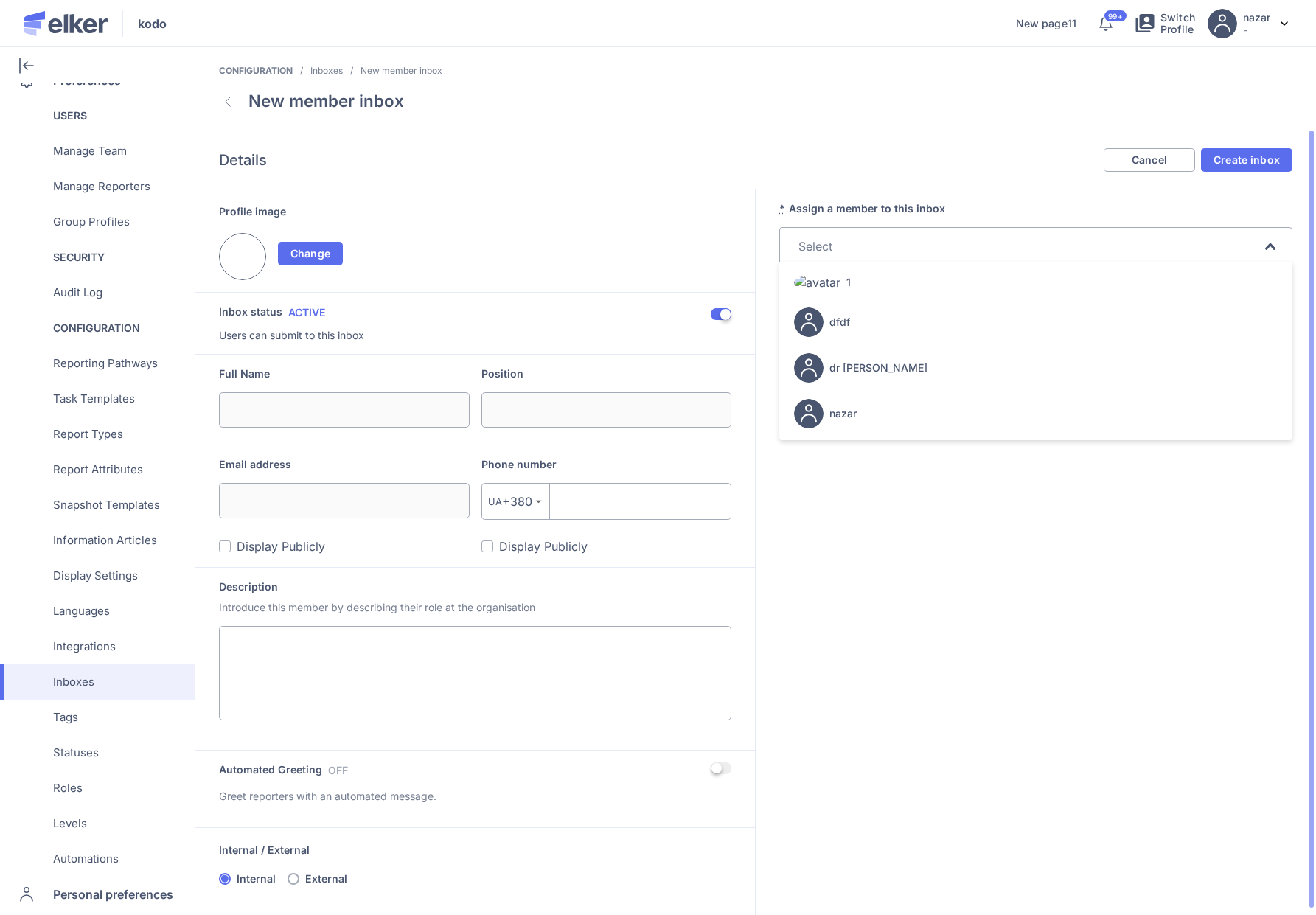
click at [873, 240] on input "Search for option" at bounding box center [1027, 246] width 468 height 18
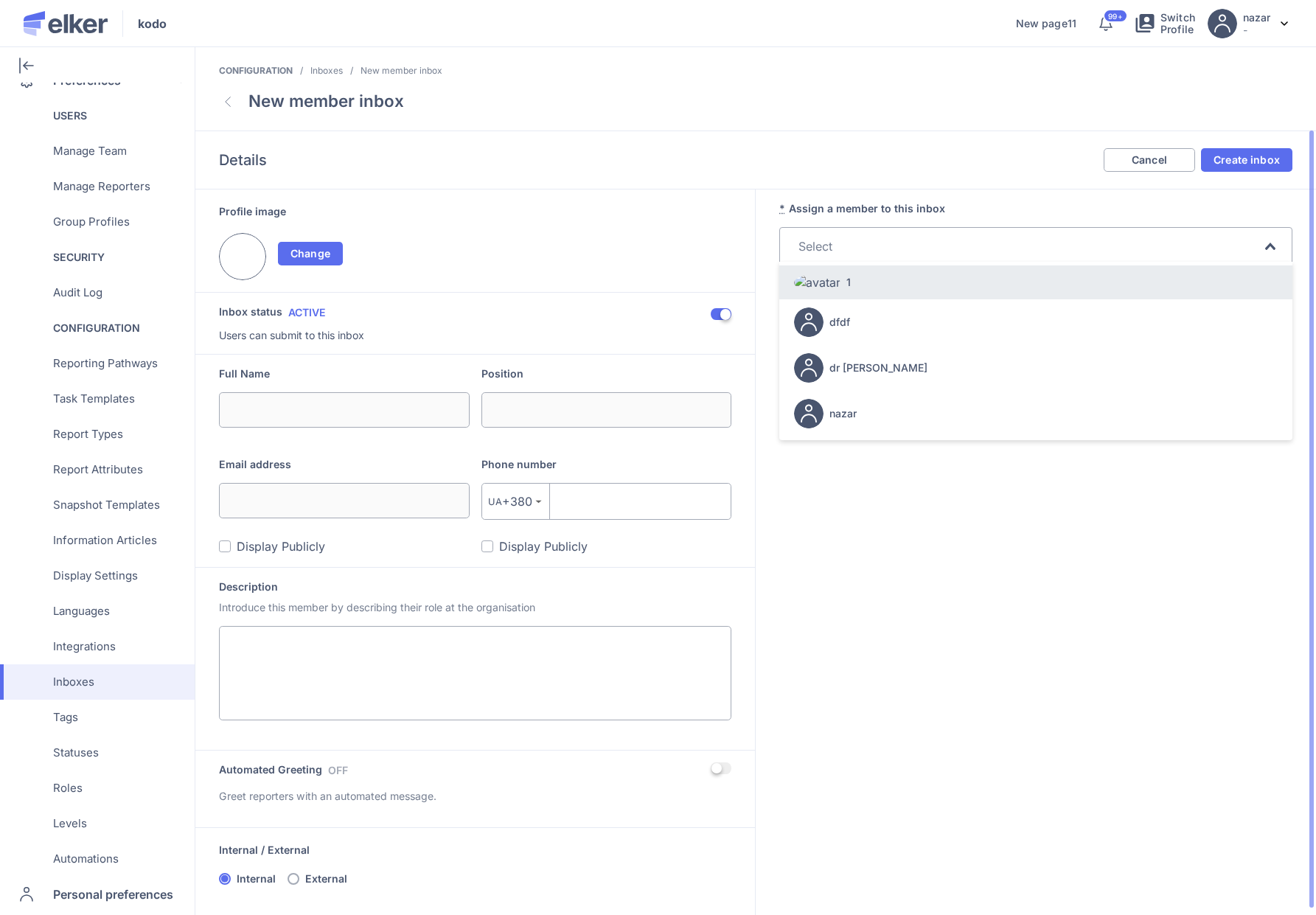
click at [853, 288] on div "1" at bounding box center [1036, 283] width 484 height 29
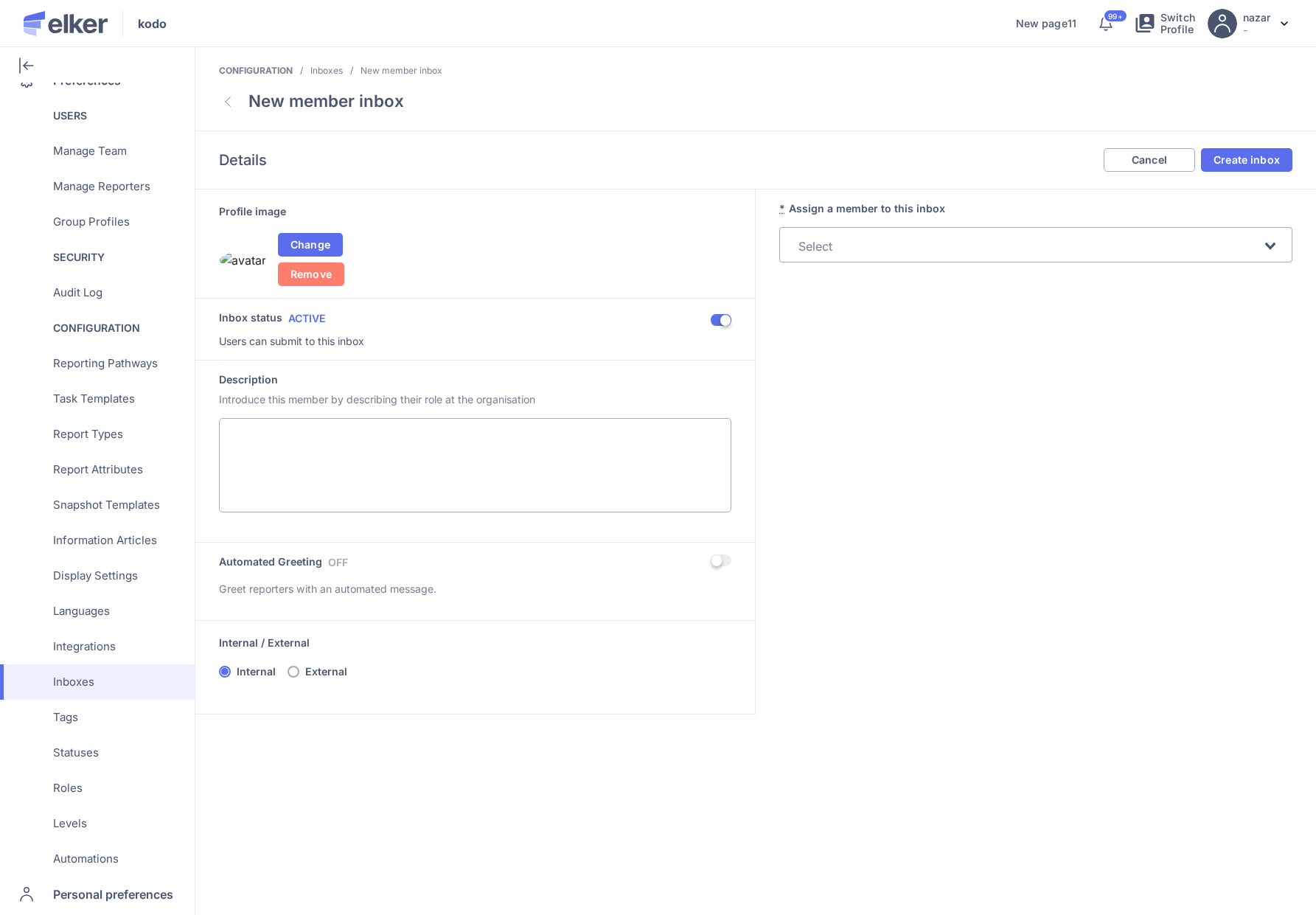
click at [866, 233] on div "Search for option" at bounding box center [1027, 244] width 471 height 27
click at [602, 258] on div "Profile image Change Remove" at bounding box center [475, 244] width 512 height 85
click at [1230, 165] on button "Create inbox" at bounding box center [1246, 160] width 91 height 24
